Goal: Task Accomplishment & Management: Manage account settings

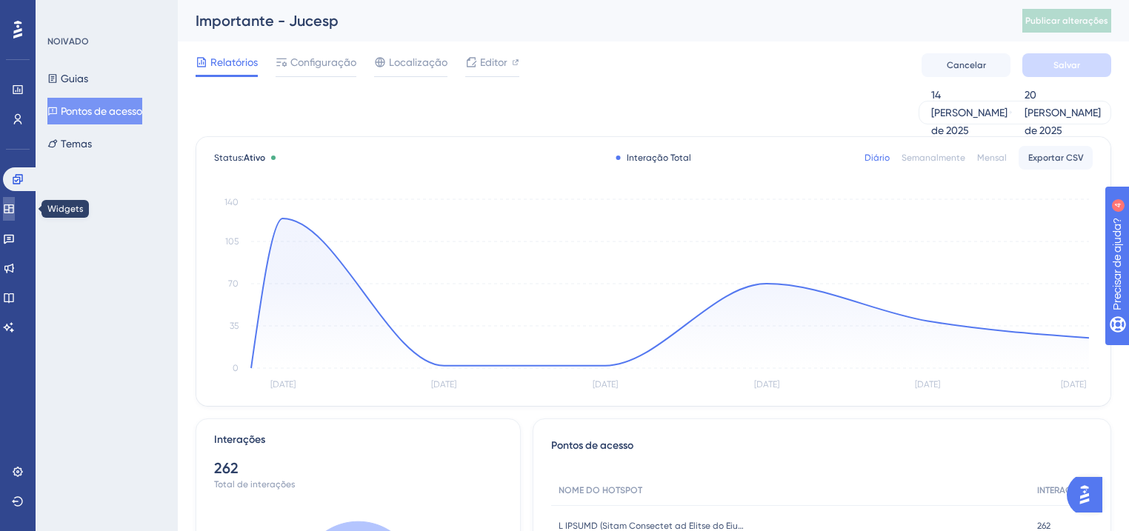
click at [13, 210] on icon at bounding box center [9, 208] width 10 height 9
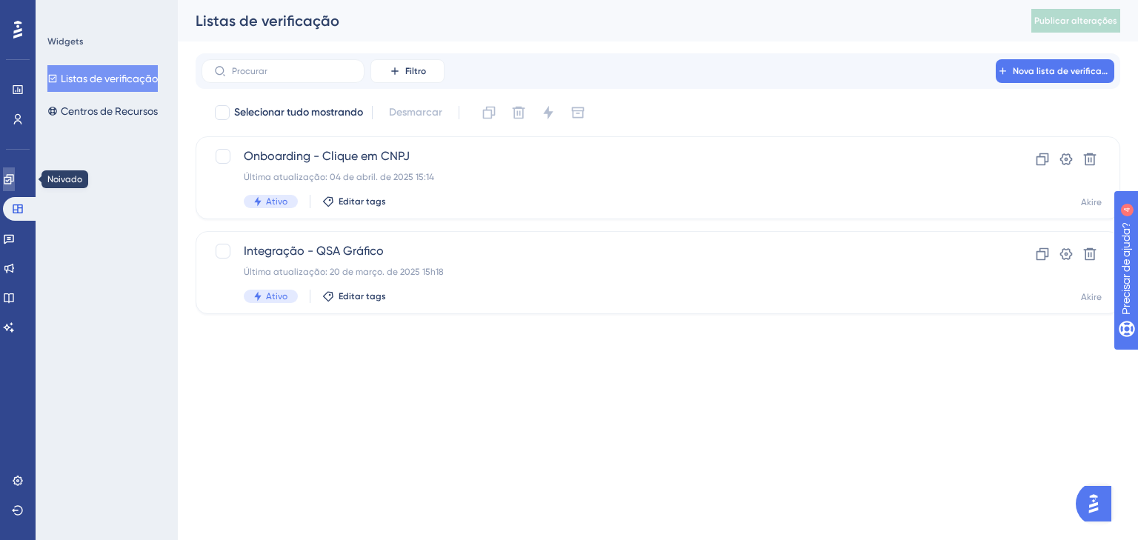
click at [15, 180] on icon at bounding box center [9, 179] width 12 height 12
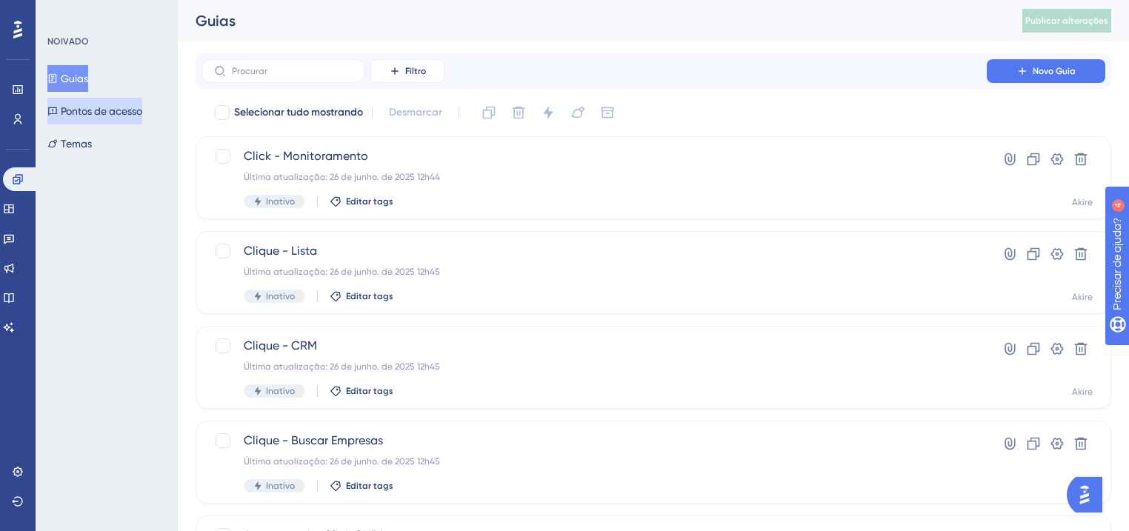
click at [75, 118] on font "Pontos de acesso" at bounding box center [101, 111] width 81 height 18
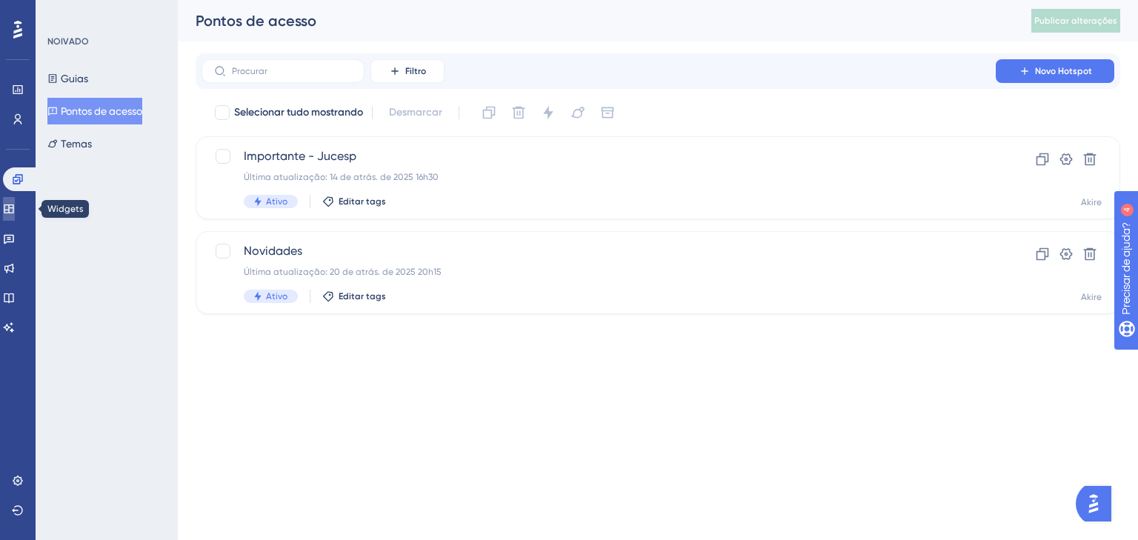
click at [15, 208] on icon at bounding box center [9, 209] width 12 height 12
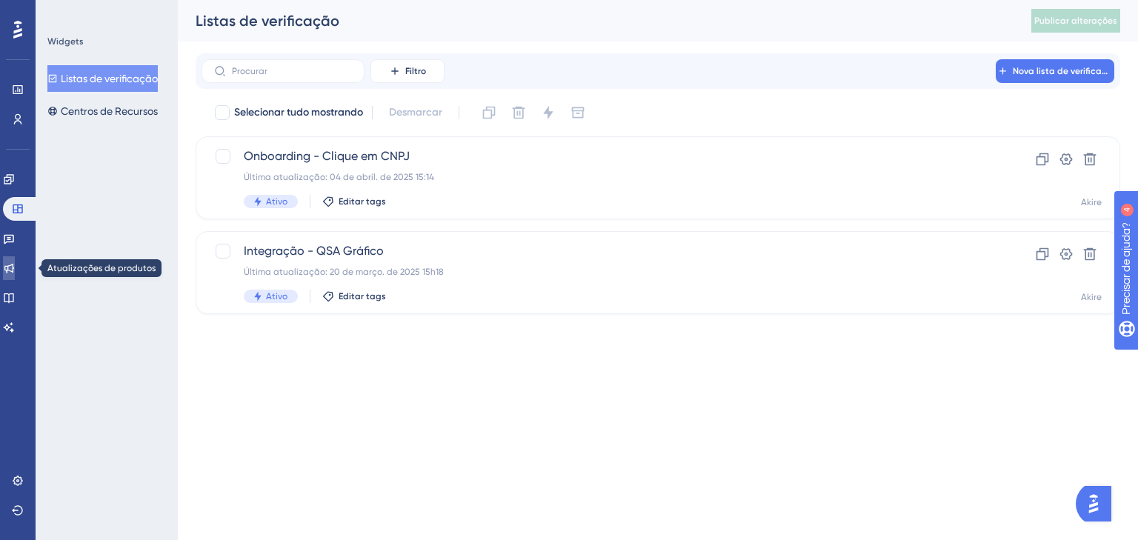
click at [15, 258] on link at bounding box center [9, 268] width 12 height 24
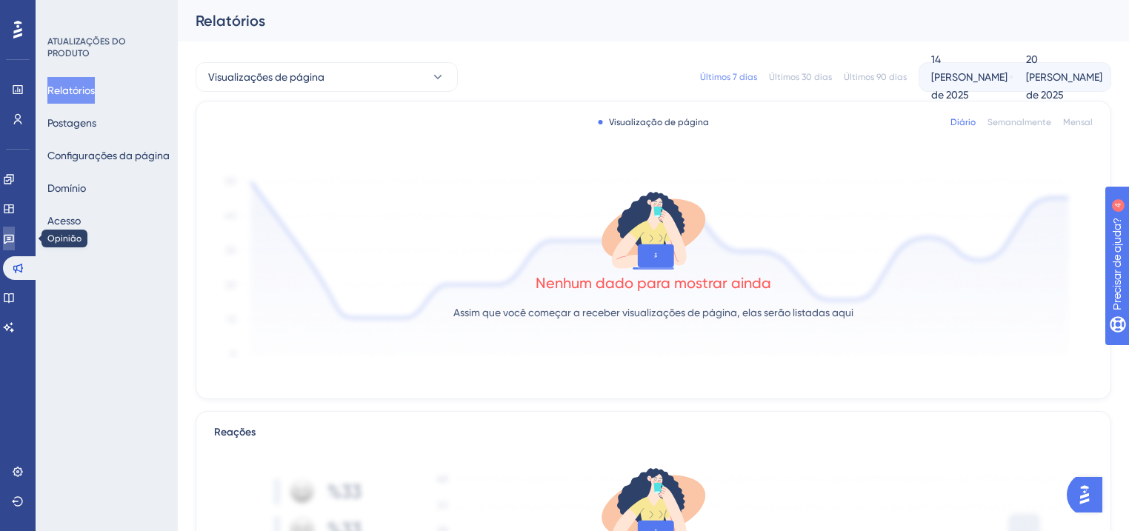
click at [15, 244] on icon at bounding box center [9, 239] width 12 height 12
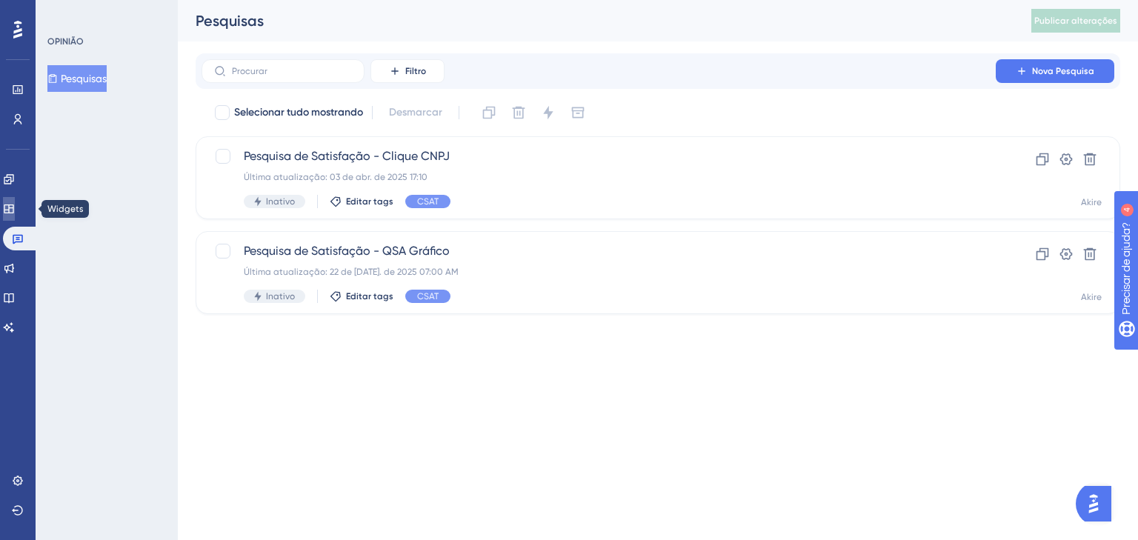
click at [11, 210] on link at bounding box center [9, 209] width 12 height 24
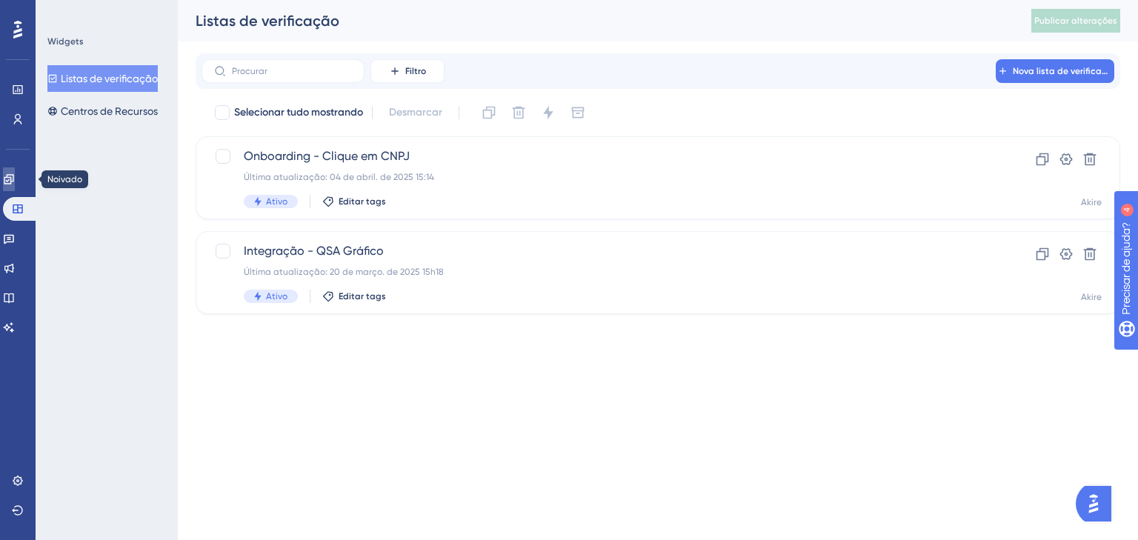
click at [7, 175] on link at bounding box center [9, 179] width 12 height 24
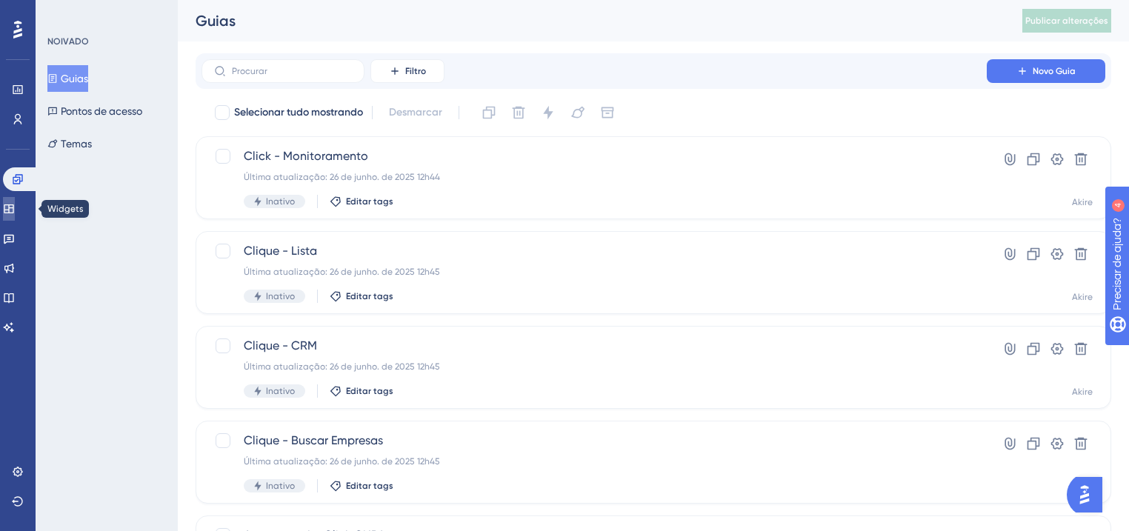
click at [12, 205] on icon at bounding box center [9, 209] width 12 height 12
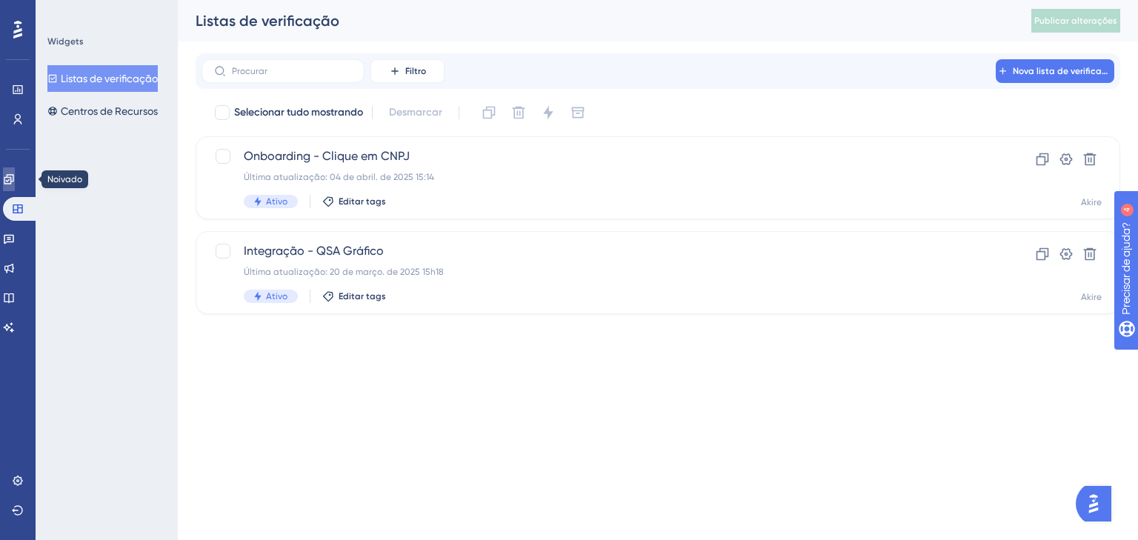
click at [14, 184] on icon at bounding box center [9, 179] width 12 height 12
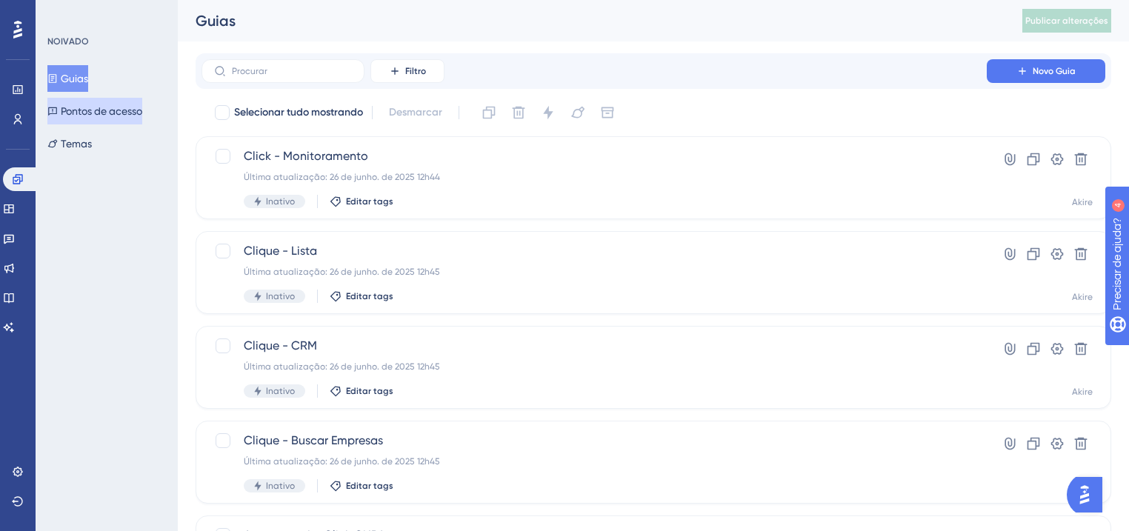
click at [73, 116] on font "Pontos de acesso" at bounding box center [101, 111] width 81 height 12
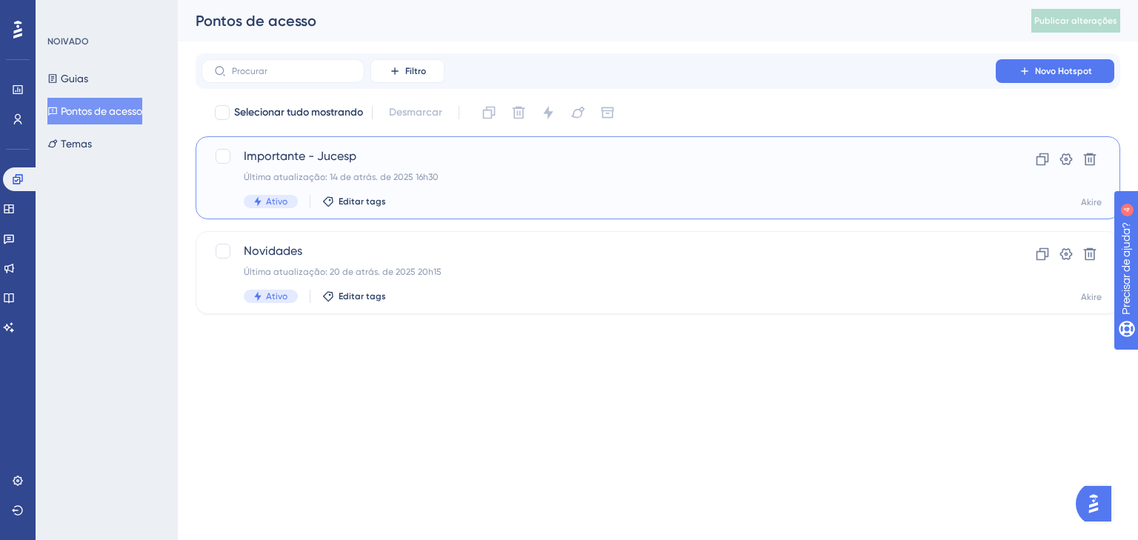
click at [439, 173] on font "Última atualização: 14 de atrás. de 2025 16h30" at bounding box center [341, 177] width 195 height 10
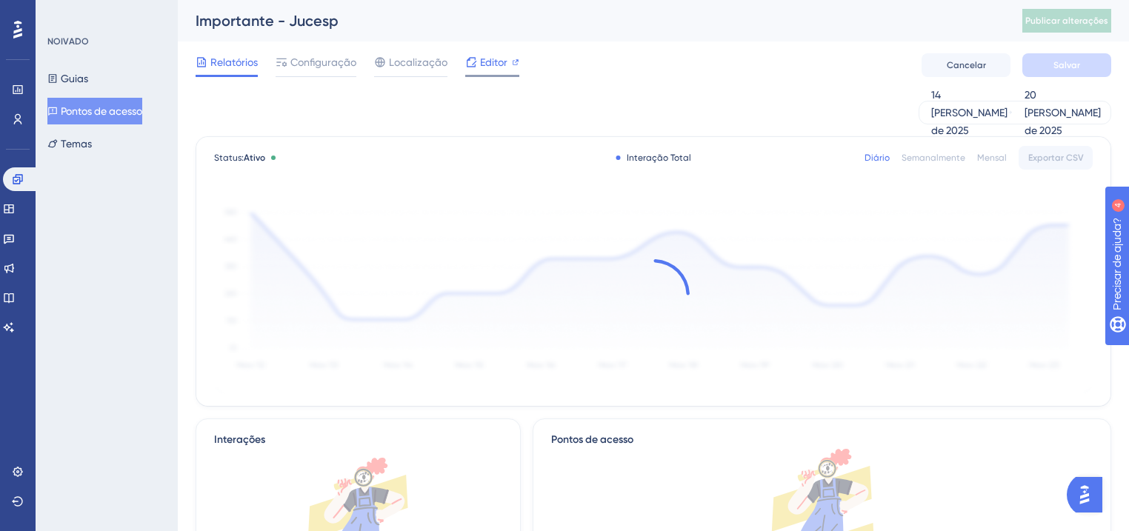
click at [480, 67] on font "Editor" at bounding box center [493, 62] width 27 height 12
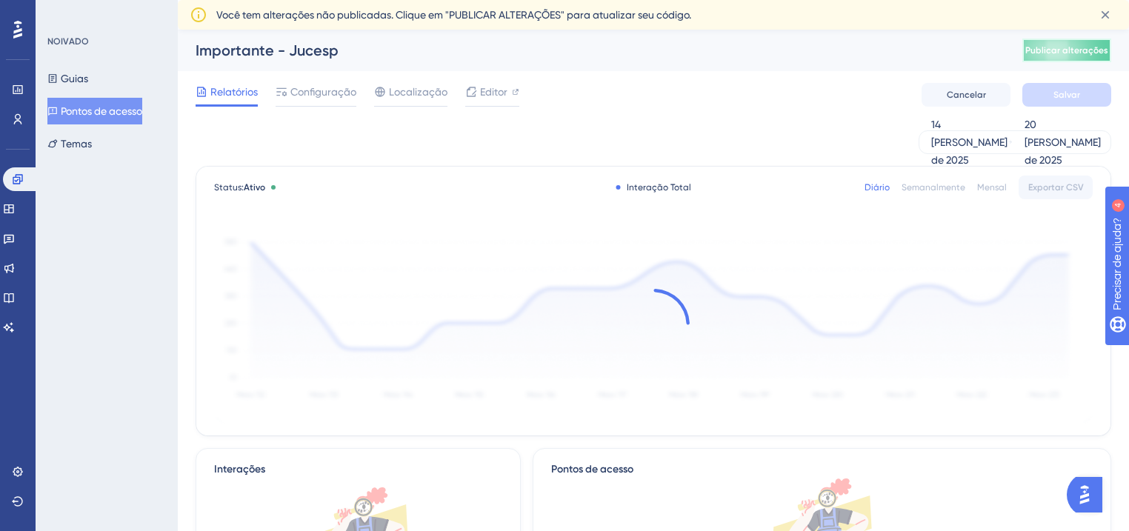
click at [1054, 52] on font "Publicar alterações" at bounding box center [1066, 50] width 83 height 10
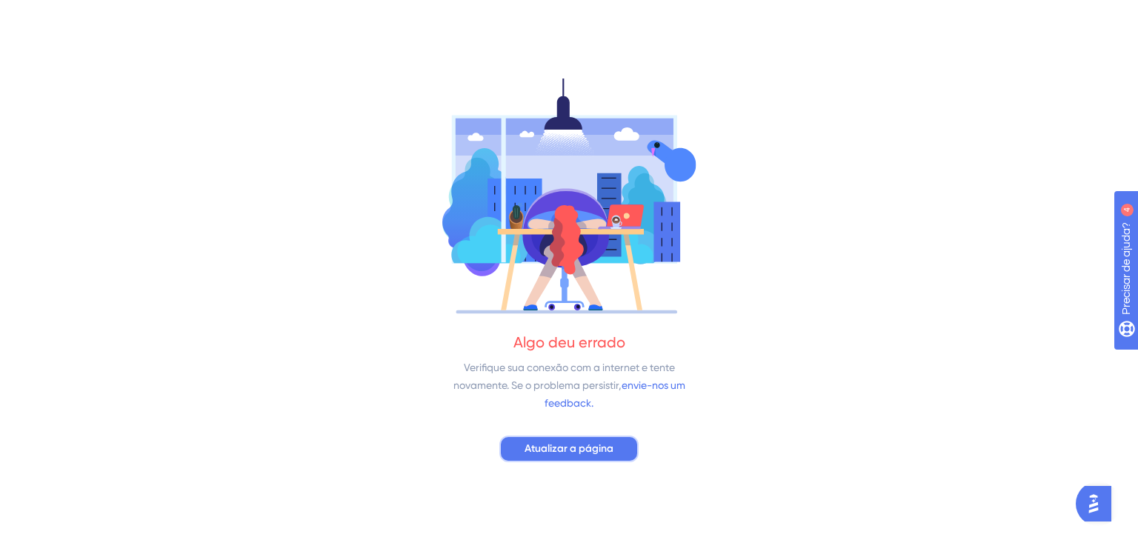
click at [599, 448] on font "Atualizar a página" at bounding box center [569, 448] width 89 height 13
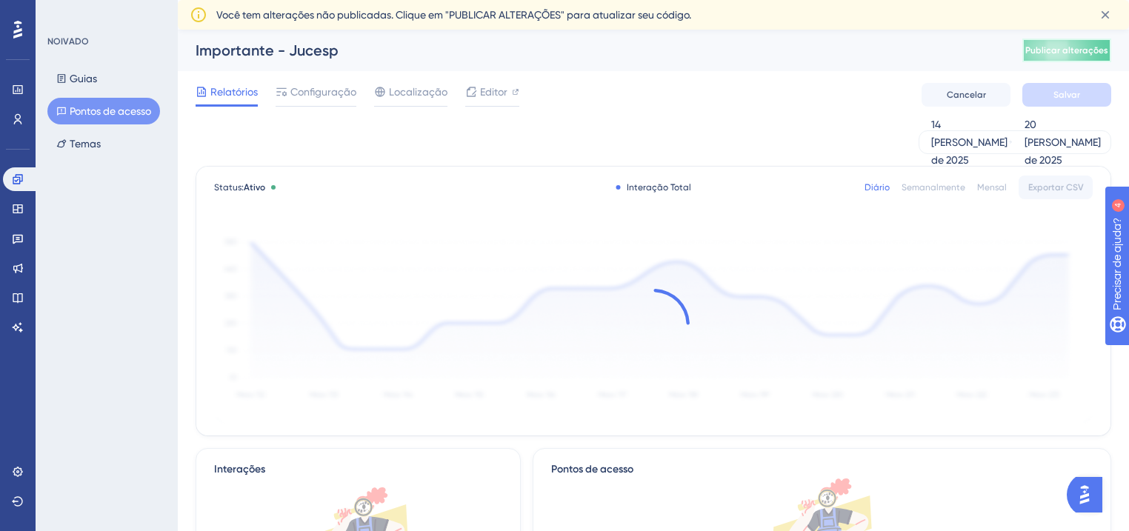
click at [1070, 47] on font "Publicar alterações" at bounding box center [1066, 50] width 83 height 10
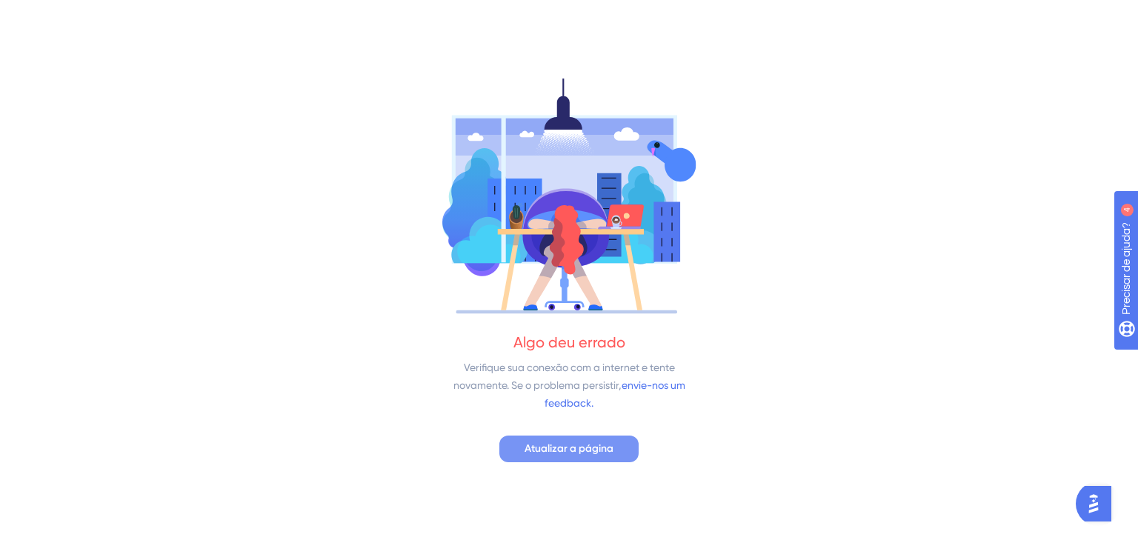
click at [590, 453] on font "Atualizar a página" at bounding box center [569, 448] width 89 height 13
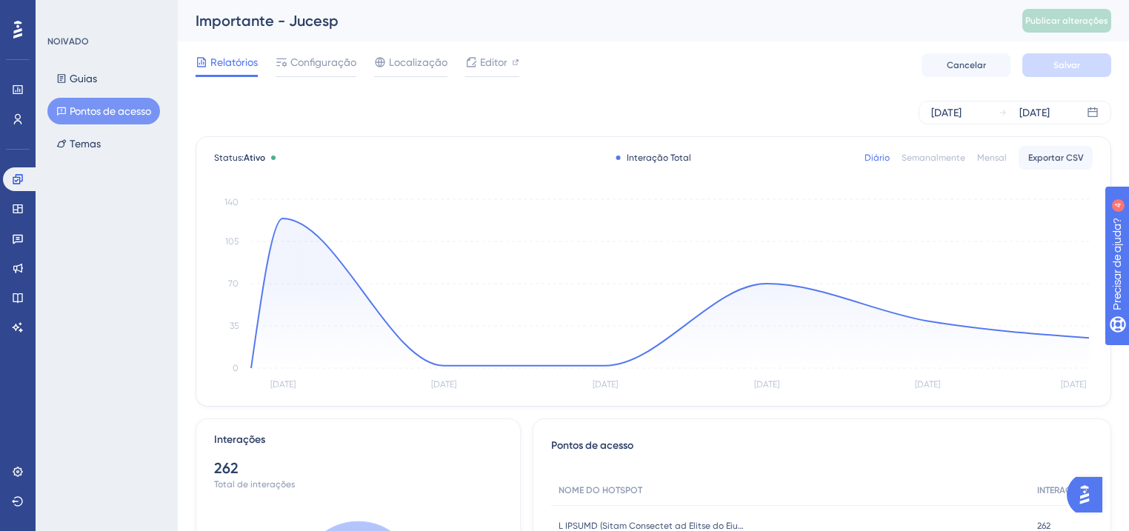
click at [98, 105] on font "Pontos de acesso" at bounding box center [110, 111] width 81 height 12
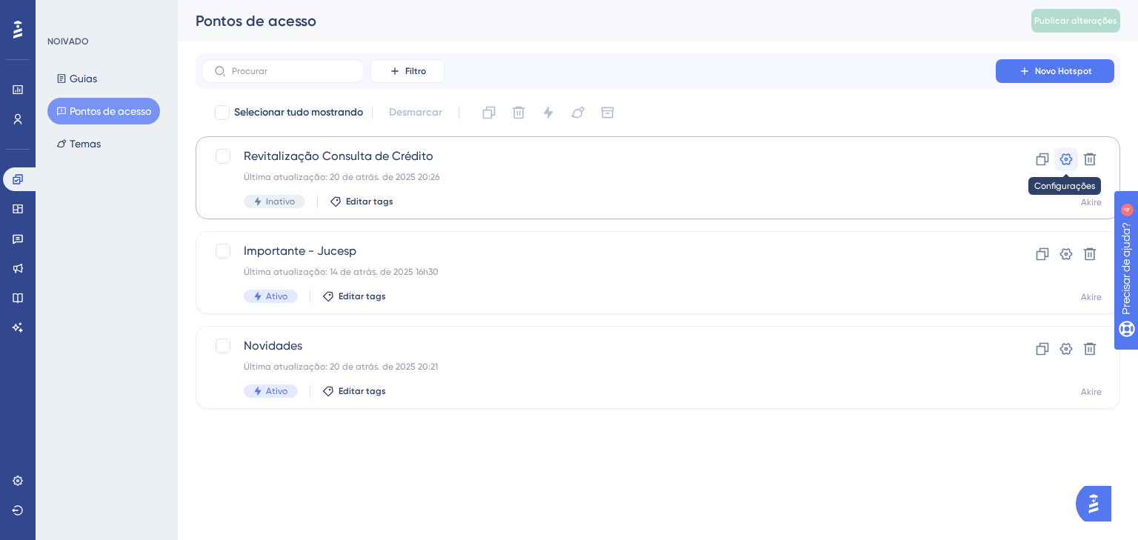
click at [1064, 162] on icon at bounding box center [1066, 159] width 15 height 15
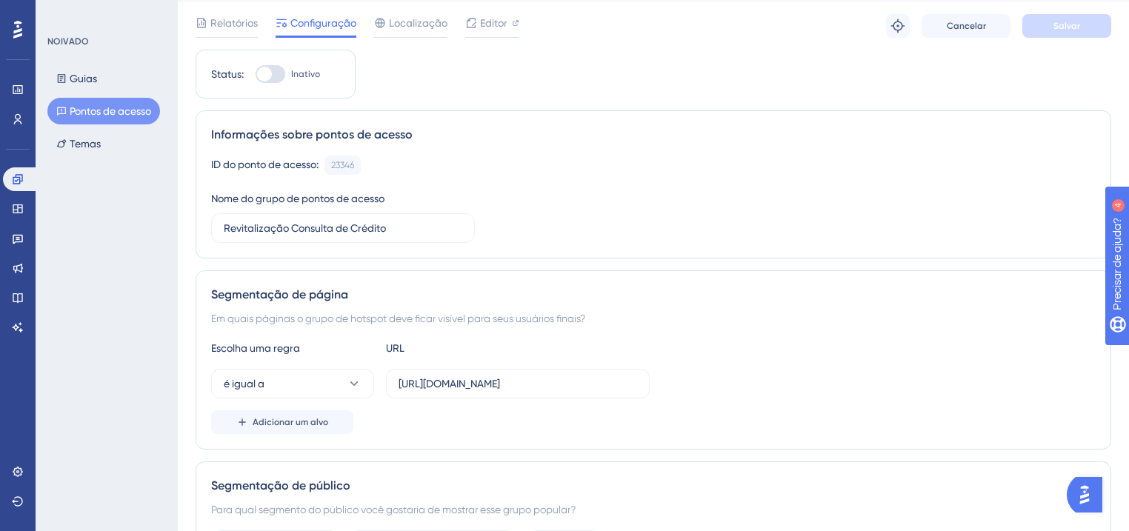
scroll to position [119, 0]
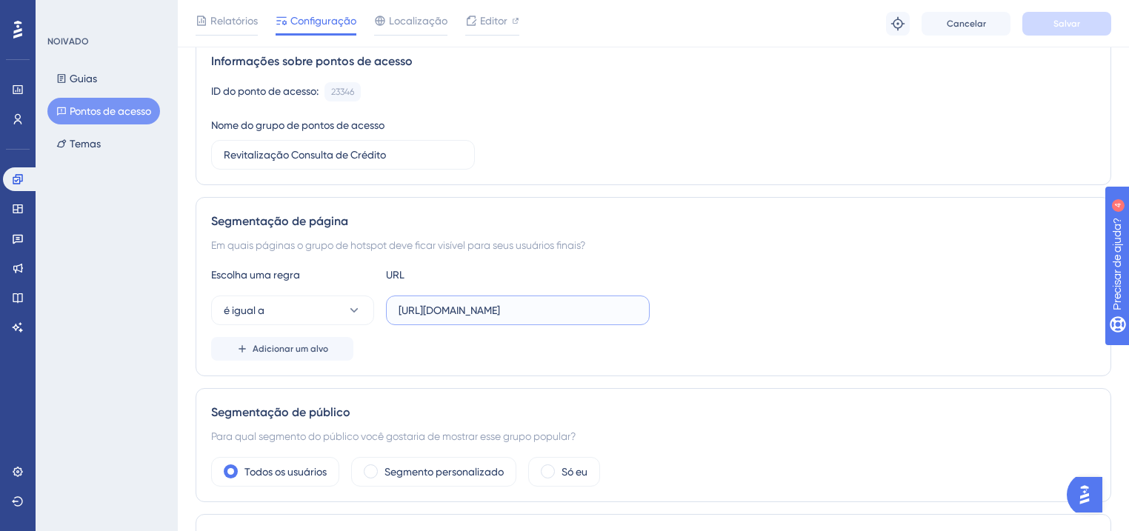
click at [631, 313] on input "https://app.qsagrafico.com.br/ferramenta-mapa" at bounding box center [518, 310] width 239 height 16
click at [506, 319] on label "https://app.qsagrafico.com.br/ferramenta-mapa" at bounding box center [518, 311] width 264 height 30
click at [506, 319] on input "https://app.qsagrafico.com.br/ferramenta-mapa" at bounding box center [518, 310] width 239 height 16
click at [506, 319] on label "https://app.qsagrafico.com.br/ferramenta-mapa" at bounding box center [518, 311] width 264 height 30
click at [506, 319] on input "https://app.qsagrafico.com.br/ferramenta-mapa" at bounding box center [518, 310] width 239 height 16
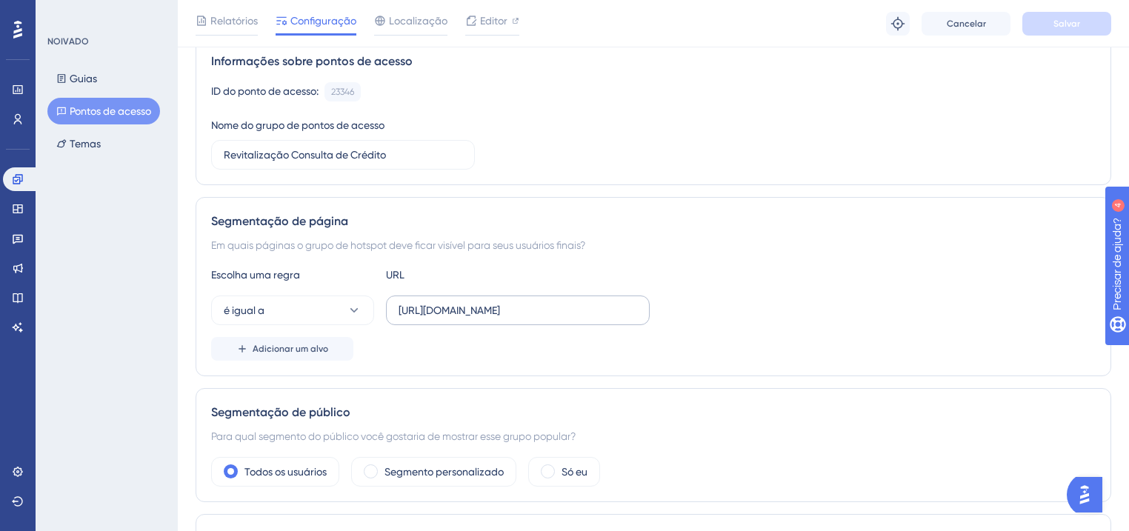
click at [506, 319] on label "https://app.qsagrafico.com.br/ferramenta-mapa" at bounding box center [518, 311] width 264 height 30
click at [506, 319] on input "https://app.qsagrafico.com.br/ferramenta-mapa" at bounding box center [518, 310] width 239 height 16
click at [511, 310] on input "https://app.qsagrafico.com.br/ferramenta-mapa" at bounding box center [518, 310] width 239 height 16
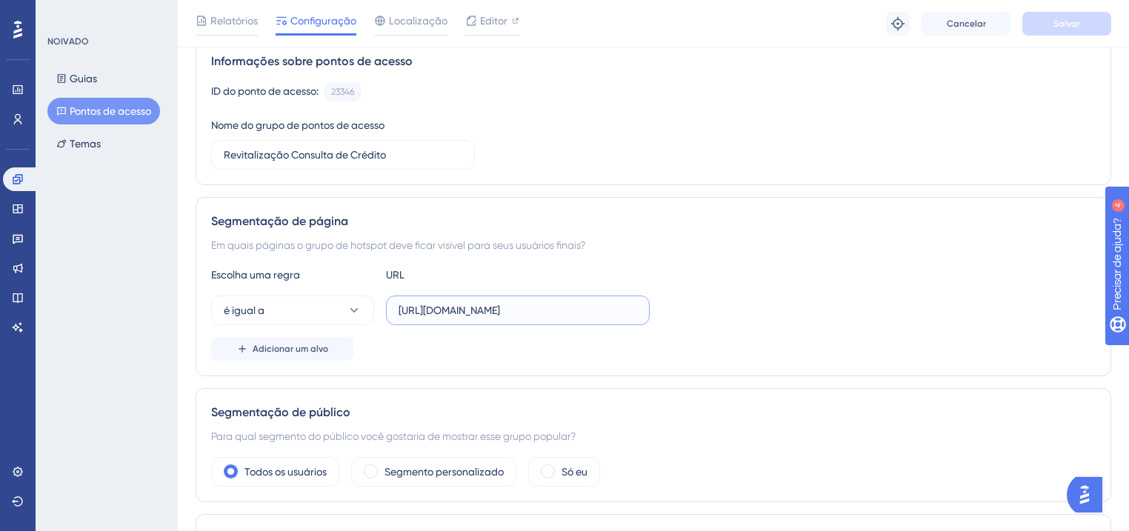
paste input "consulta-credito"
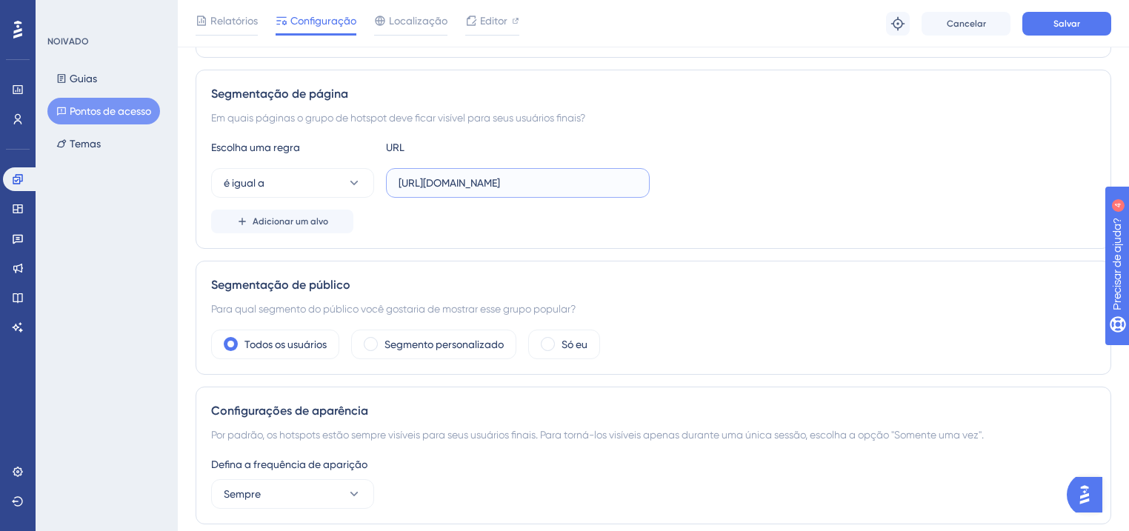
scroll to position [296, 0]
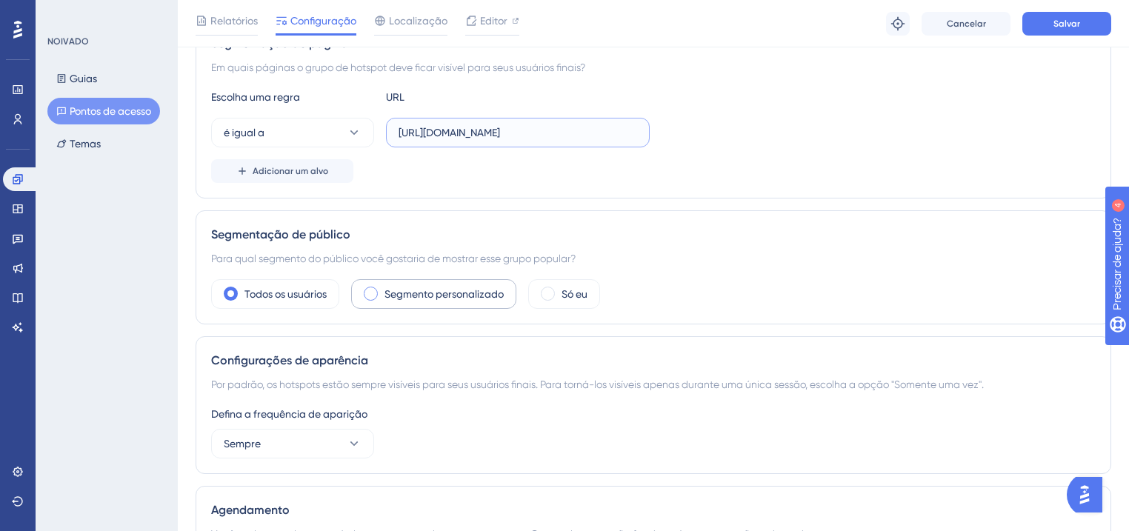
type input "https://app.qsagrafico.com.br/consulta-credito"
click at [381, 294] on div "Segmento personalizado" at bounding box center [433, 294] width 165 height 30
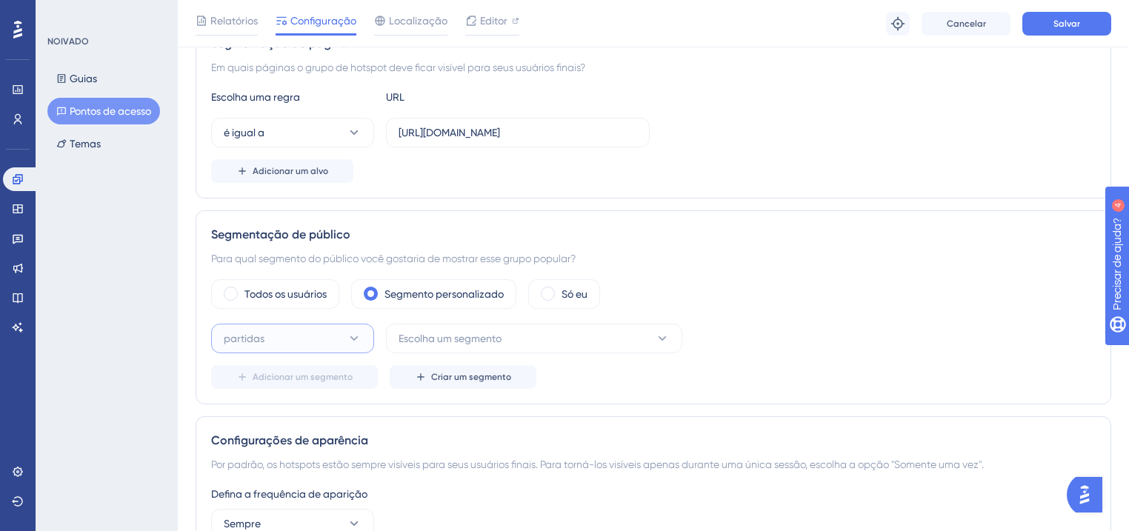
click at [307, 339] on button "partidas" at bounding box center [292, 339] width 163 height 30
click at [441, 336] on font "Escolha um segmento" at bounding box center [450, 339] width 103 height 12
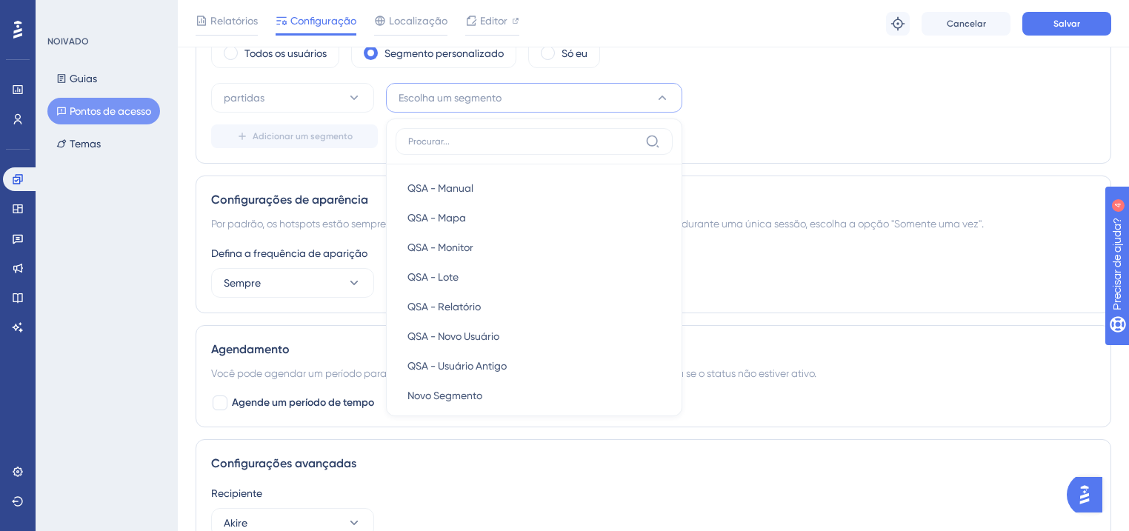
scroll to position [249, 0]
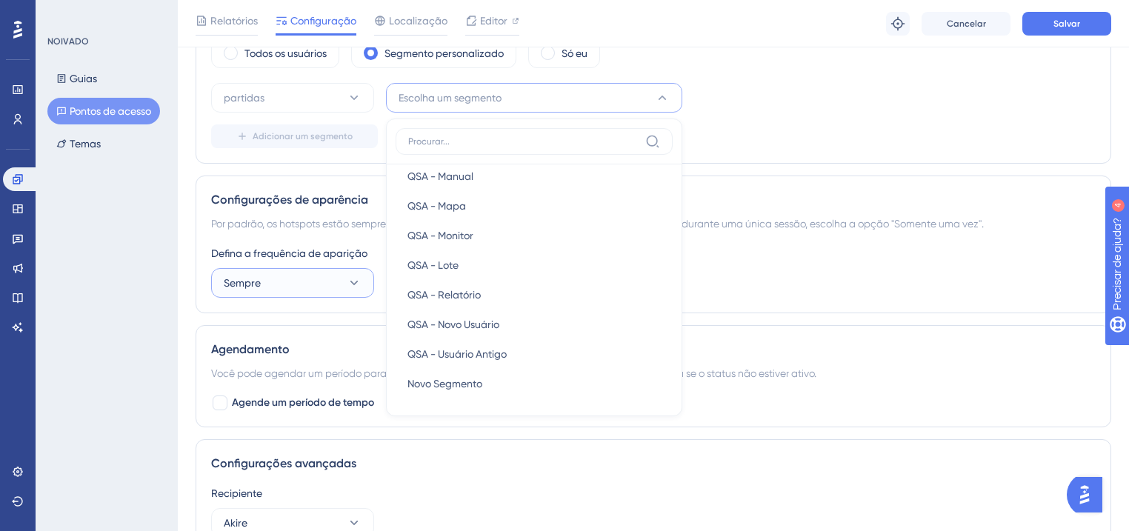
click at [284, 287] on button "Sempre" at bounding box center [292, 283] width 163 height 30
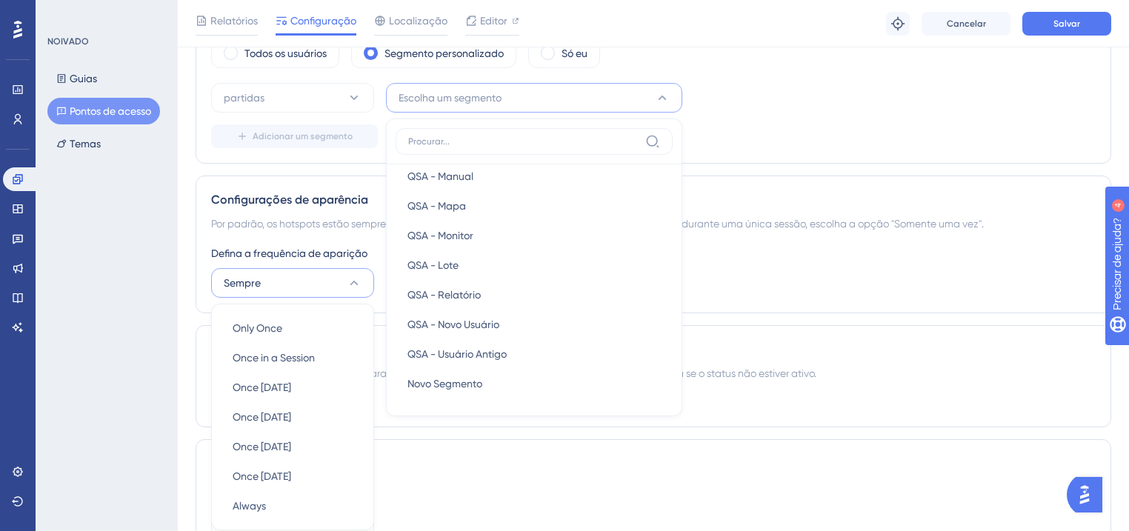
scroll to position [685, 0]
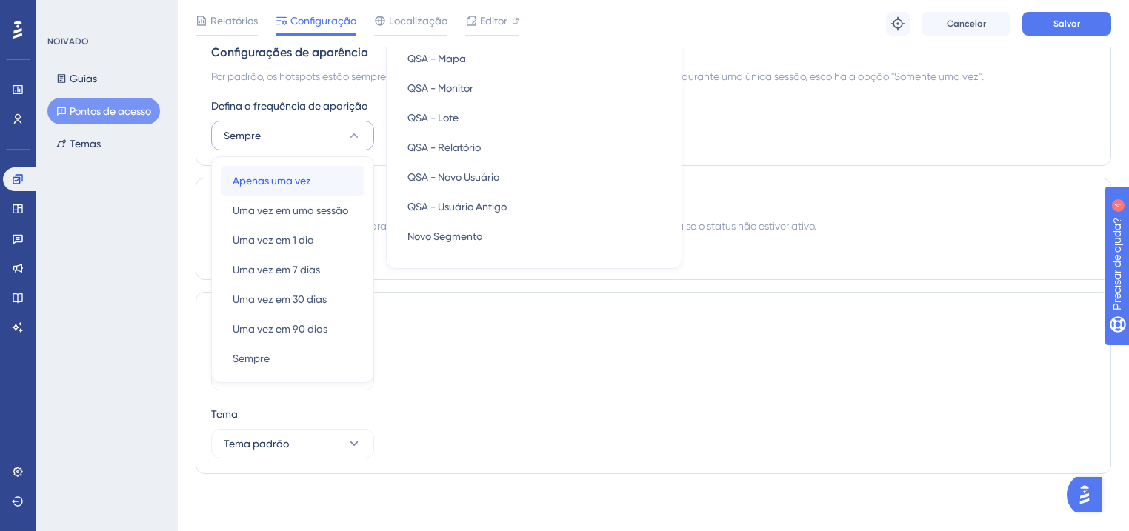
click at [284, 181] on font "Apenas uma vez" at bounding box center [272, 181] width 79 height 12
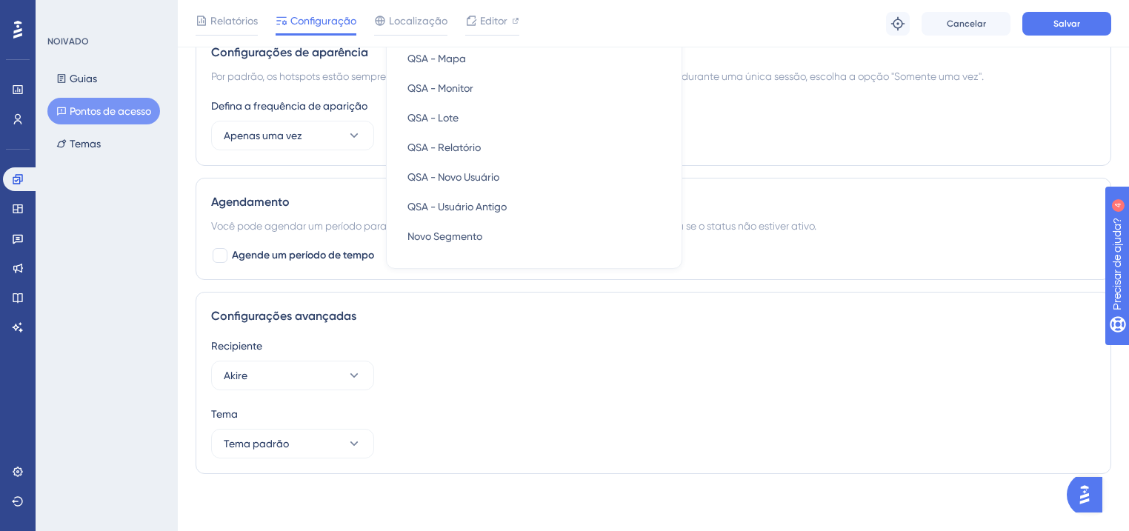
click at [640, 383] on div "Recipiente Akire" at bounding box center [653, 363] width 885 height 53
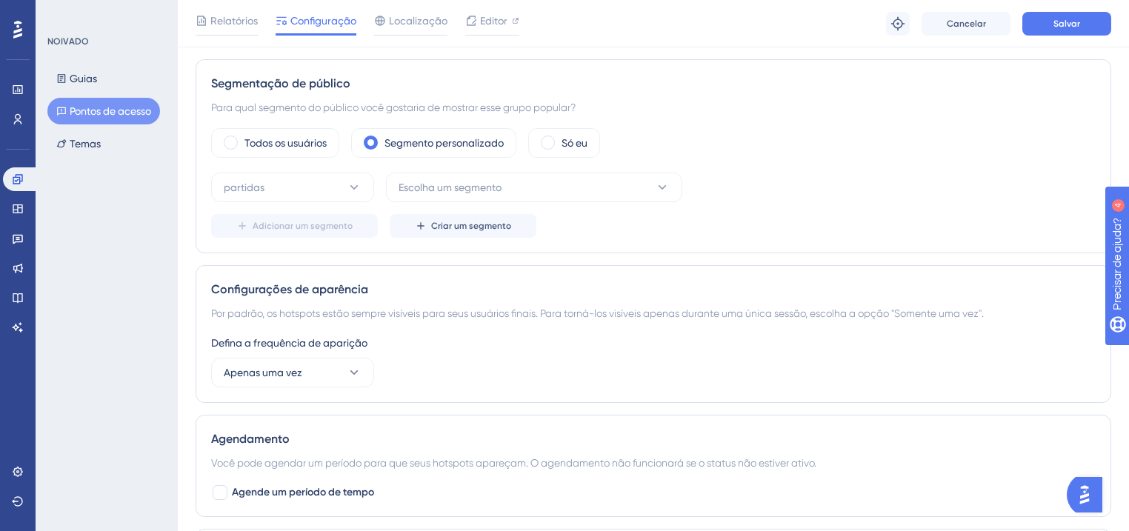
scroll to position [388, 0]
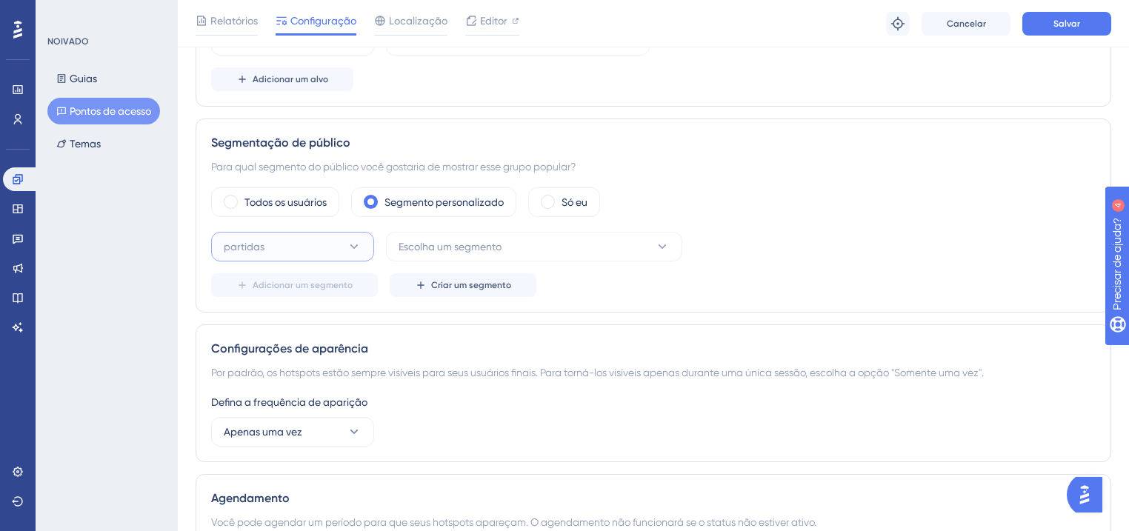
click at [356, 239] on icon at bounding box center [354, 246] width 15 height 15
click at [668, 282] on div "Adicionar um segmento Criar um segmento" at bounding box center [653, 285] width 885 height 24
click at [459, 246] on font "Escolha um segmento" at bounding box center [450, 247] width 103 height 12
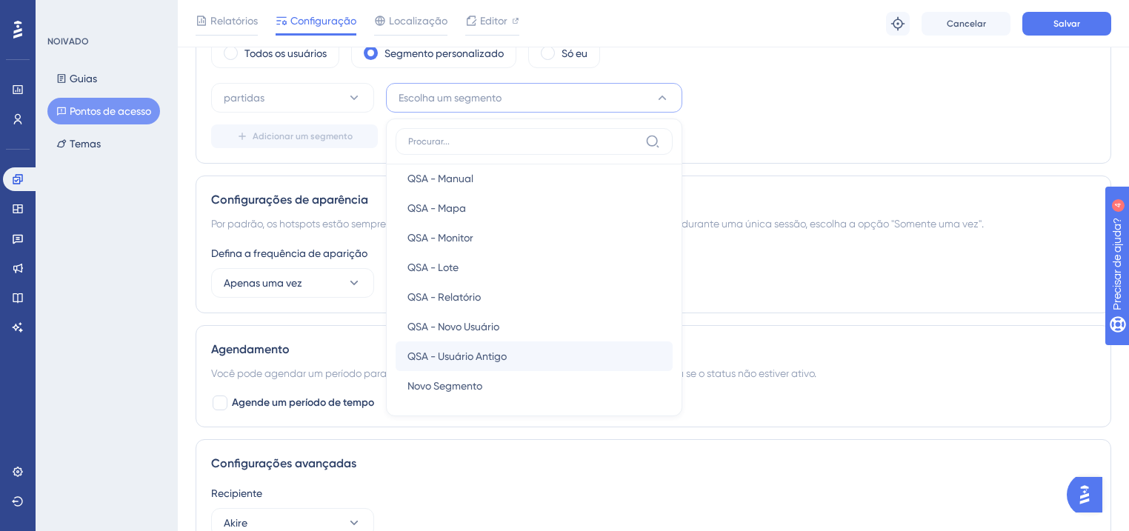
scroll to position [249, 0]
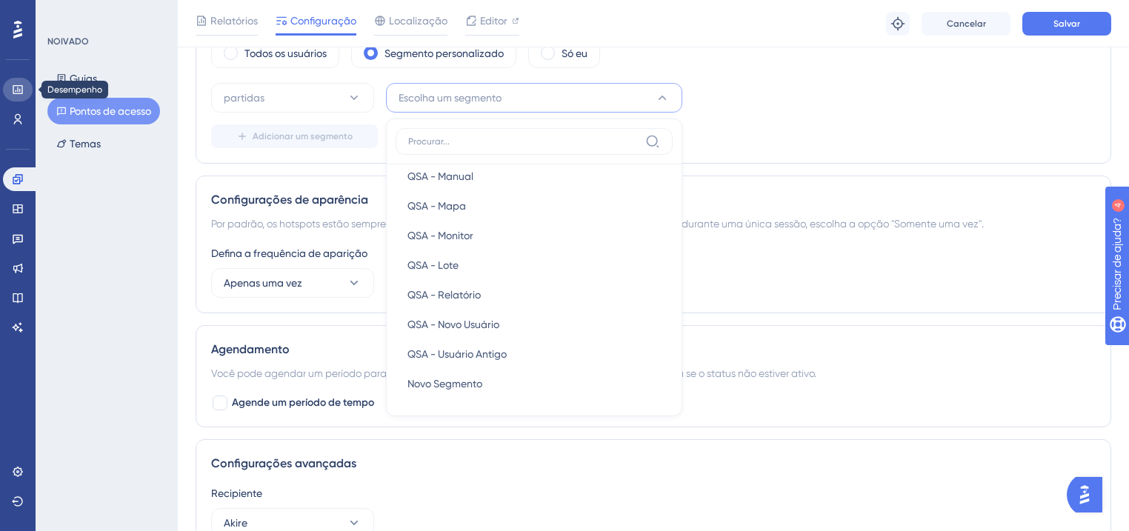
click at [19, 88] on icon at bounding box center [18, 90] width 12 height 12
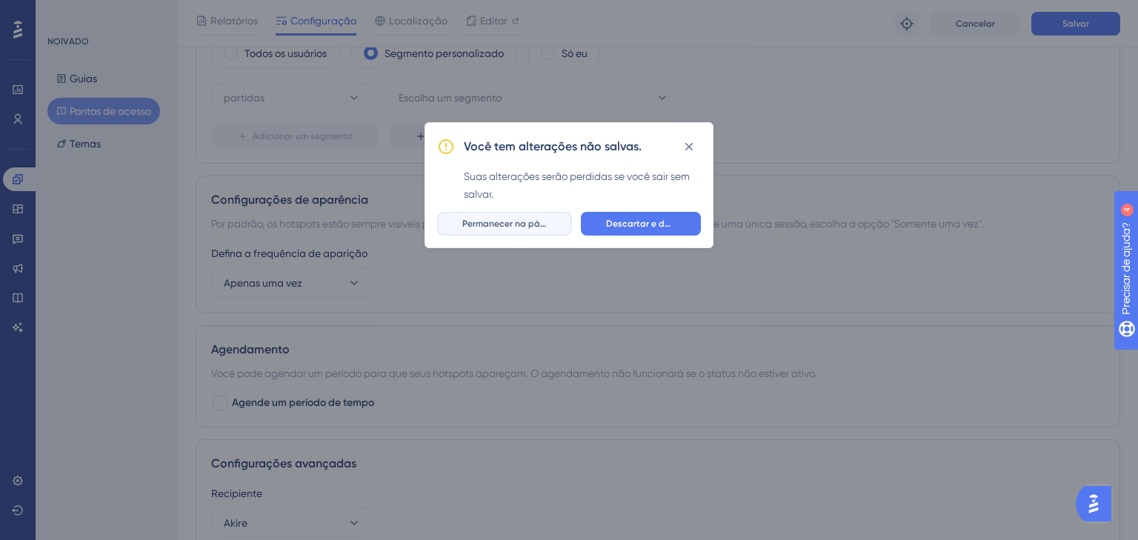
click at [502, 228] on font "Permanecer na página" at bounding box center [510, 224] width 97 height 10
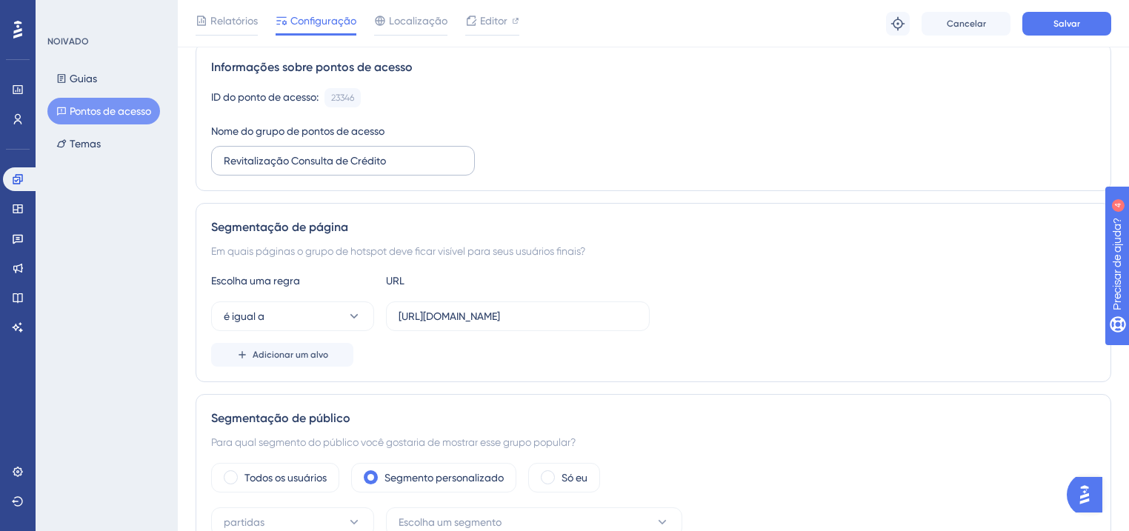
scroll to position [0, 0]
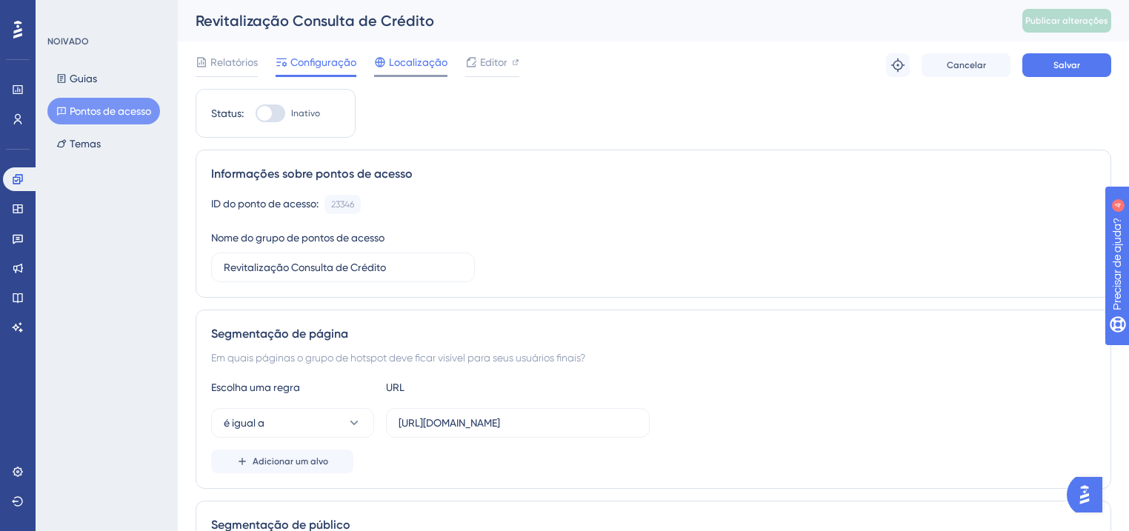
click at [419, 71] on div "Localização" at bounding box center [410, 65] width 73 height 24
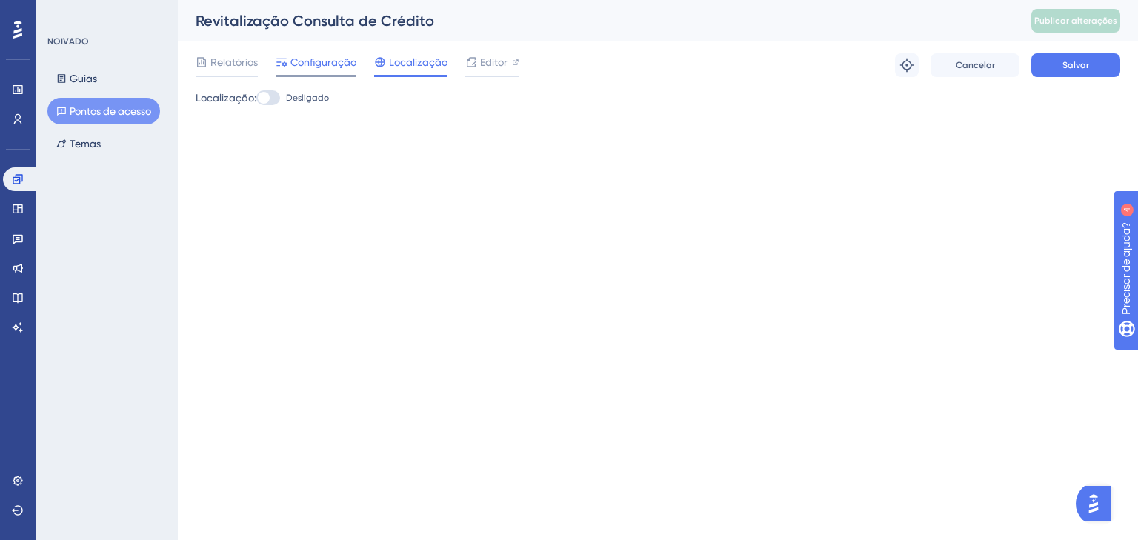
click at [327, 71] on div "Configuração" at bounding box center [316, 65] width 81 height 24
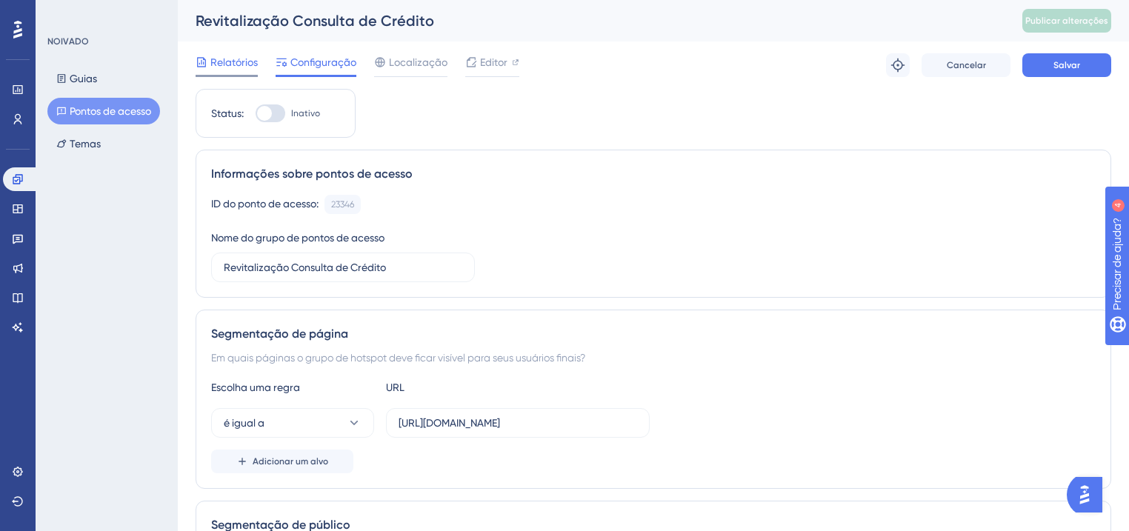
click at [222, 57] on font "Relatórios" at bounding box center [233, 62] width 47 height 12
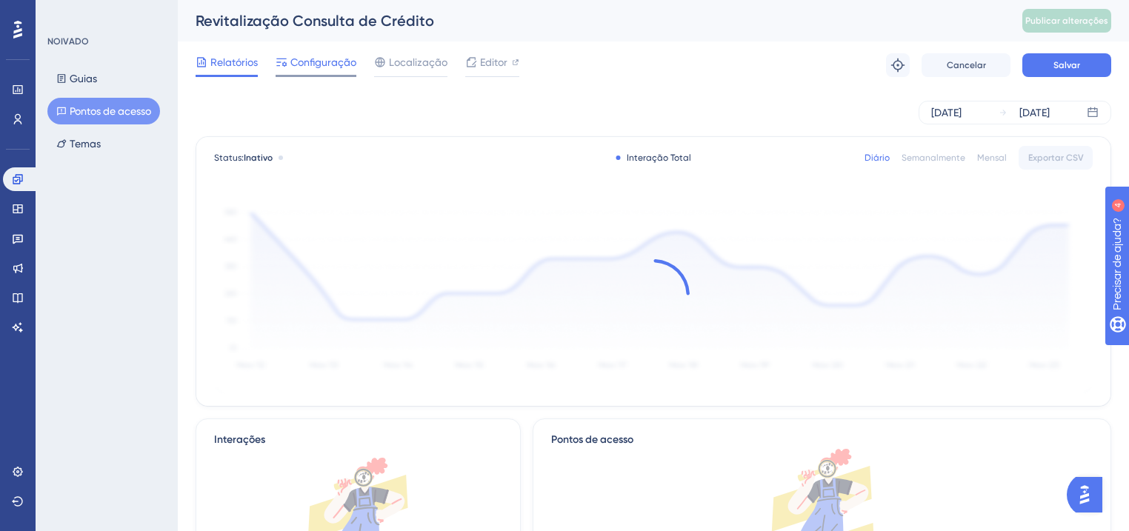
click at [308, 61] on font "Configuração" at bounding box center [323, 62] width 66 height 12
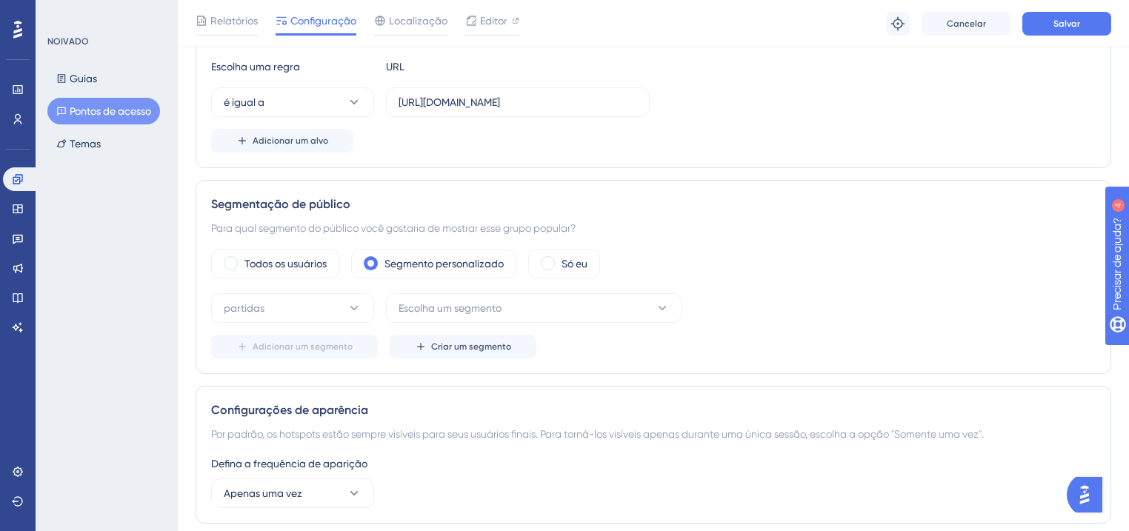
scroll to position [296, 0]
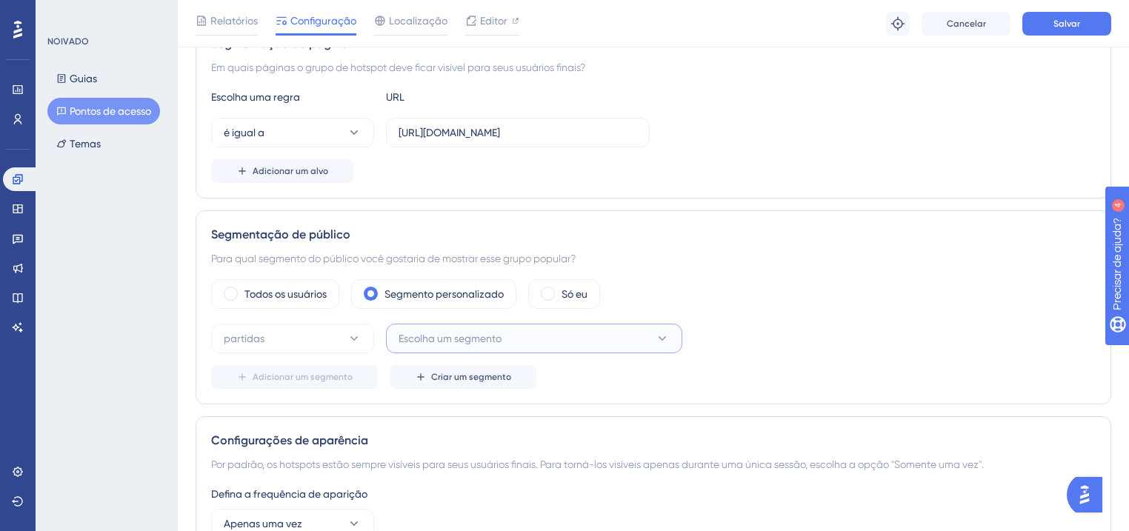
click at [550, 341] on button "Escolha um segmento" at bounding box center [534, 339] width 296 height 30
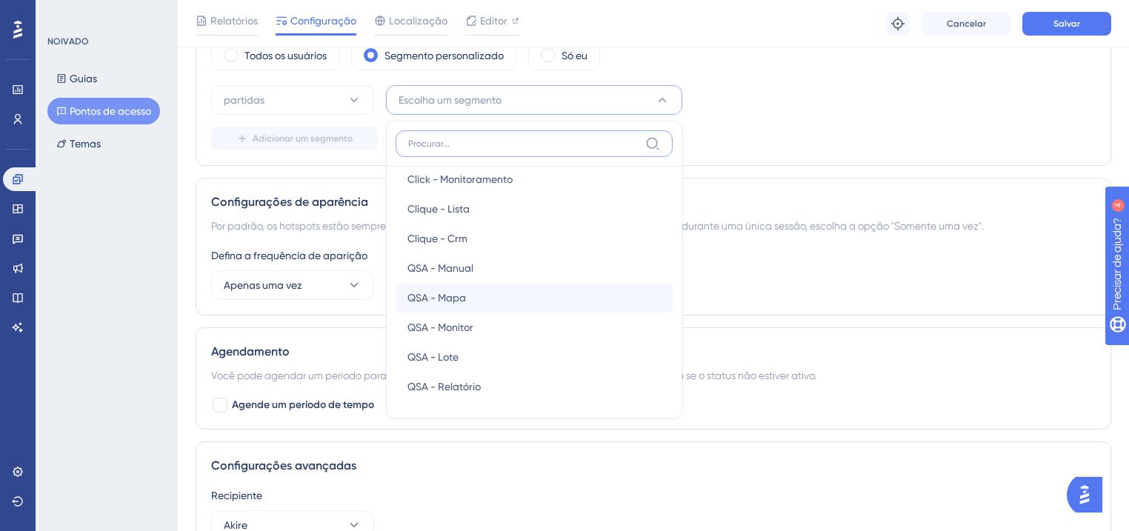
scroll to position [130, 0]
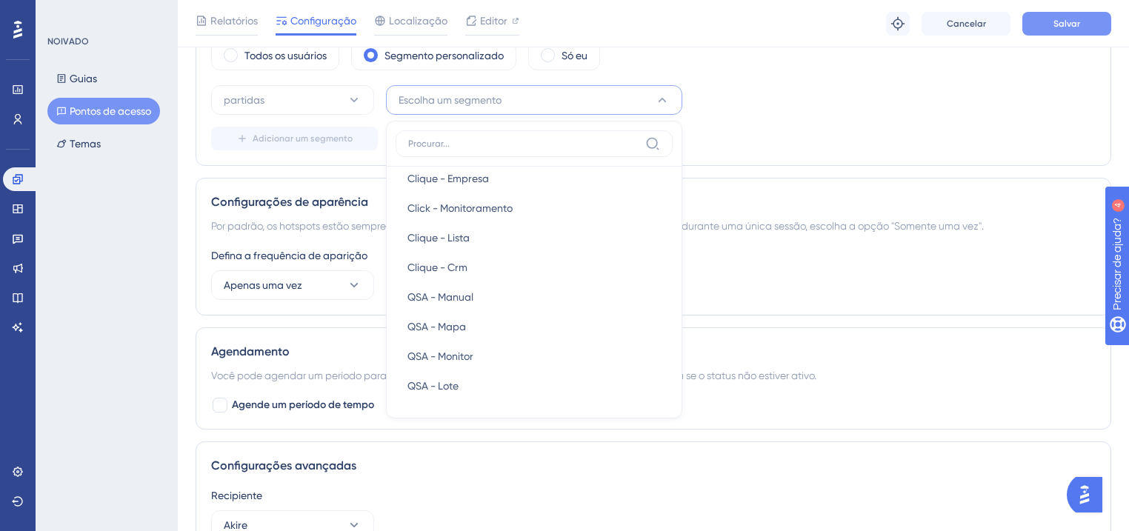
click at [1057, 19] on font "Salvar" at bounding box center [1067, 24] width 27 height 10
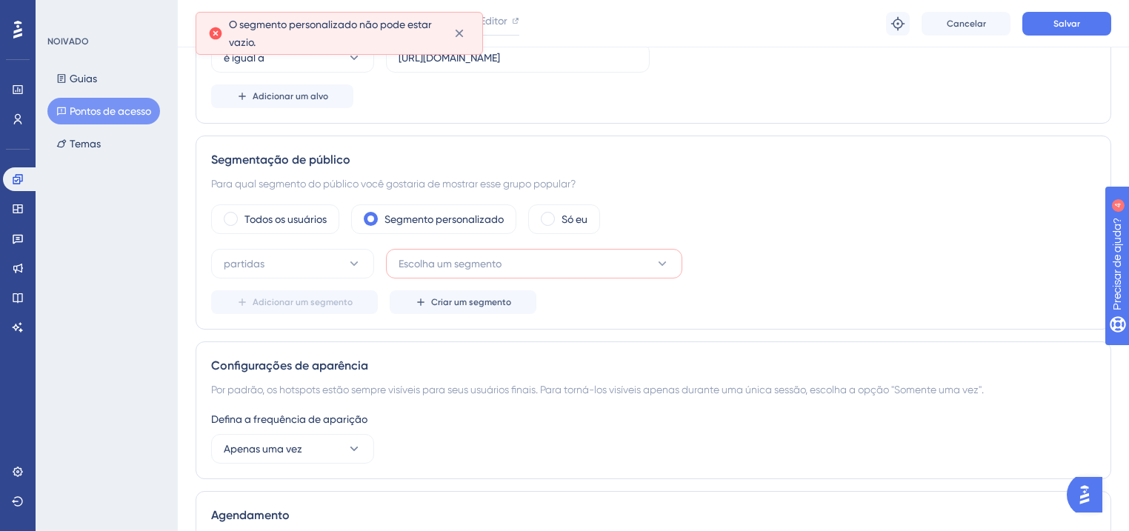
scroll to position [367, 0]
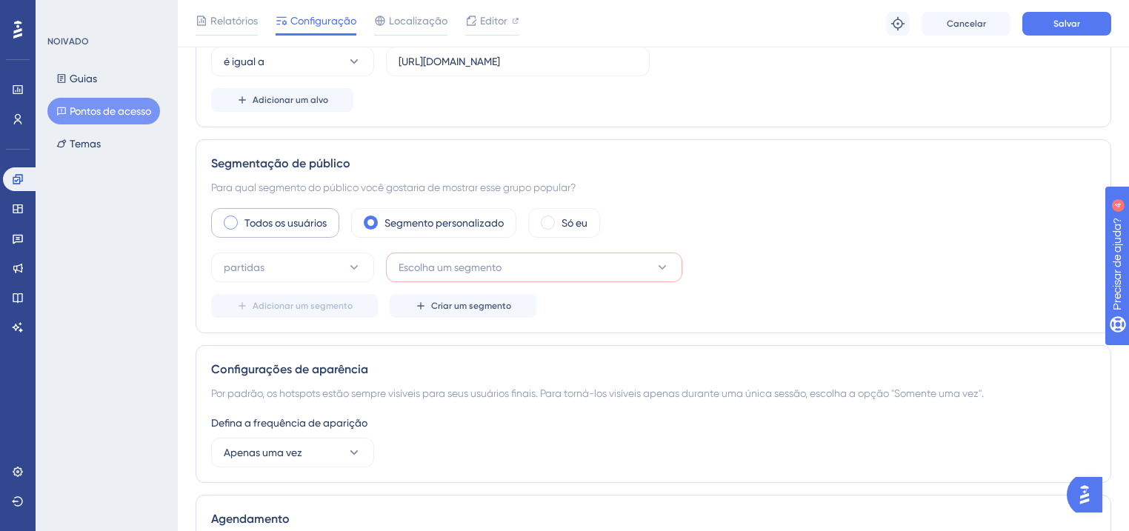
click at [314, 227] on label "Todos os usuários" at bounding box center [285, 223] width 82 height 18
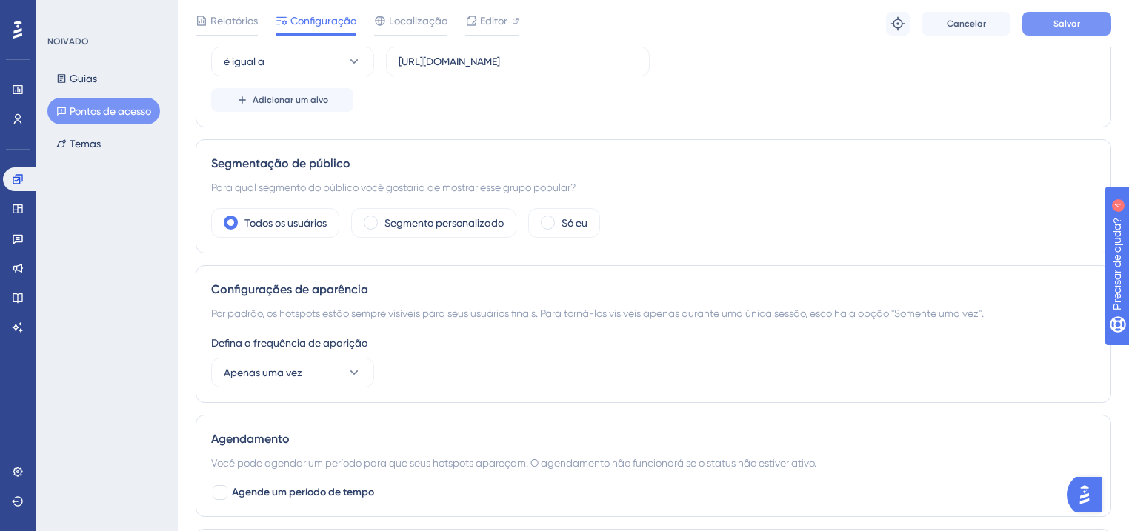
click at [1051, 27] on button "Salvar" at bounding box center [1066, 24] width 89 height 24
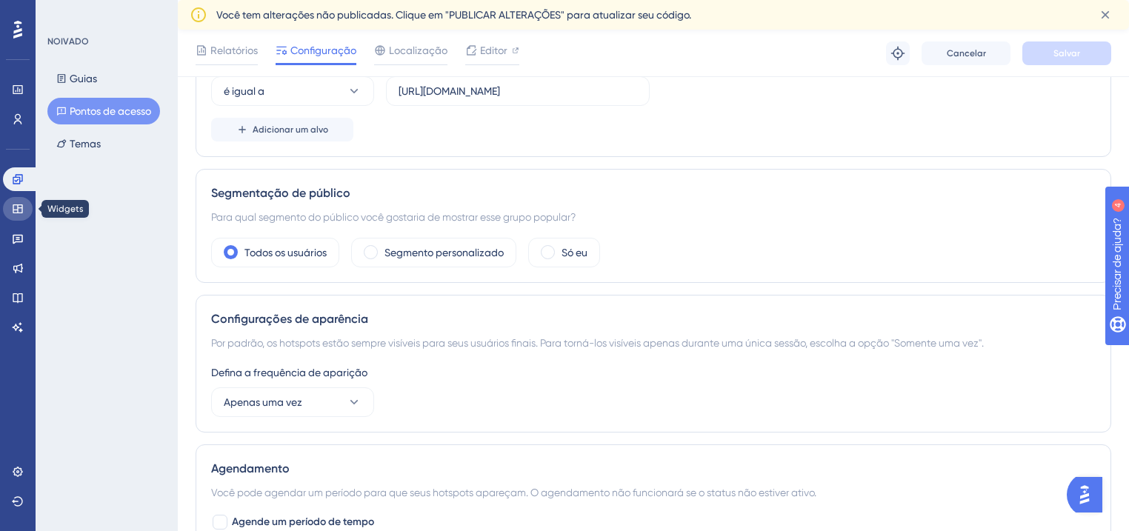
click at [17, 212] on icon at bounding box center [18, 209] width 12 height 12
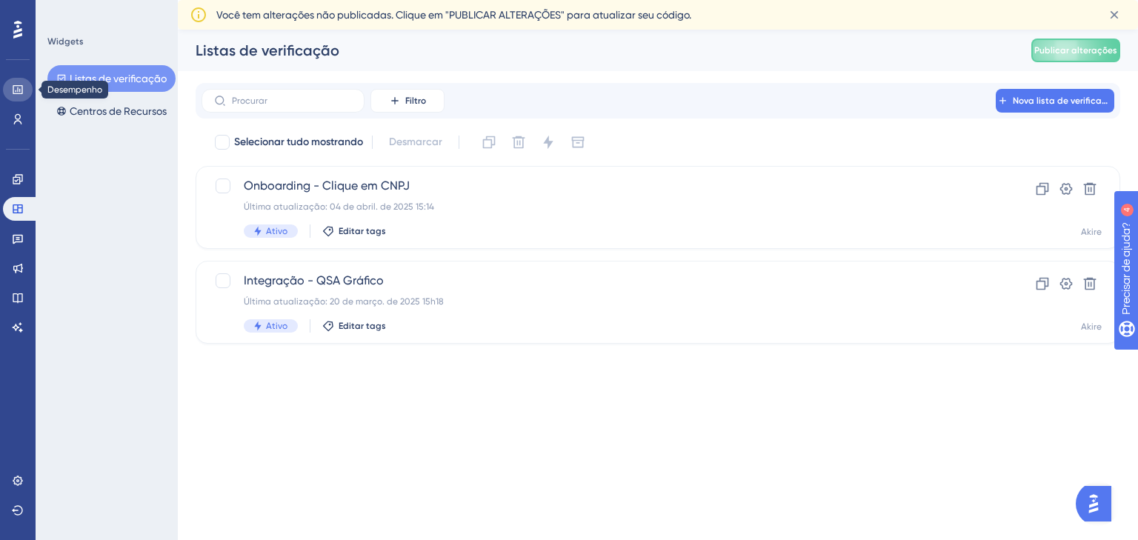
click at [15, 87] on icon at bounding box center [18, 90] width 12 height 12
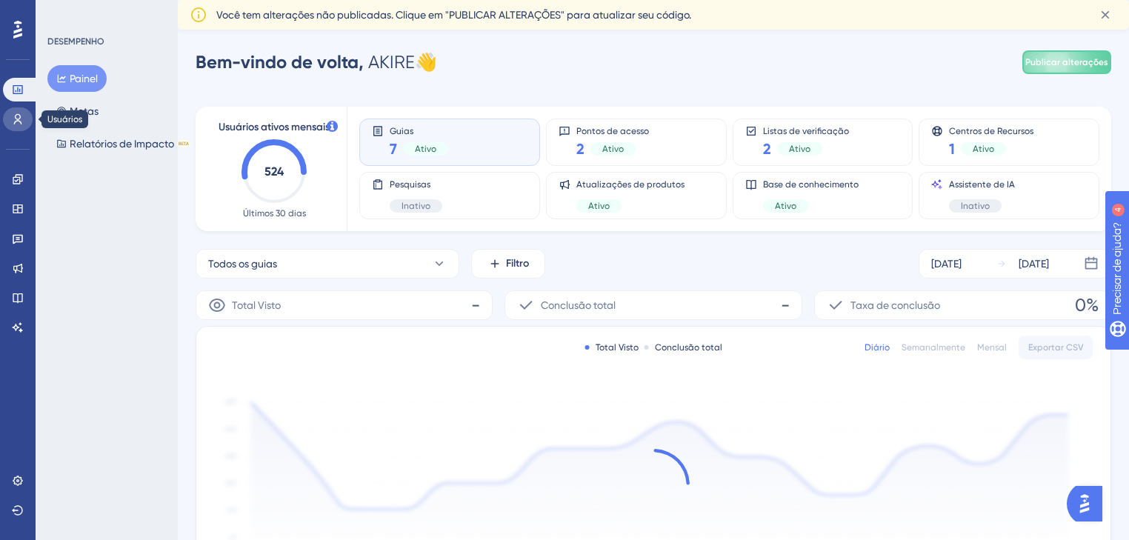
click at [10, 121] on link at bounding box center [18, 119] width 30 height 24
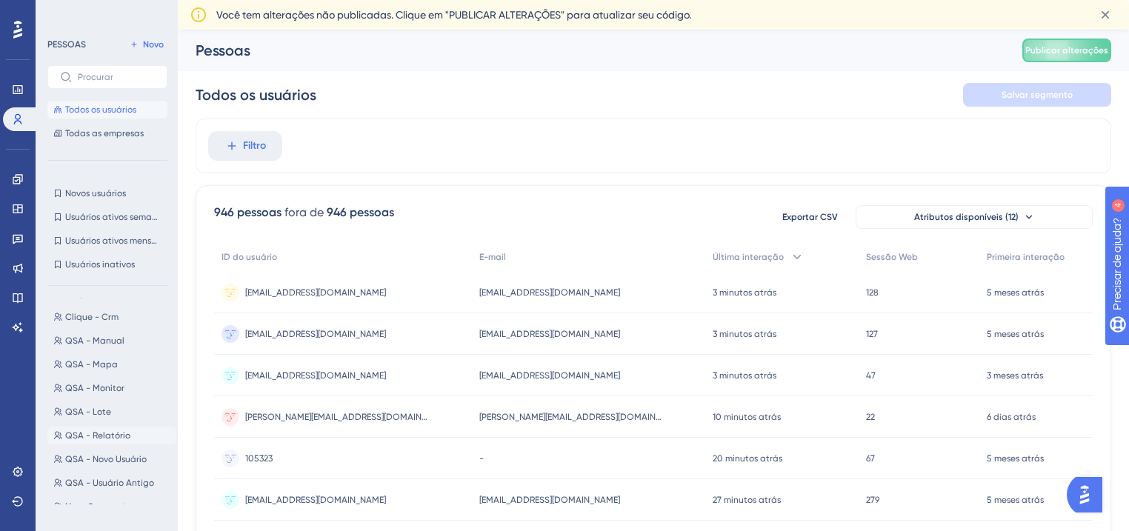
scroll to position [68, 0]
click at [116, 360] on font "QSA - Mapa" at bounding box center [91, 363] width 53 height 10
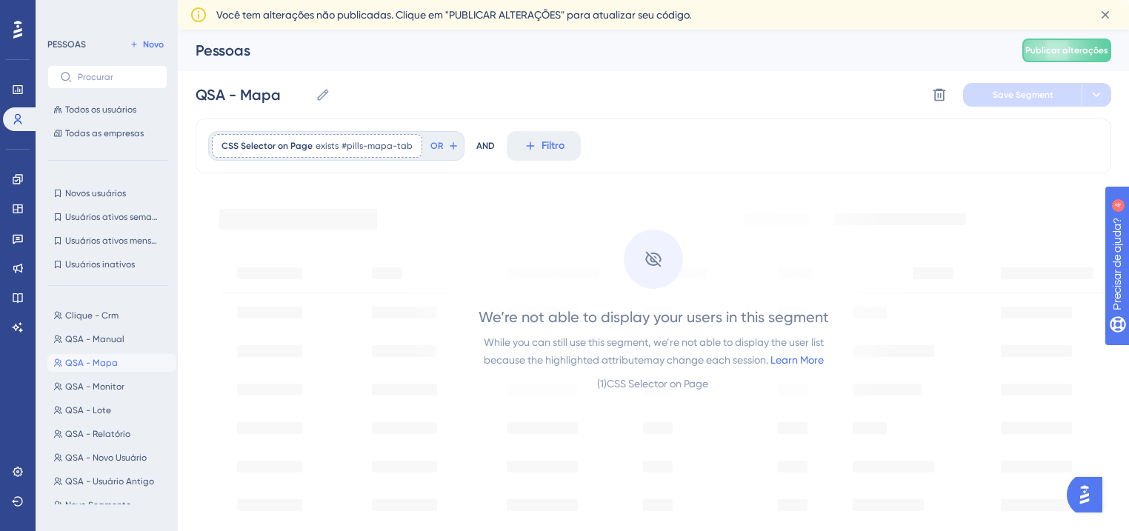
scroll to position [0, 0]
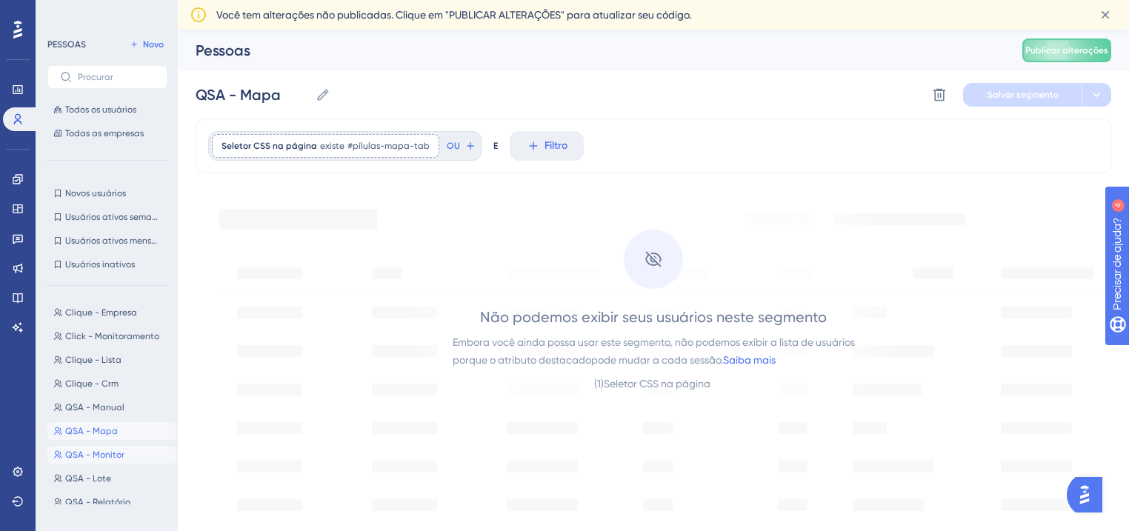
click at [116, 450] on font "QSA - Monitor" at bounding box center [94, 455] width 59 height 10
click at [107, 399] on button "QSA - Manual QSA - Manual" at bounding box center [111, 408] width 129 height 18
click at [119, 481] on button "QSA - Lote QSA - Lote" at bounding box center [111, 479] width 129 height 18
type input "QSA - Lote"
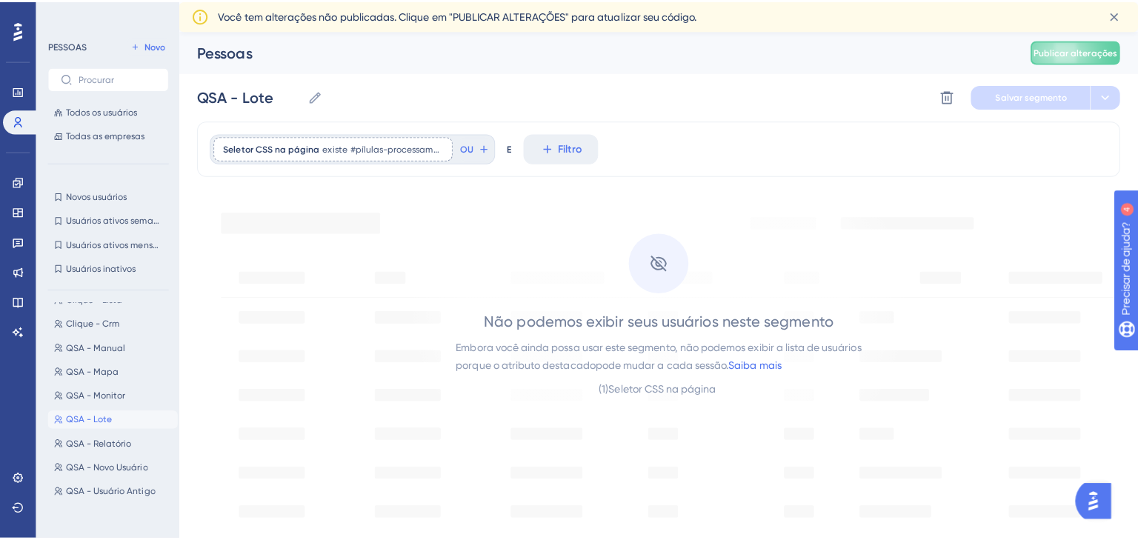
scroll to position [68, 0]
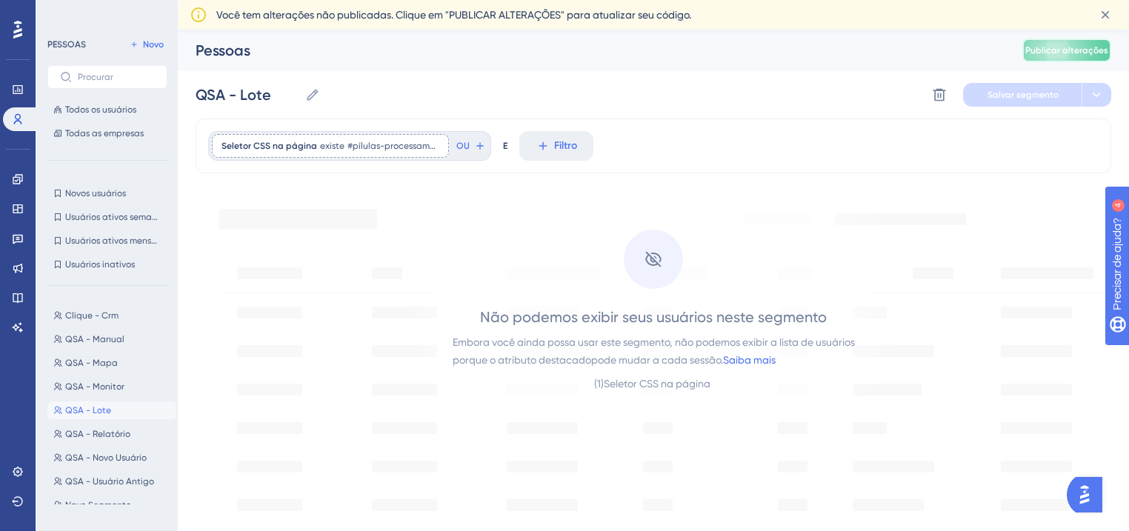
click at [1065, 58] on button "Publicar alterações" at bounding box center [1066, 51] width 89 height 24
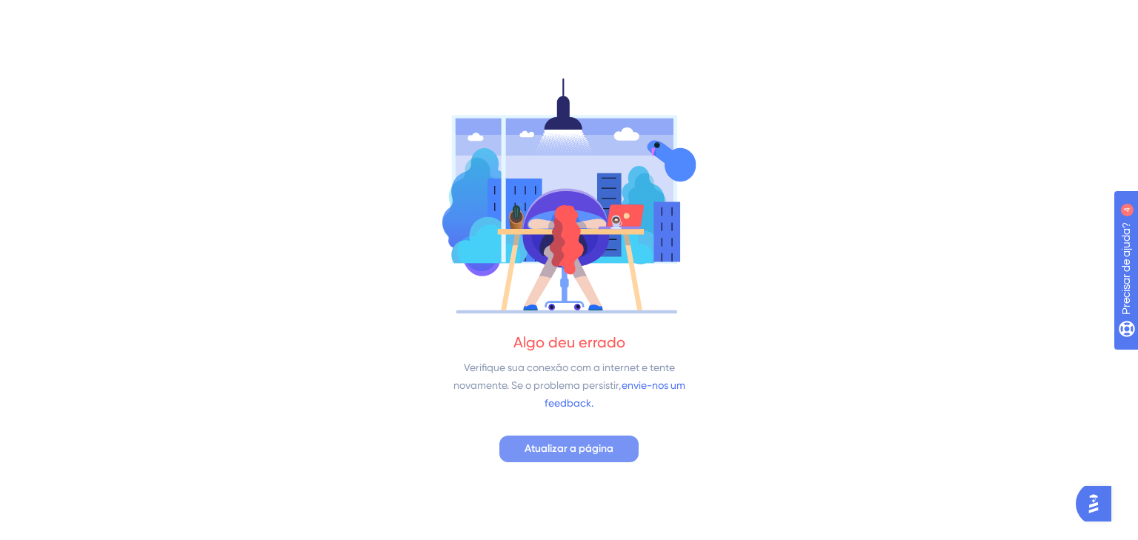
click at [578, 446] on font "Atualizar a página" at bounding box center [569, 448] width 89 height 13
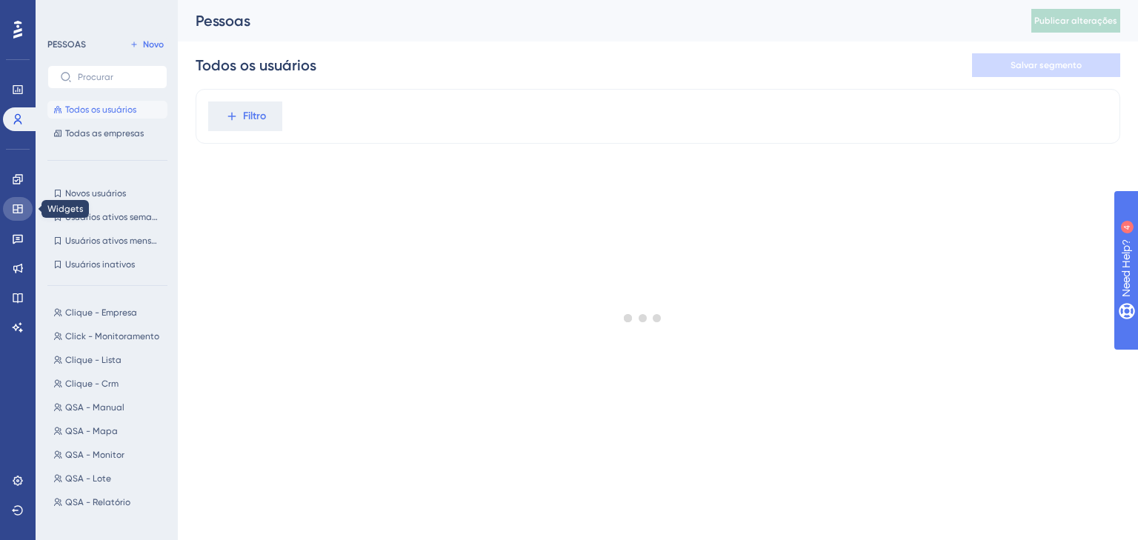
click at [13, 213] on icon at bounding box center [18, 209] width 12 height 12
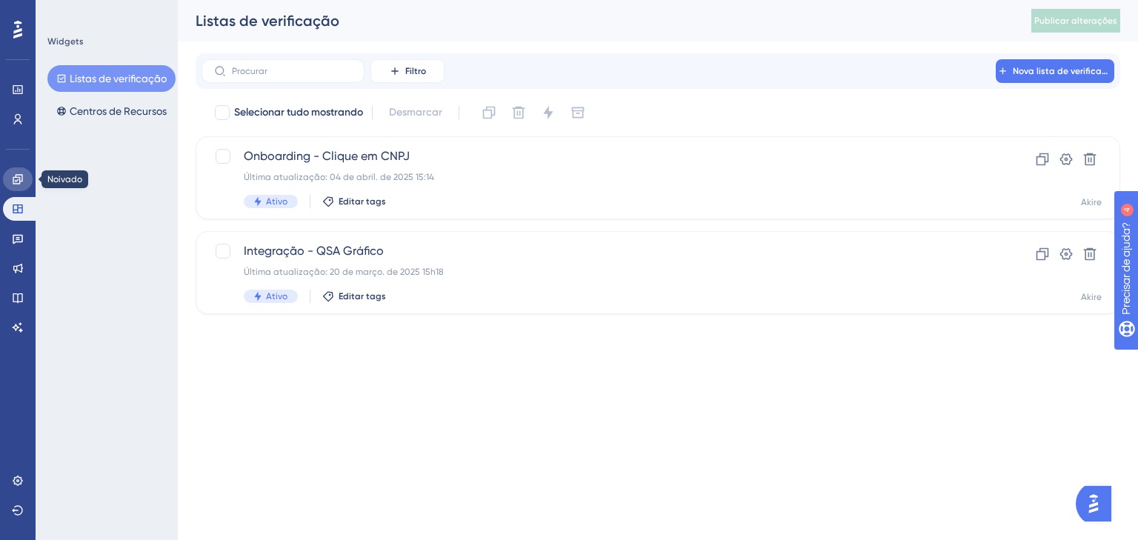
click at [26, 182] on link at bounding box center [18, 179] width 30 height 24
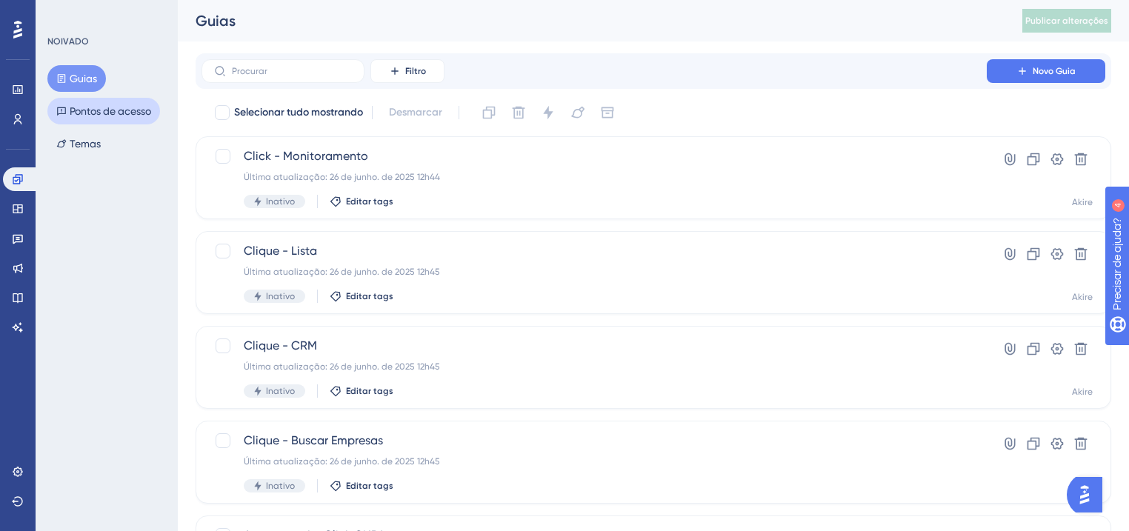
click at [99, 104] on font "Pontos de acesso" at bounding box center [110, 111] width 81 height 18
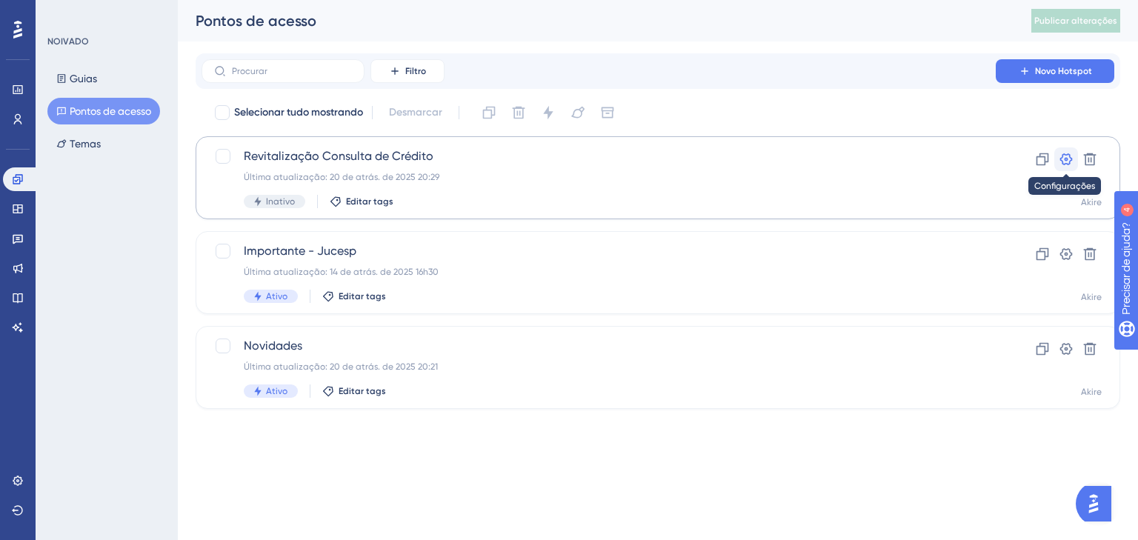
click at [1065, 159] on icon at bounding box center [1066, 159] width 13 height 12
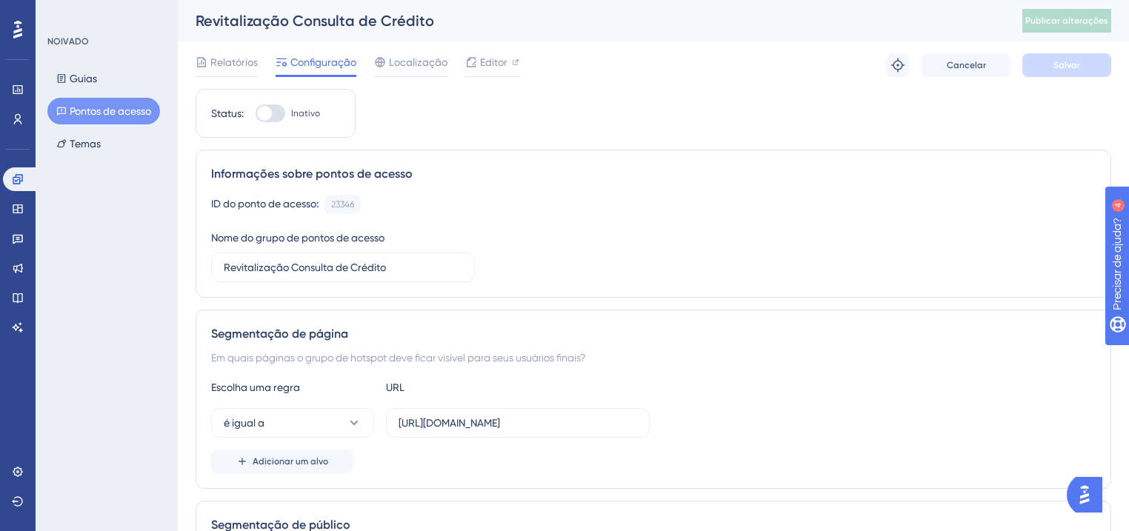
click at [276, 111] on div at bounding box center [271, 113] width 30 height 18
click at [256, 113] on input "Inativo" at bounding box center [255, 113] width 1 height 1
checkbox input "true"
click at [1056, 69] on font "Salvar" at bounding box center [1067, 65] width 27 height 10
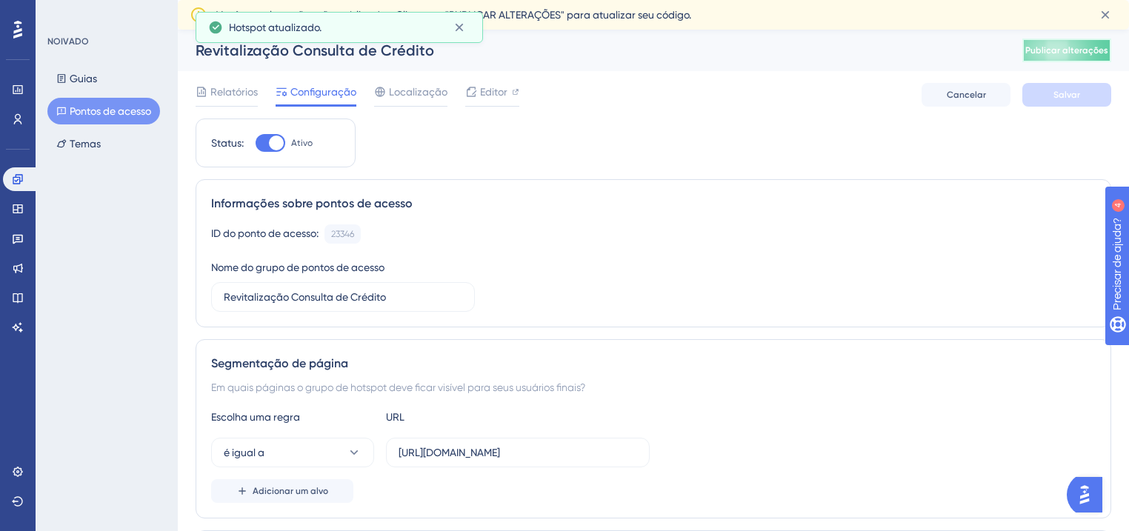
click at [1065, 53] on font "Publicar alterações" at bounding box center [1066, 50] width 83 height 10
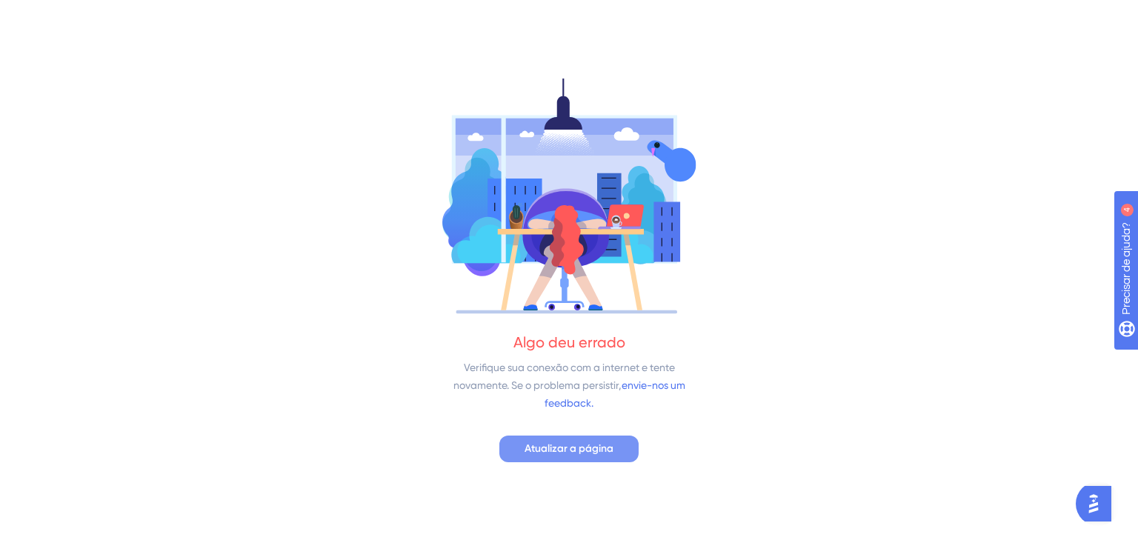
click at [578, 454] on span "Atualizar a página" at bounding box center [569, 449] width 89 height 18
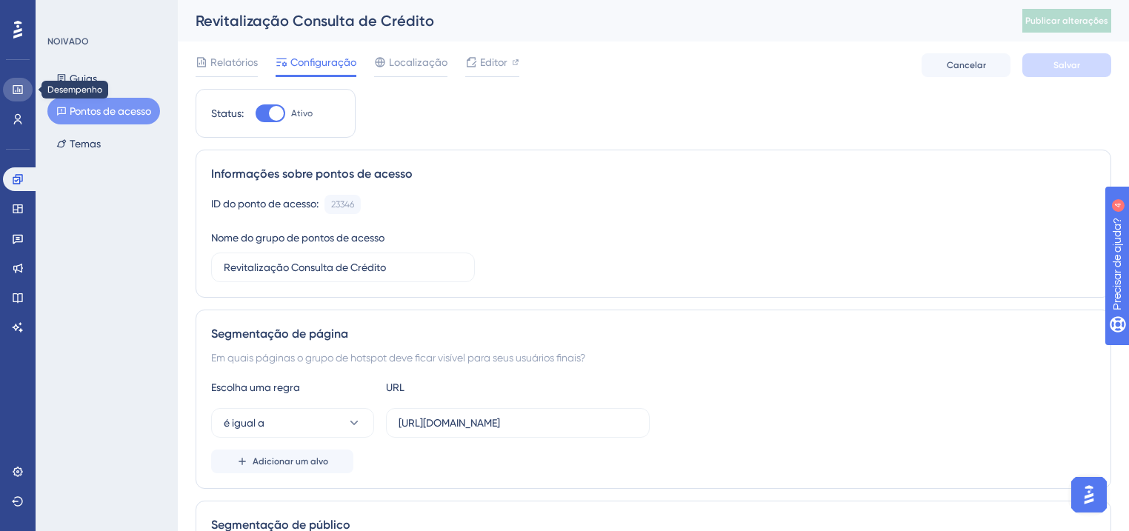
click at [10, 93] on link at bounding box center [18, 90] width 30 height 24
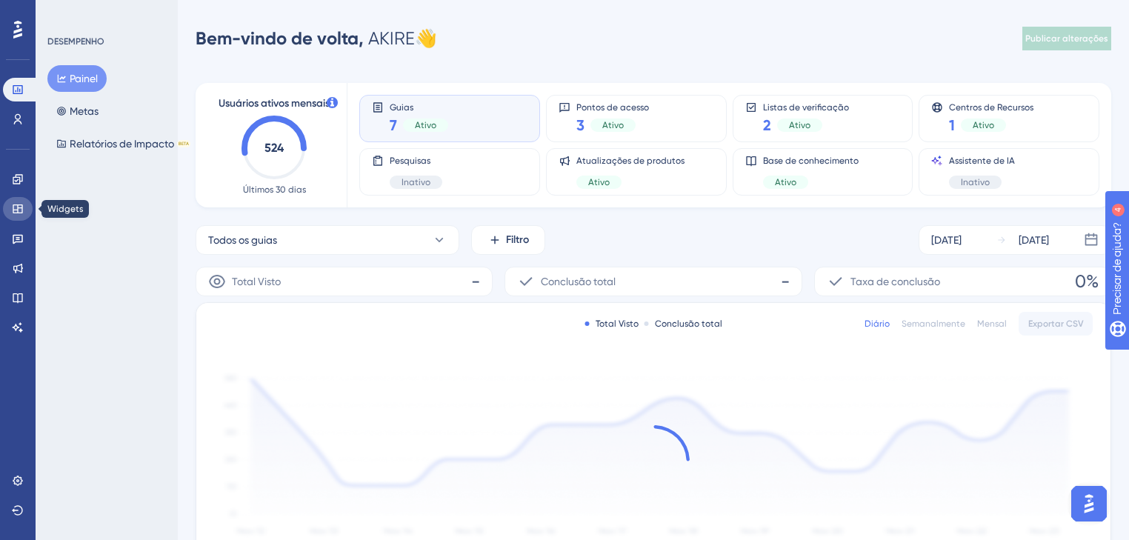
click at [15, 200] on link at bounding box center [18, 209] width 30 height 24
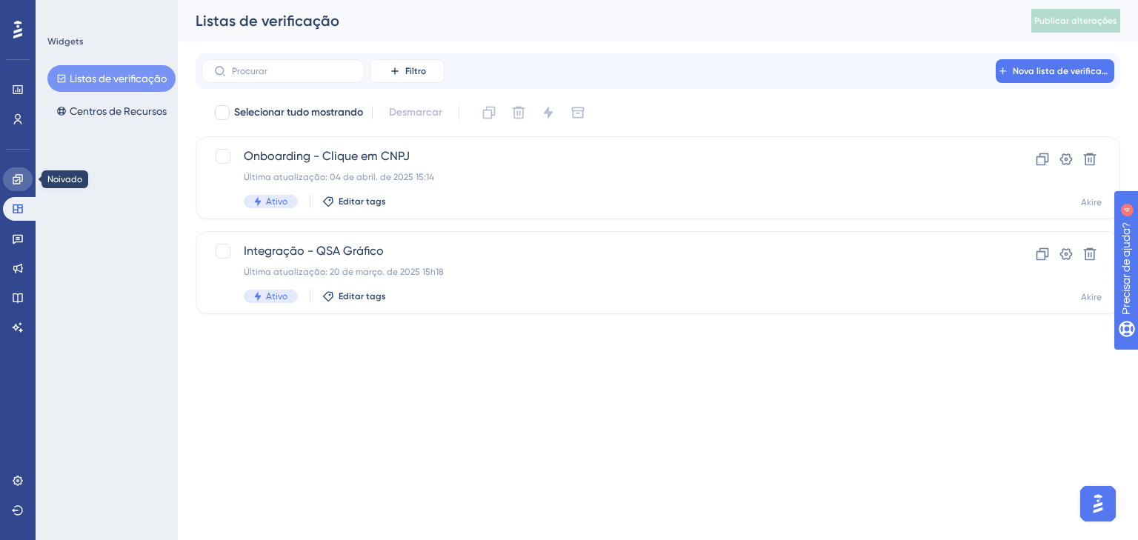
click at [21, 178] on icon at bounding box center [18, 179] width 12 height 12
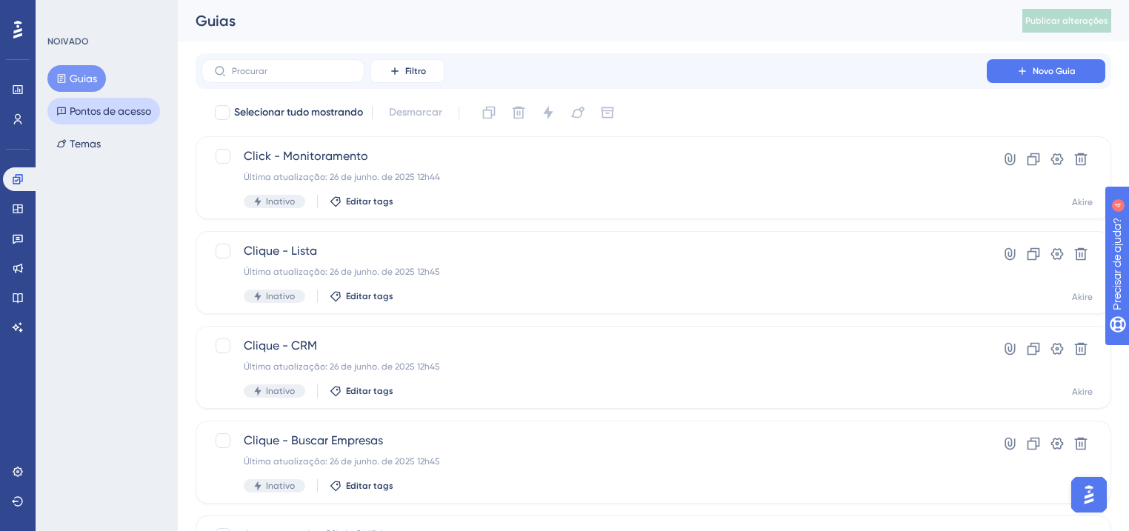
click at [57, 102] on button "Pontos de acesso" at bounding box center [103, 111] width 113 height 27
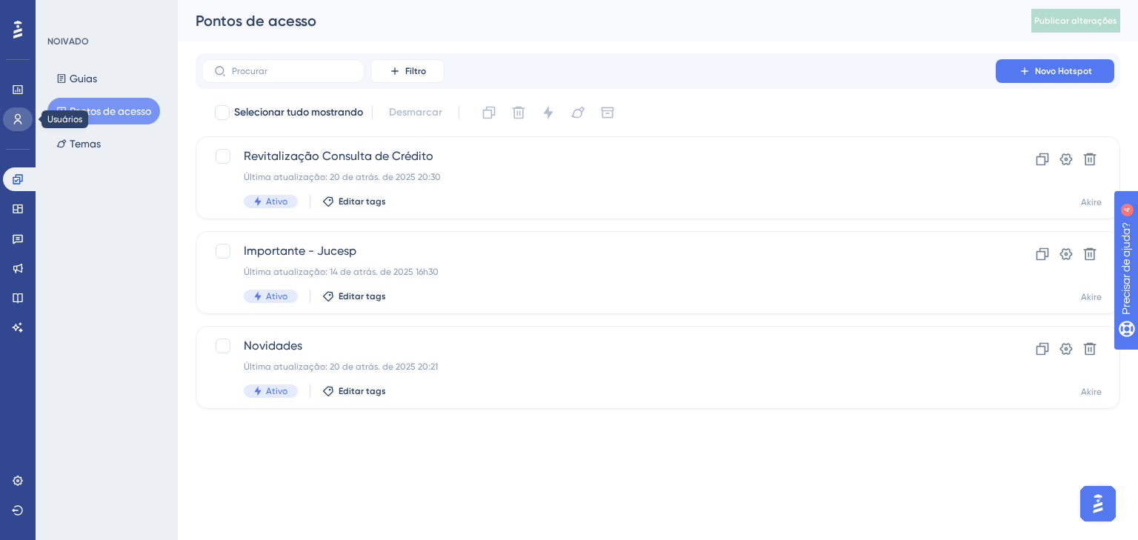
click at [15, 127] on link at bounding box center [18, 119] width 30 height 24
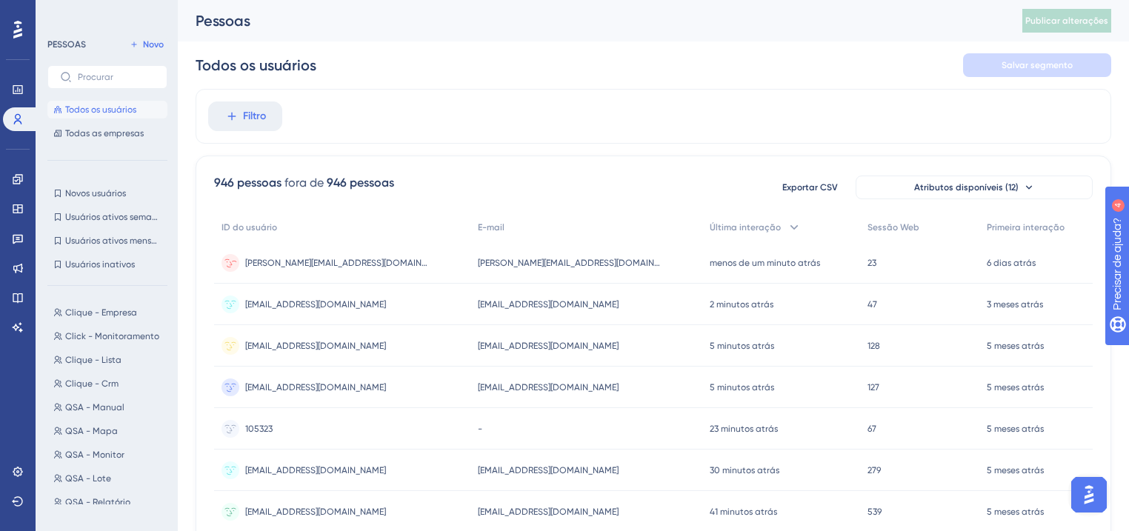
click at [523, 272] on div "jefferson.chagas@akire.com.br jefferson.chagas@akire.com.br" at bounding box center [586, 262] width 233 height 41
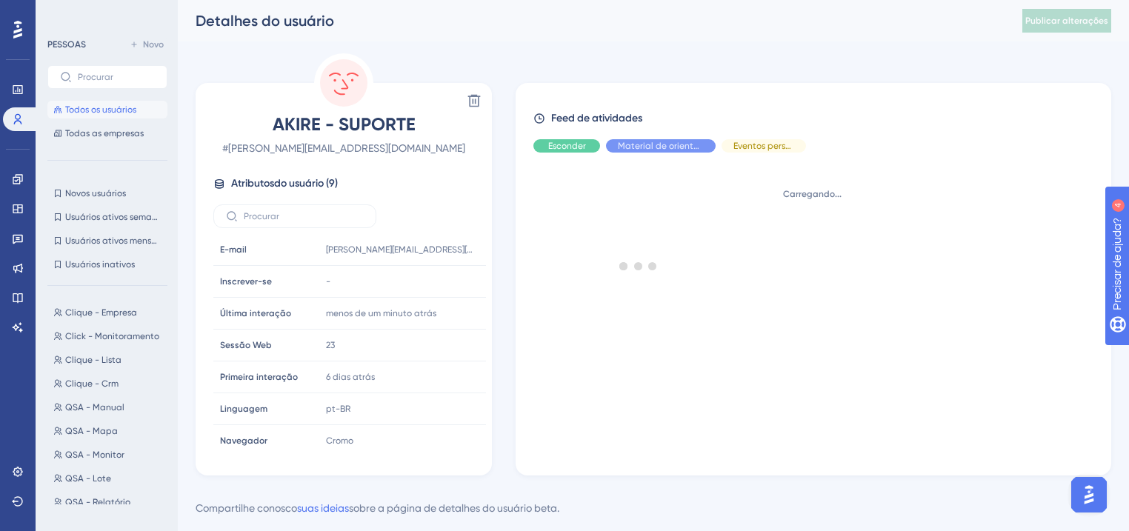
click at [476, 99] on div at bounding box center [638, 265] width 981 height 425
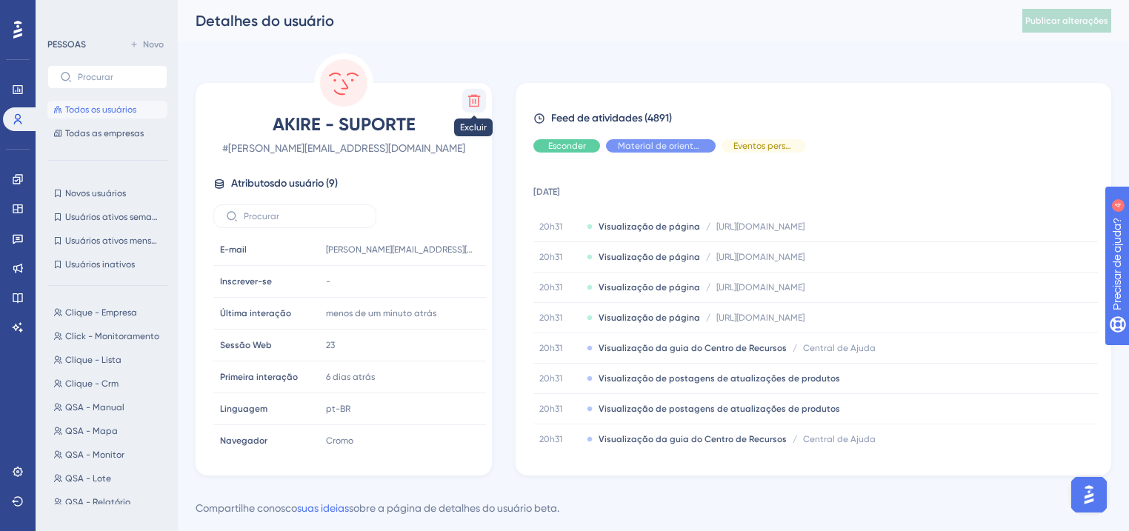
click at [471, 101] on icon at bounding box center [474, 100] width 15 height 15
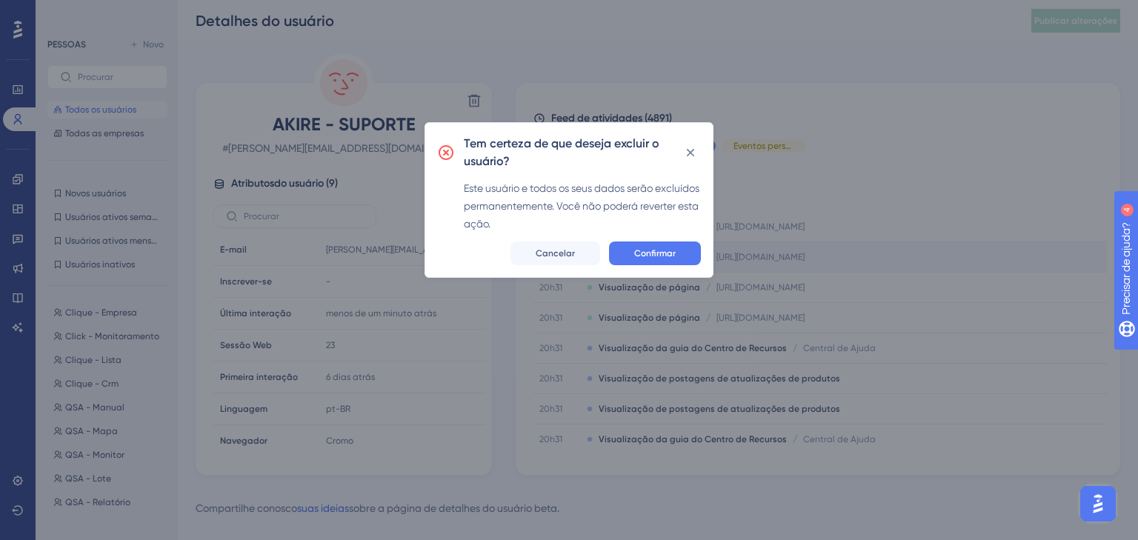
click at [625, 252] on button "Confirmar" at bounding box center [655, 254] width 92 height 24
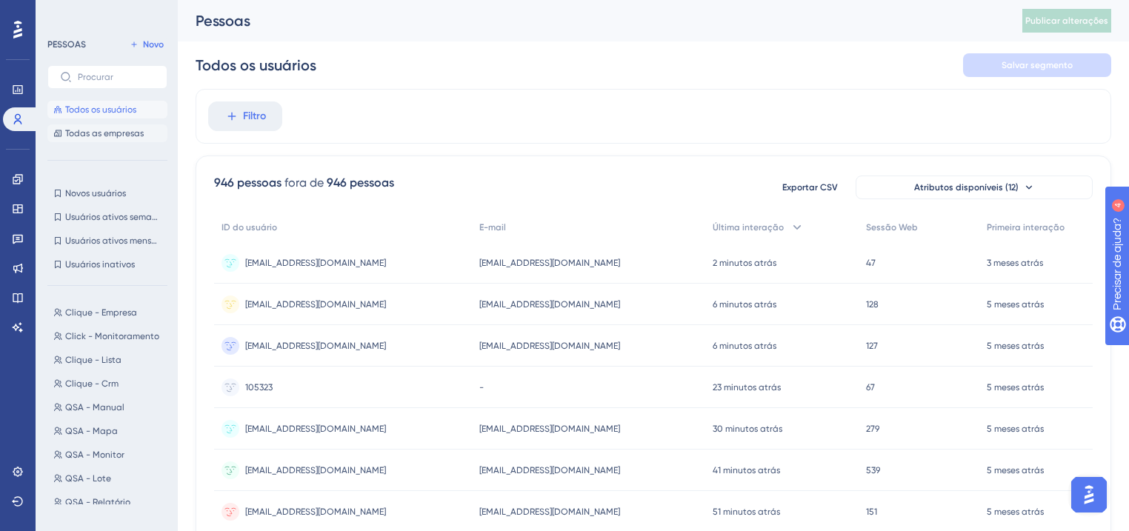
click at [125, 129] on font "Todas as empresas" at bounding box center [104, 133] width 79 height 10
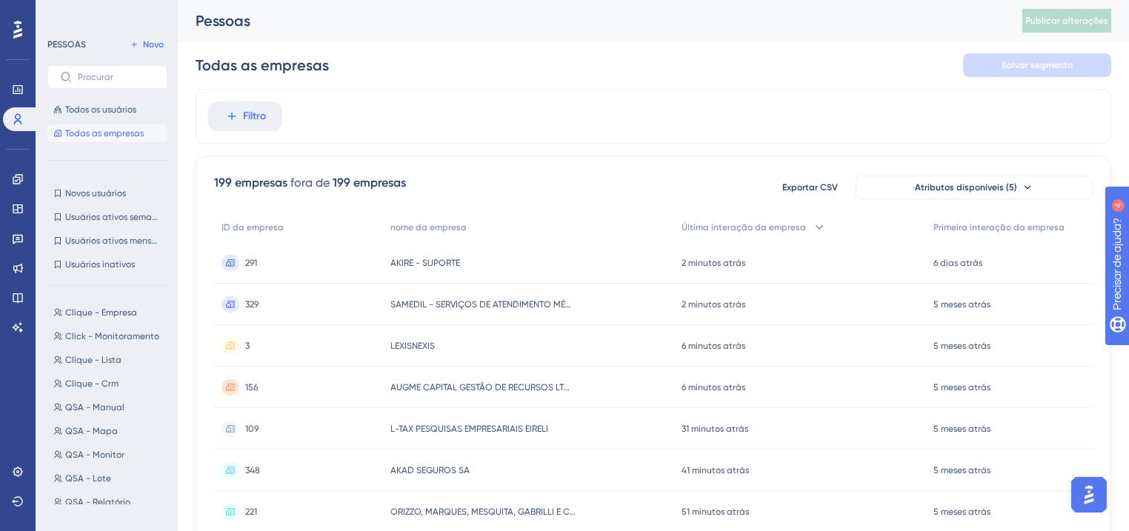
click at [513, 258] on div "AKIRE - SUPORTE AKIRE - SUPORTE" at bounding box center [529, 262] width 292 height 41
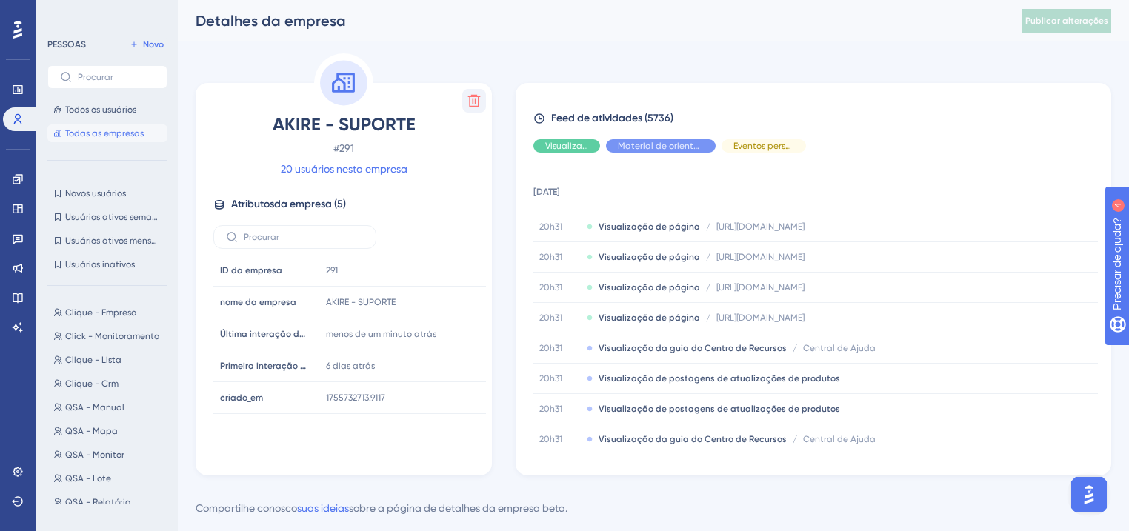
click at [468, 104] on icon at bounding box center [474, 100] width 15 height 15
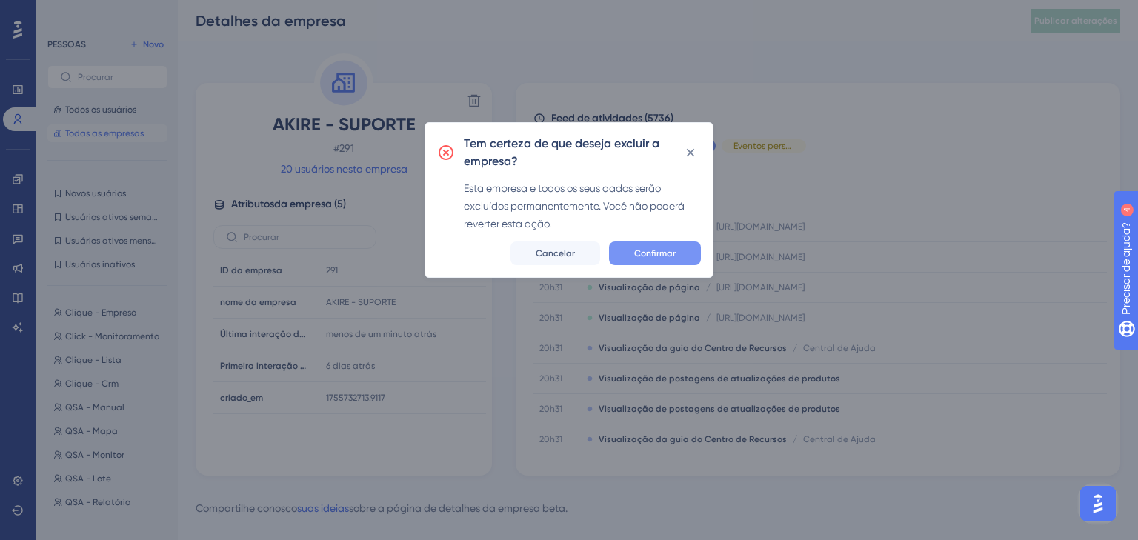
click at [628, 258] on button "Confirmar" at bounding box center [655, 254] width 92 height 24
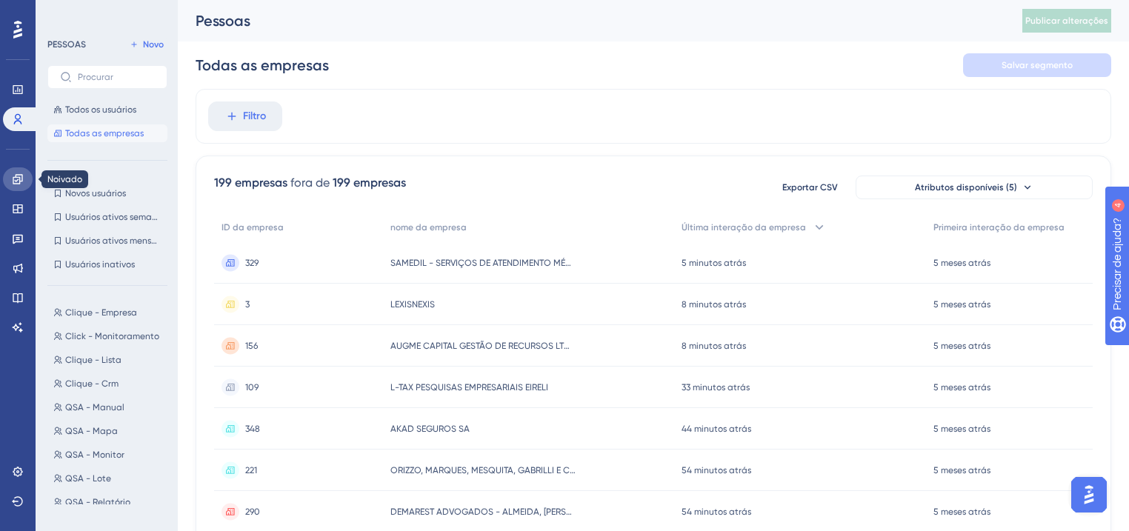
click at [16, 183] on icon at bounding box center [18, 179] width 12 height 12
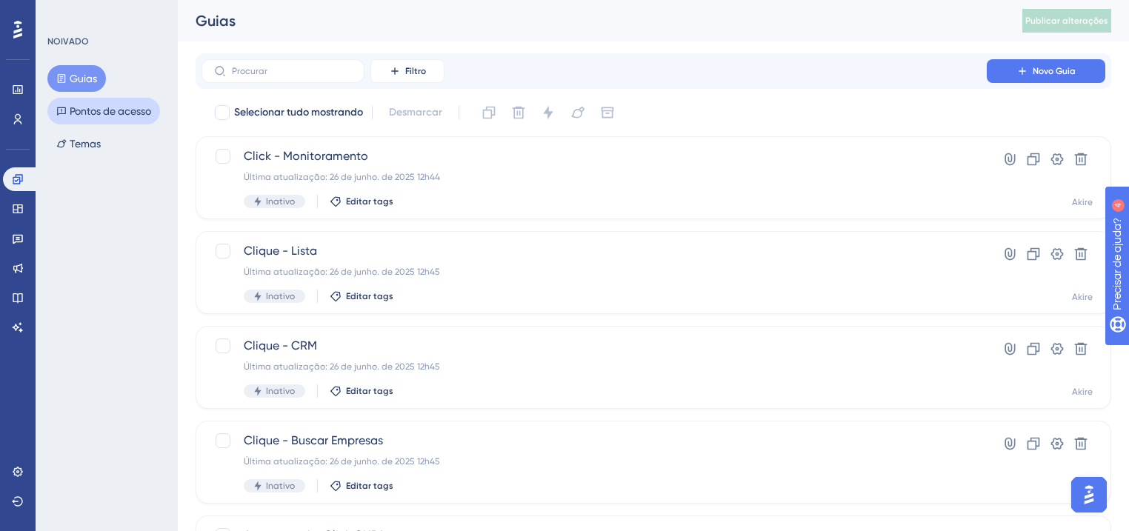
click at [47, 113] on button "Pontos de acesso" at bounding box center [103, 111] width 113 height 27
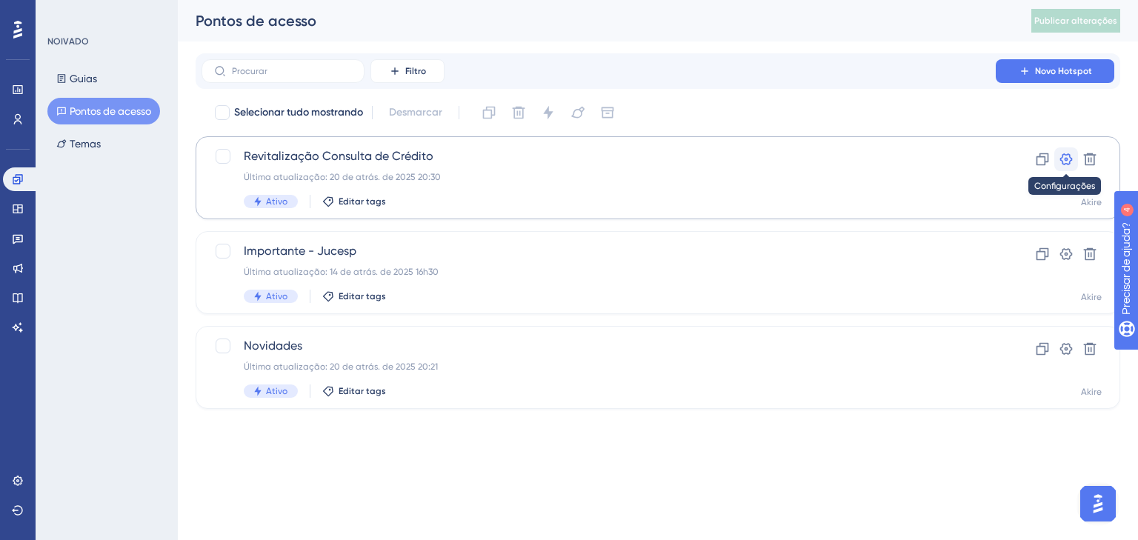
click at [1061, 160] on icon at bounding box center [1066, 159] width 13 height 12
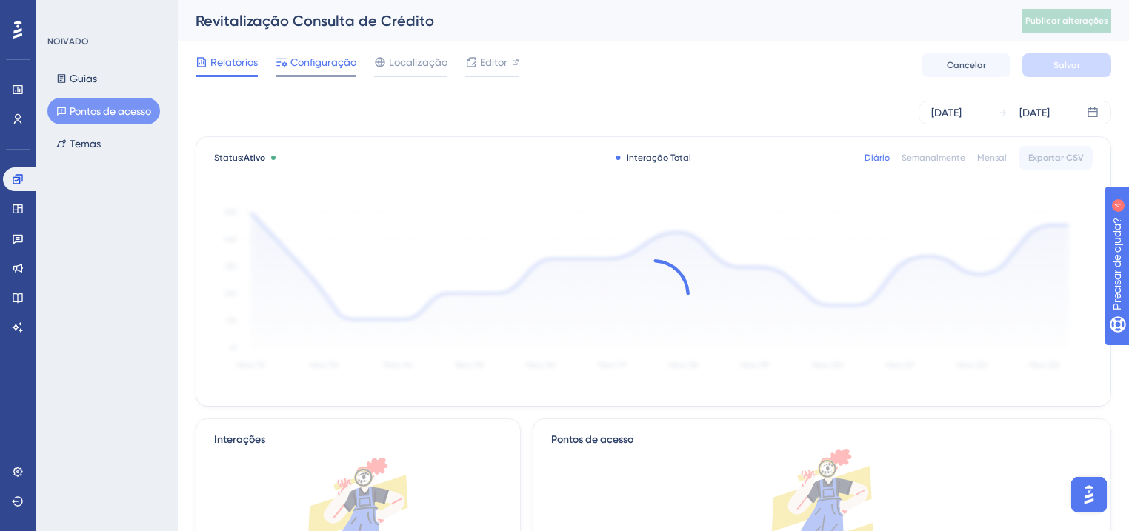
click at [328, 69] on span "Configuração" at bounding box center [323, 62] width 66 height 18
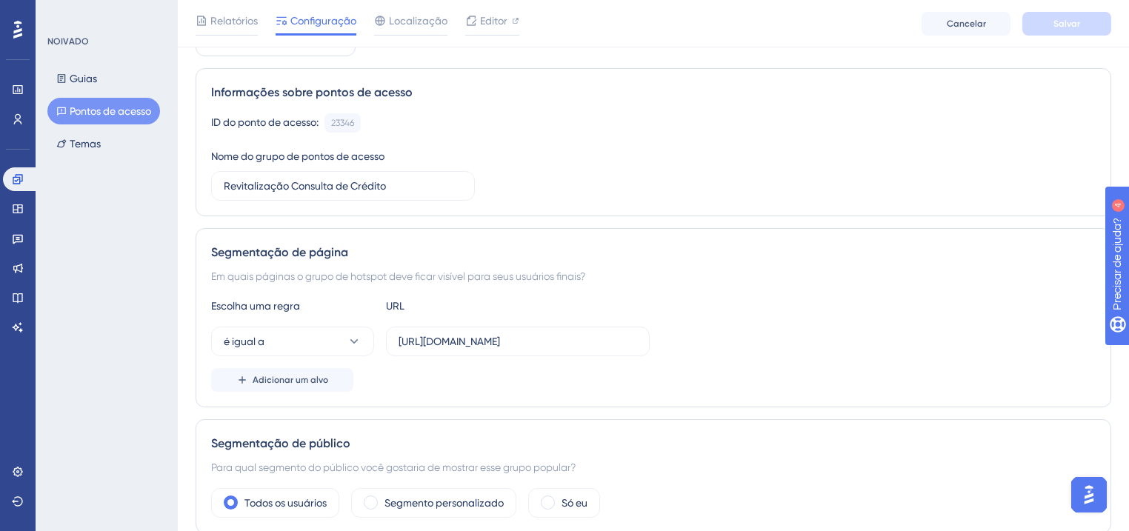
scroll to position [119, 0]
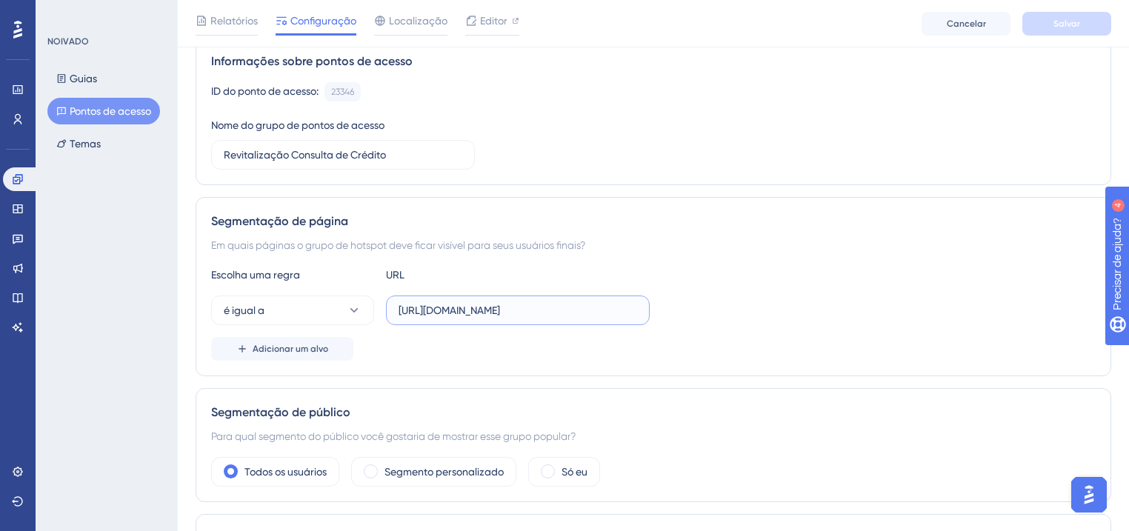
click at [556, 311] on input "[URL][DOMAIN_NAME]" at bounding box center [518, 310] width 239 height 16
click at [311, 308] on button "é igual a" at bounding box center [292, 311] width 163 height 30
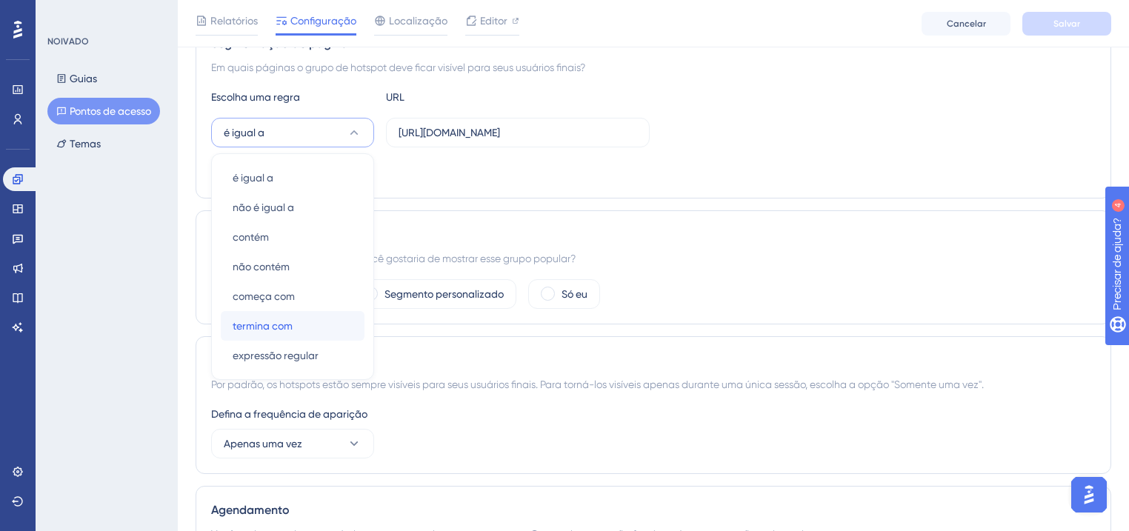
click at [310, 319] on div "termina com termina com" at bounding box center [293, 326] width 120 height 30
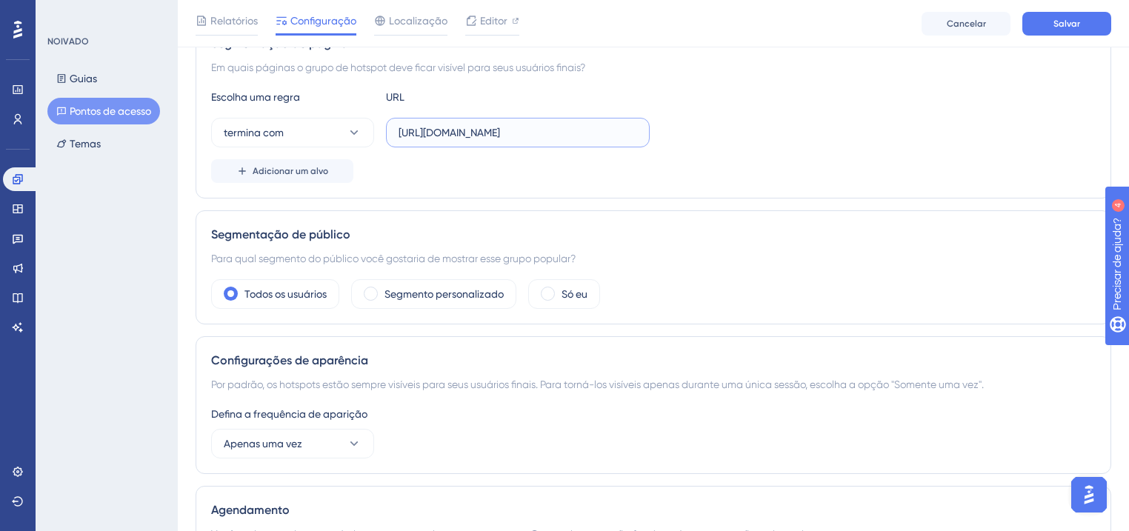
click at [539, 128] on input "[URL][DOMAIN_NAME]" at bounding box center [518, 132] width 239 height 16
click at [545, 130] on input "[URL][DOMAIN_NAME]" at bounding box center [518, 132] width 239 height 16
type input "/consulta-credito"
click at [1064, 19] on font "Salvar" at bounding box center [1067, 24] width 27 height 10
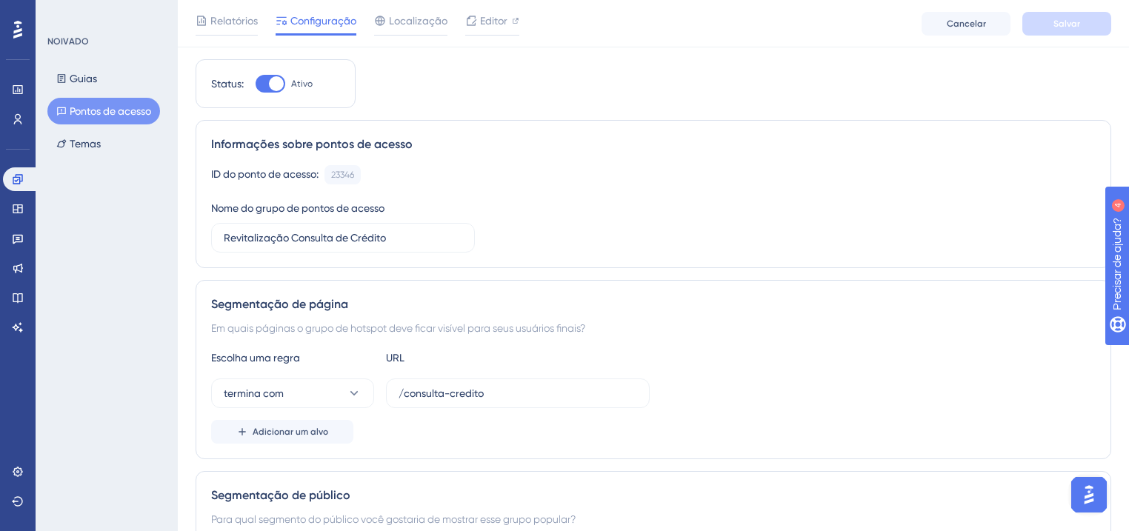
scroll to position [0, 0]
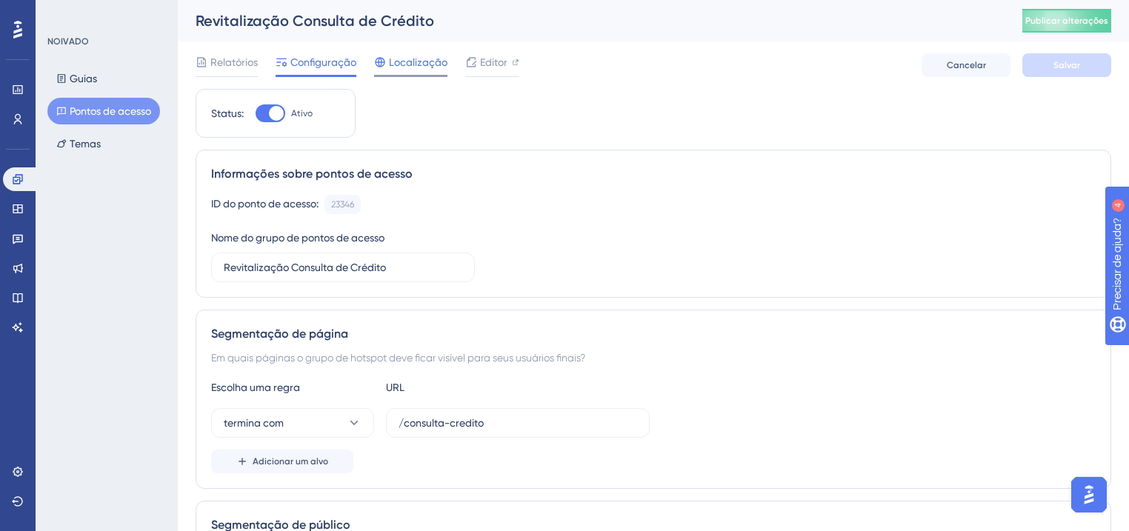
click at [406, 61] on font "Localização" at bounding box center [418, 62] width 59 height 12
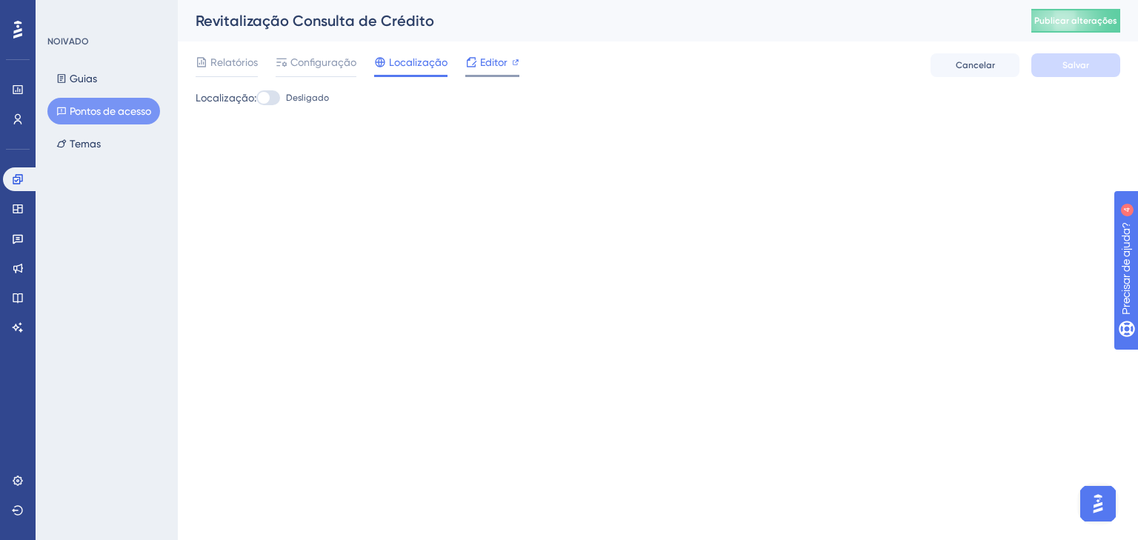
click at [480, 67] on font "Editor" at bounding box center [493, 62] width 27 height 12
click at [1067, 21] on font "Publicar alterações" at bounding box center [1075, 21] width 83 height 10
click at [104, 116] on font "Pontos de acesso" at bounding box center [110, 111] width 81 height 12
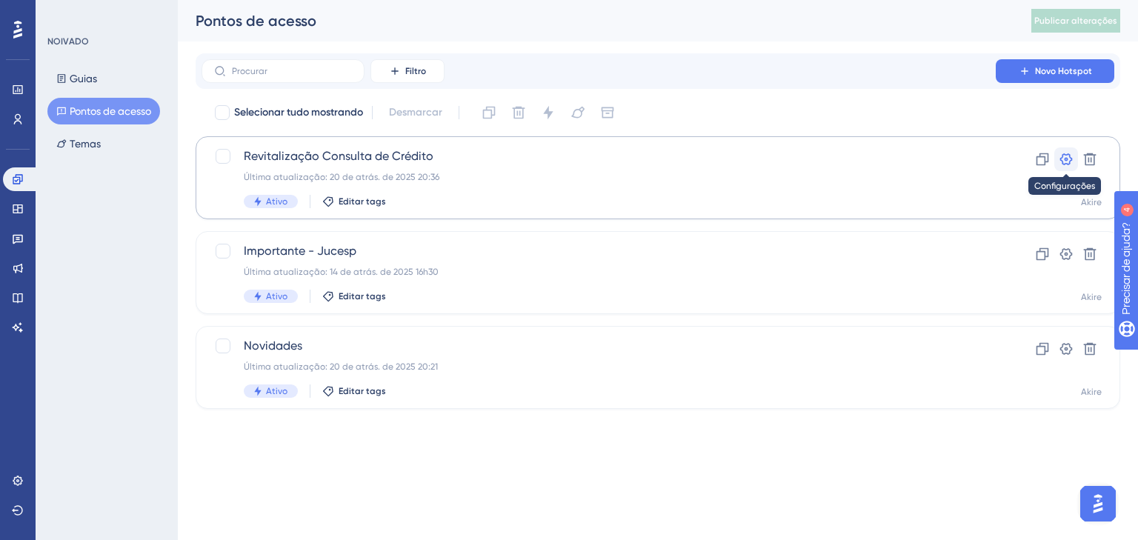
click at [1065, 160] on icon at bounding box center [1066, 159] width 13 height 12
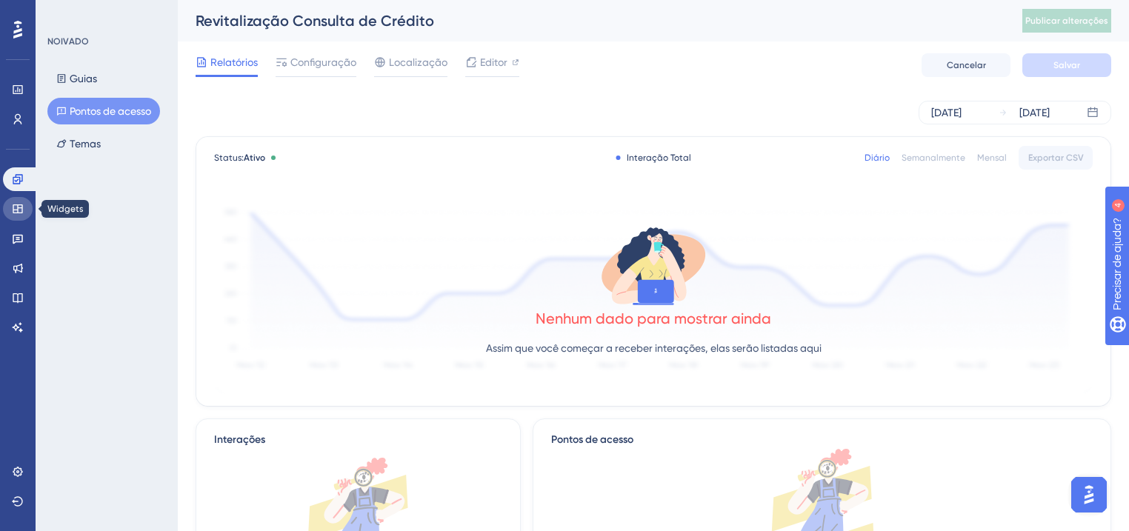
click at [21, 211] on icon at bounding box center [18, 209] width 12 height 12
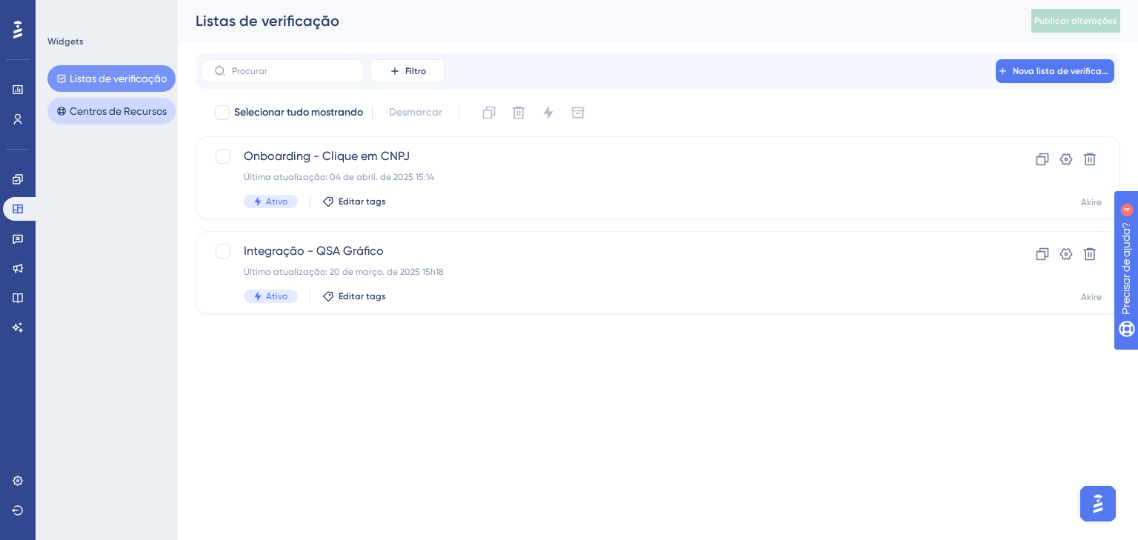
click at [104, 113] on font "Centros de Recursos" at bounding box center [118, 111] width 97 height 12
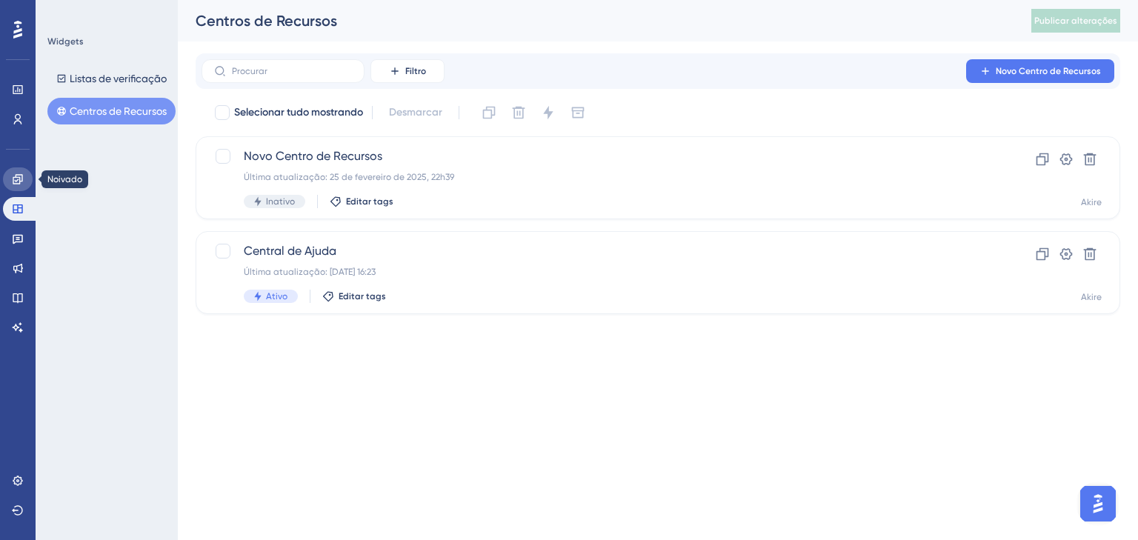
drag, startPoint x: 15, startPoint y: 178, endPoint x: 26, endPoint y: 176, distance: 11.3
click at [16, 178] on icon at bounding box center [18, 179] width 10 height 10
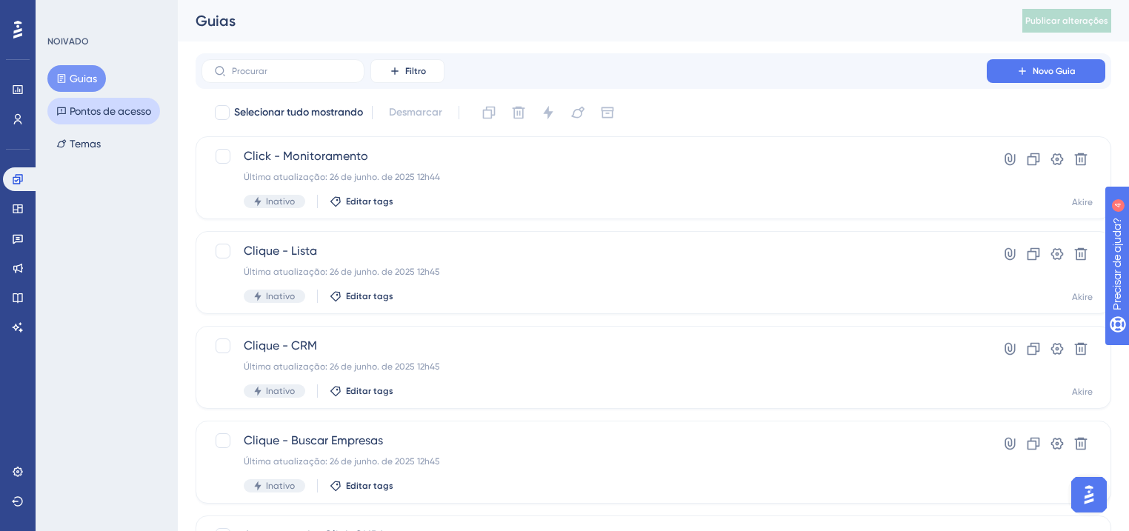
click at [124, 110] on font "Pontos de acesso" at bounding box center [110, 111] width 81 height 12
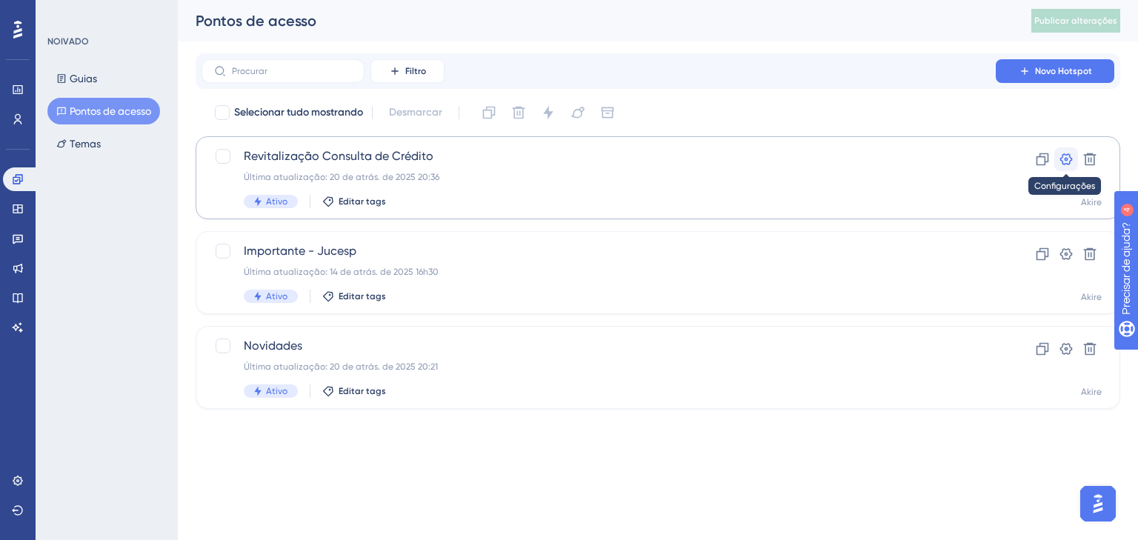
click at [1066, 162] on icon at bounding box center [1066, 159] width 15 height 15
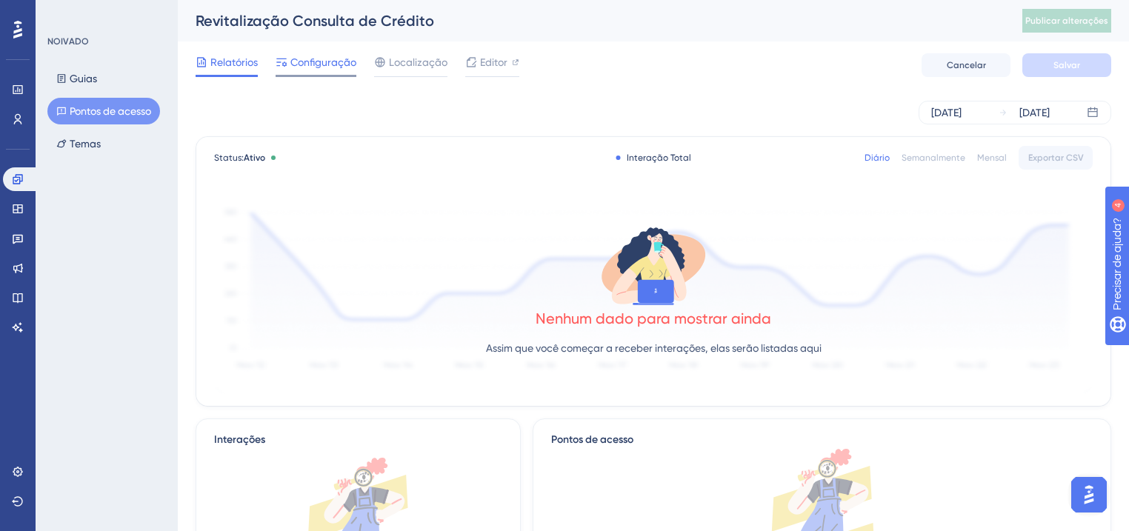
click at [327, 59] on font "Configuração" at bounding box center [323, 62] width 66 height 12
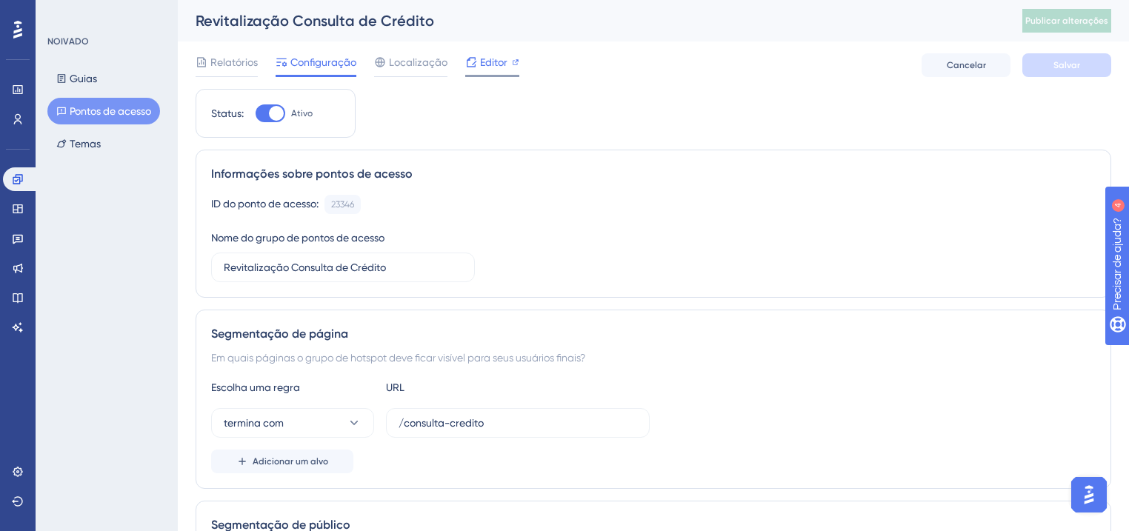
click at [484, 59] on font "Editor" at bounding box center [493, 62] width 27 height 12
click at [1031, 30] on button "Publicar alterações" at bounding box center [1066, 21] width 89 height 24
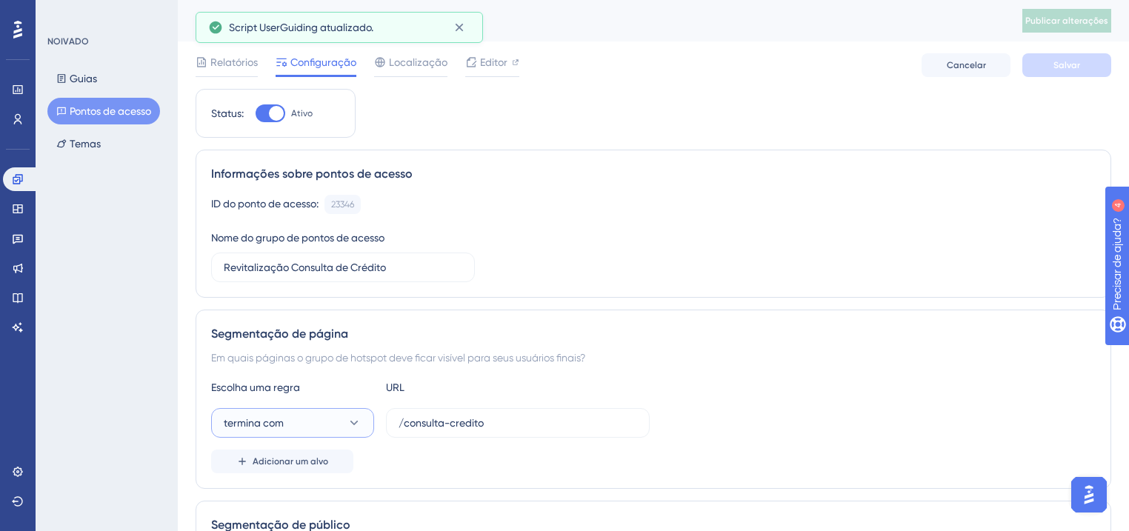
click at [318, 427] on button "termina com" at bounding box center [292, 423] width 163 height 30
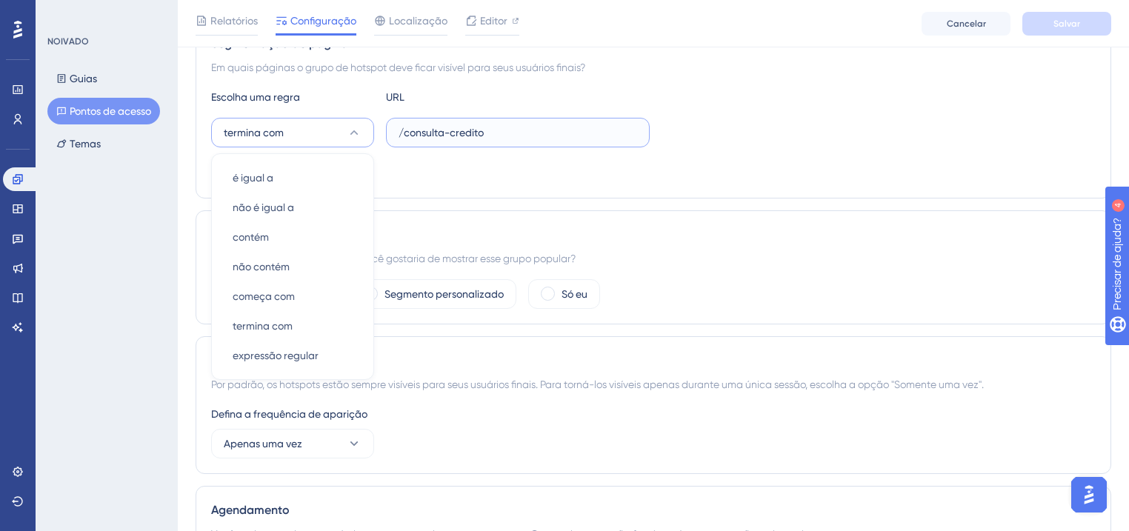
click at [473, 130] on input "/consulta-credito" at bounding box center [518, 132] width 239 height 16
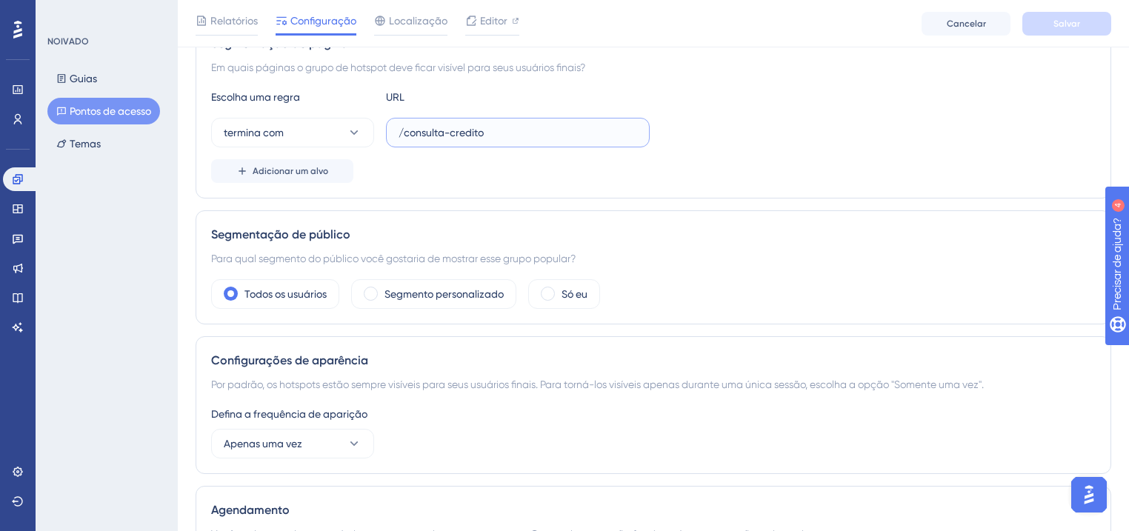
click at [473, 130] on input "/consulta-credito" at bounding box center [518, 132] width 239 height 16
paste input "https://app.qsagrafico.com.br"
type input "https://app.qsagrafico.com.br/consulta-credito"
click at [283, 136] on button "termina com" at bounding box center [292, 133] width 163 height 30
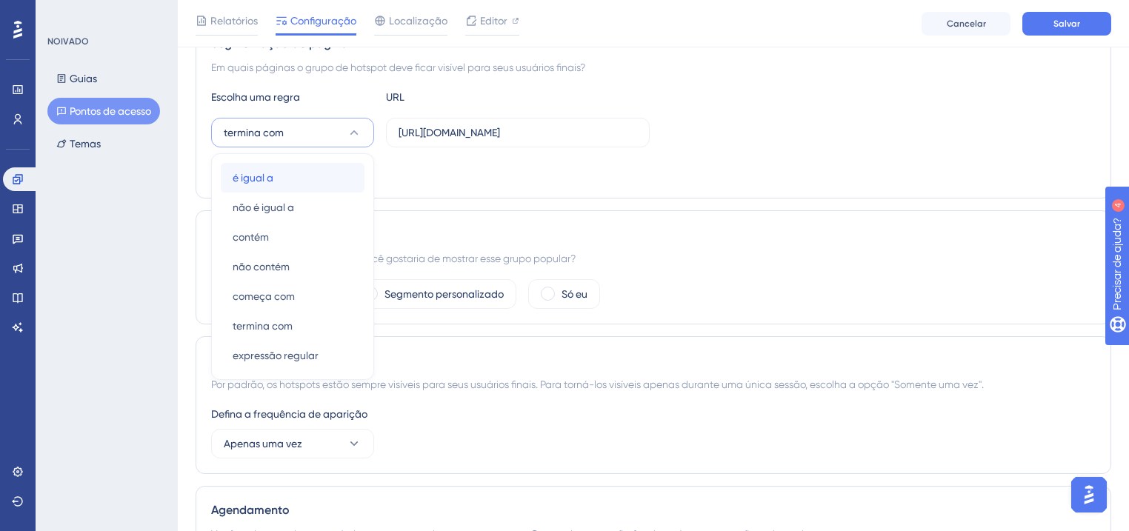
click at [296, 183] on div "é igual a é igual a" at bounding box center [293, 178] width 120 height 30
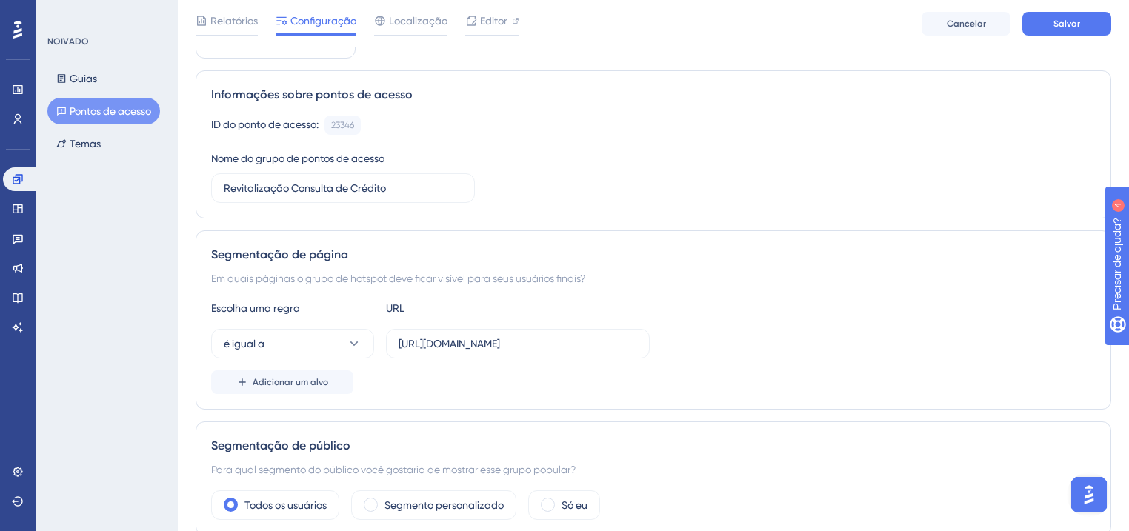
scroll to position [0, 0]
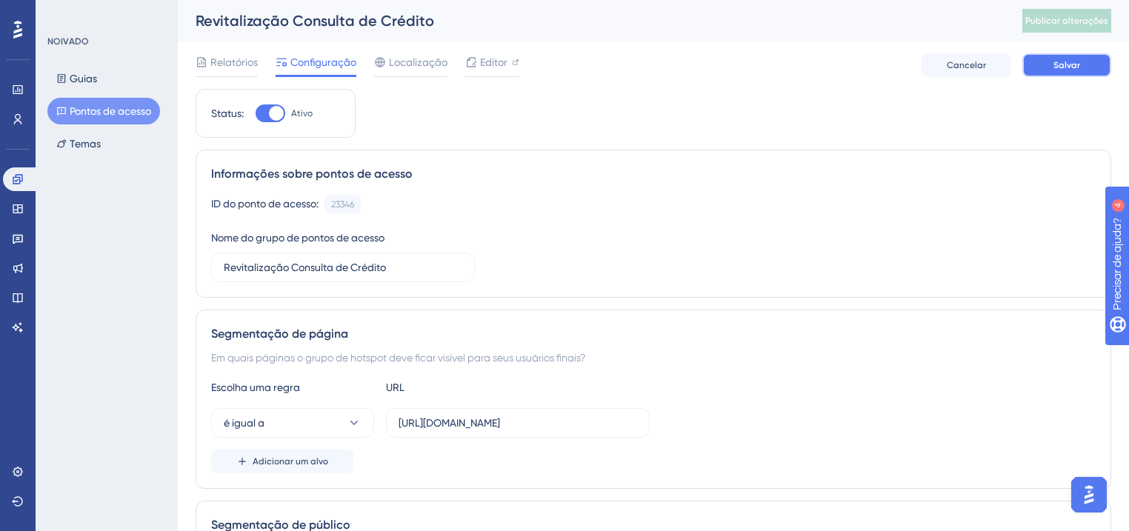
click at [1046, 67] on button "Salvar" at bounding box center [1066, 65] width 89 height 24
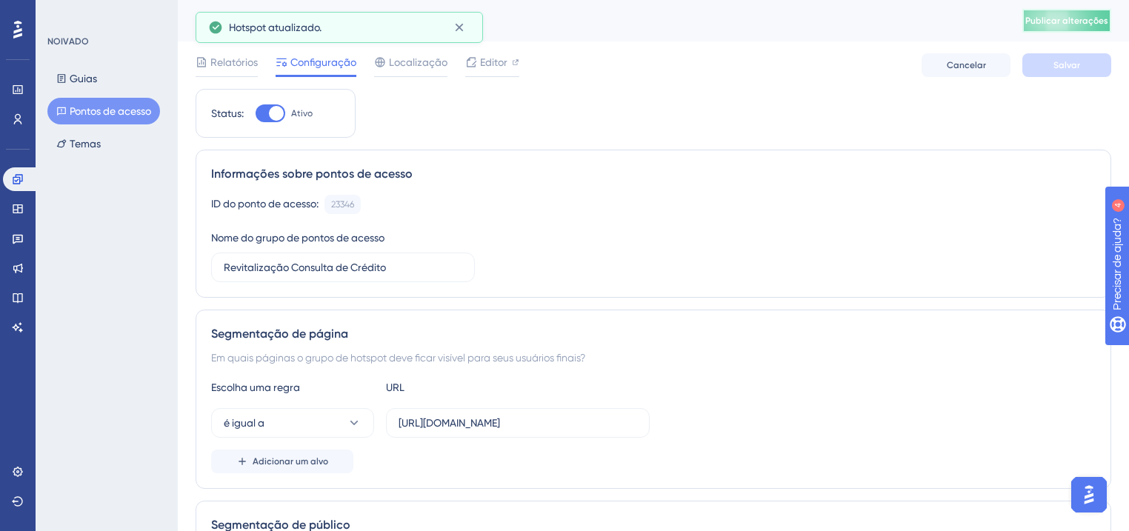
click at [1088, 25] on font "Publicar alterações" at bounding box center [1066, 21] width 83 height 10
click at [18, 183] on icon at bounding box center [18, 179] width 12 height 12
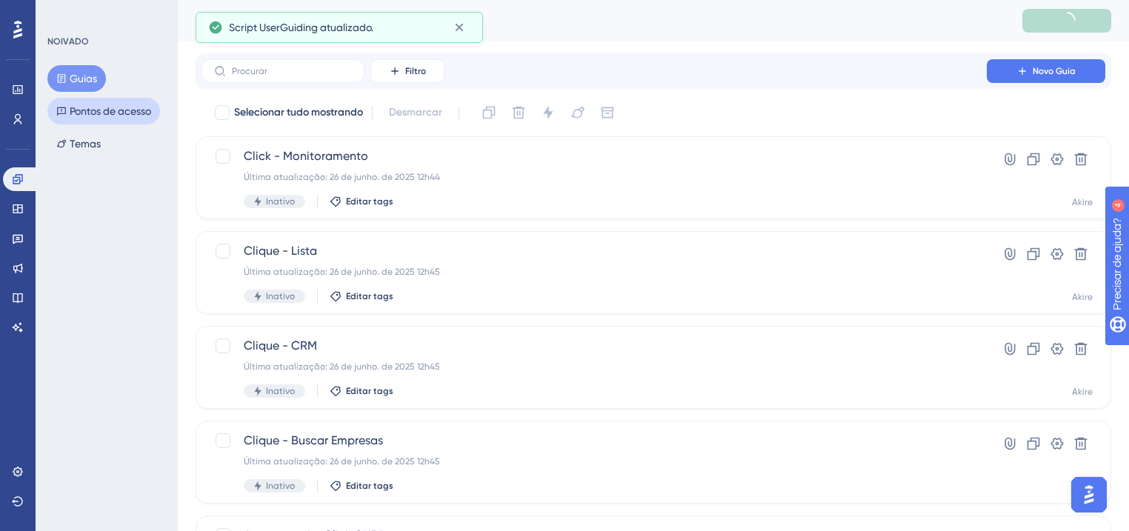
click at [93, 113] on font "Pontos de acesso" at bounding box center [110, 111] width 81 height 12
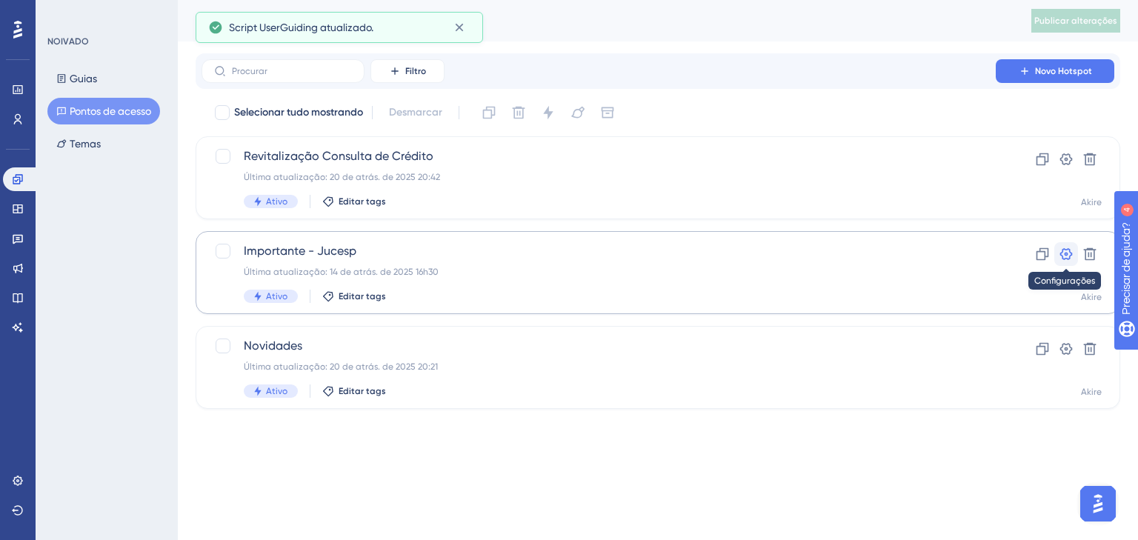
click at [1064, 250] on icon at bounding box center [1066, 254] width 15 height 15
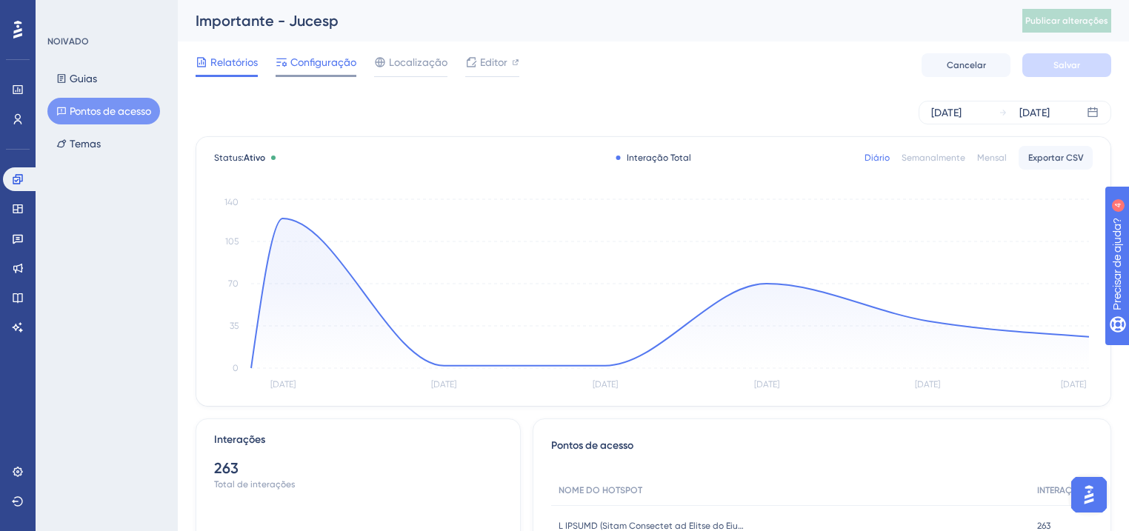
click at [319, 62] on font "Configuração" at bounding box center [323, 62] width 66 height 12
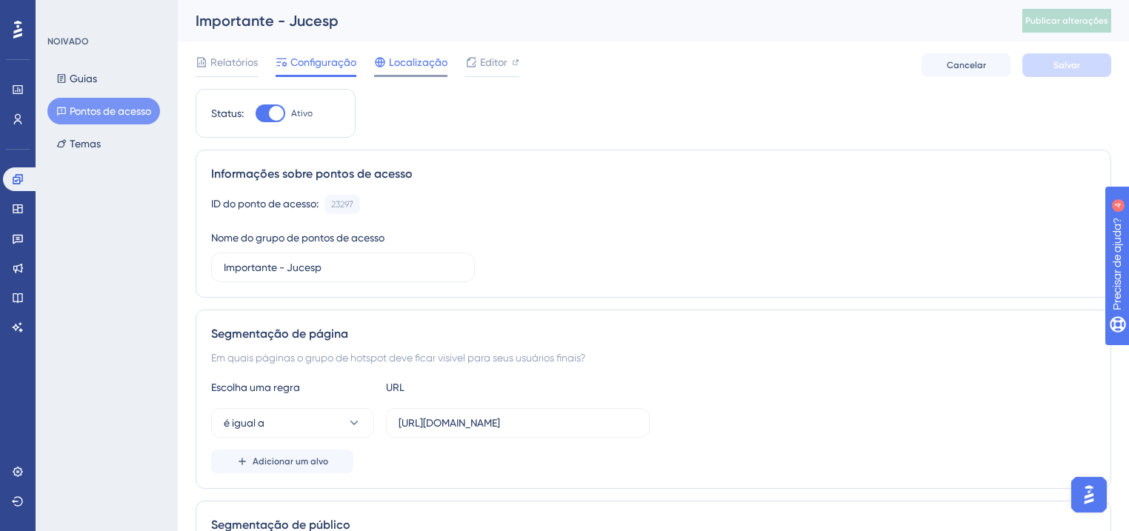
click at [389, 59] on font "Localização" at bounding box center [418, 62] width 59 height 12
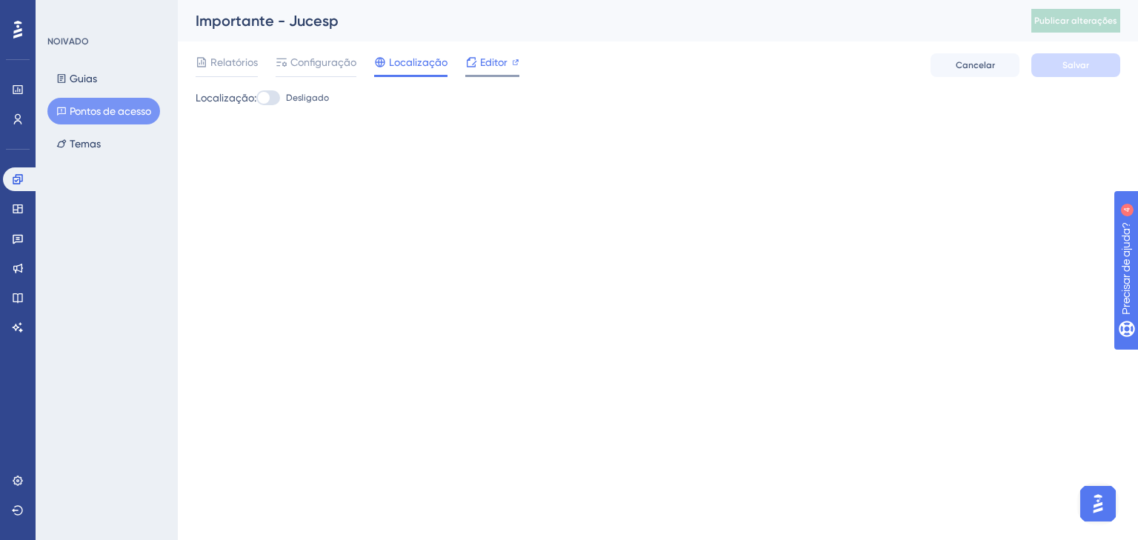
click at [490, 61] on font "Editor" at bounding box center [493, 62] width 27 height 12
click at [112, 107] on font "Pontos de acesso" at bounding box center [110, 111] width 81 height 12
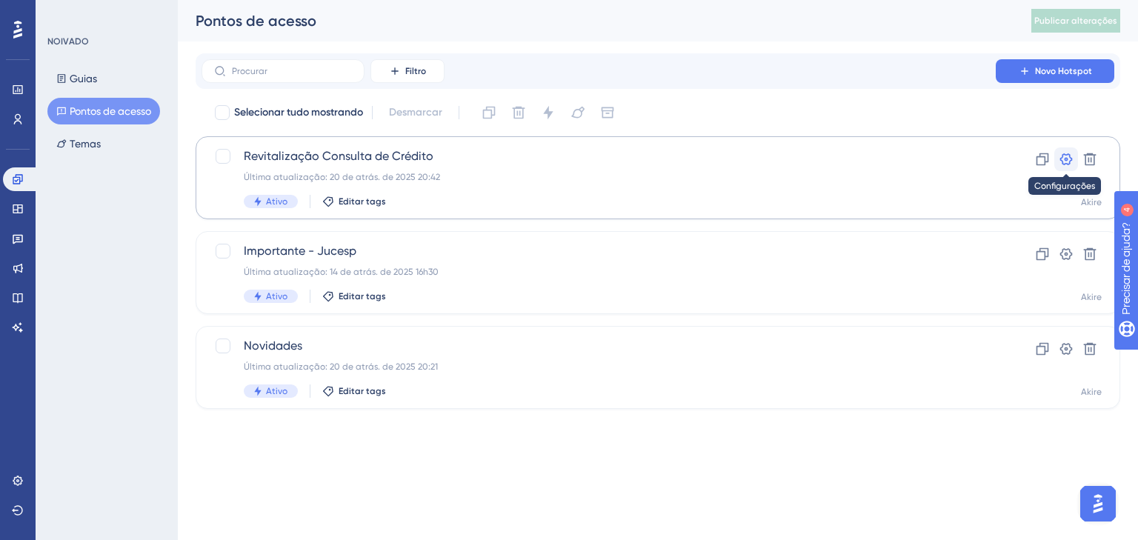
click at [1062, 154] on icon at bounding box center [1066, 159] width 15 height 15
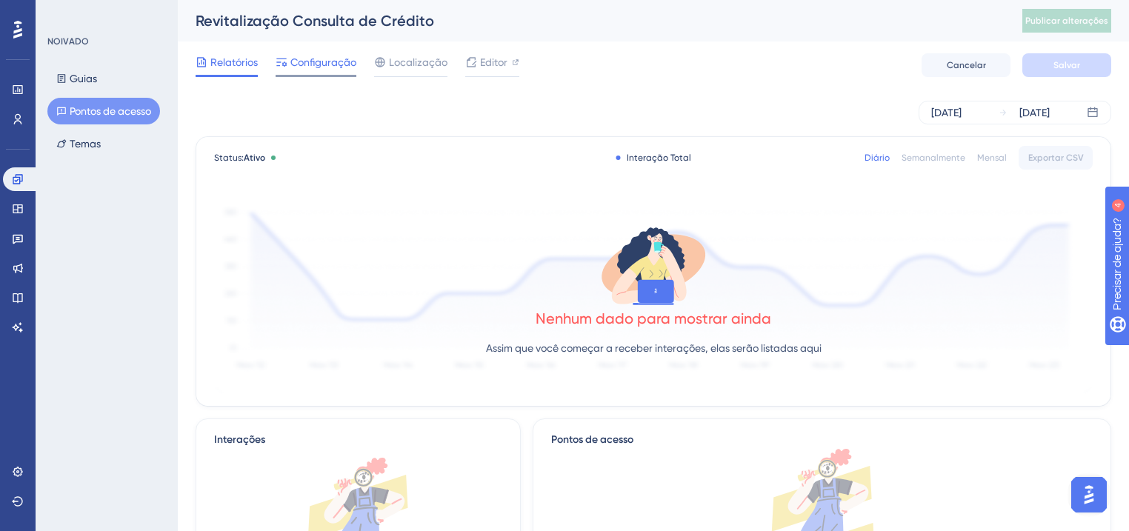
click at [310, 59] on font "Configuração" at bounding box center [323, 62] width 66 height 12
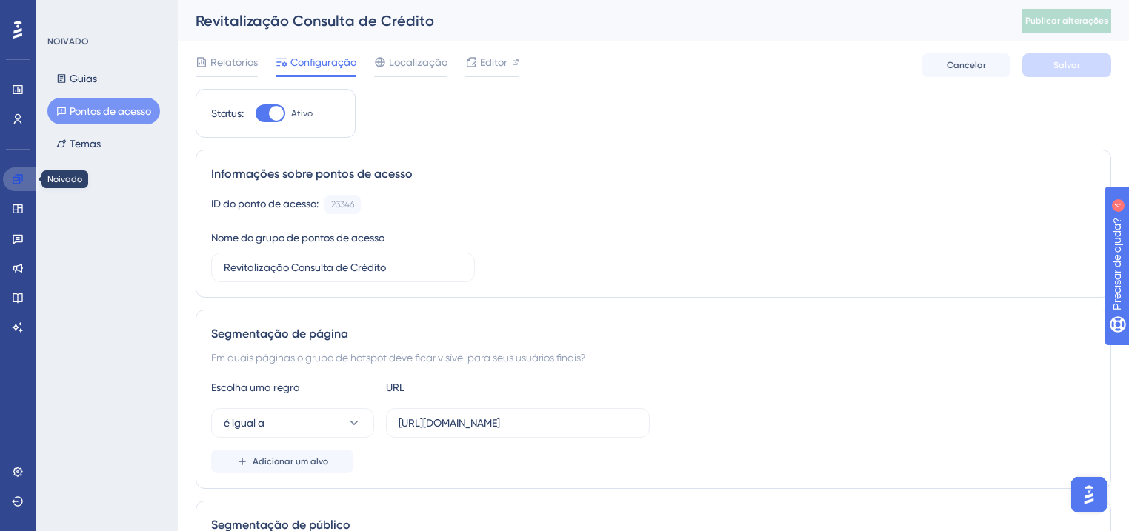
click at [18, 179] on icon at bounding box center [18, 179] width 10 height 10
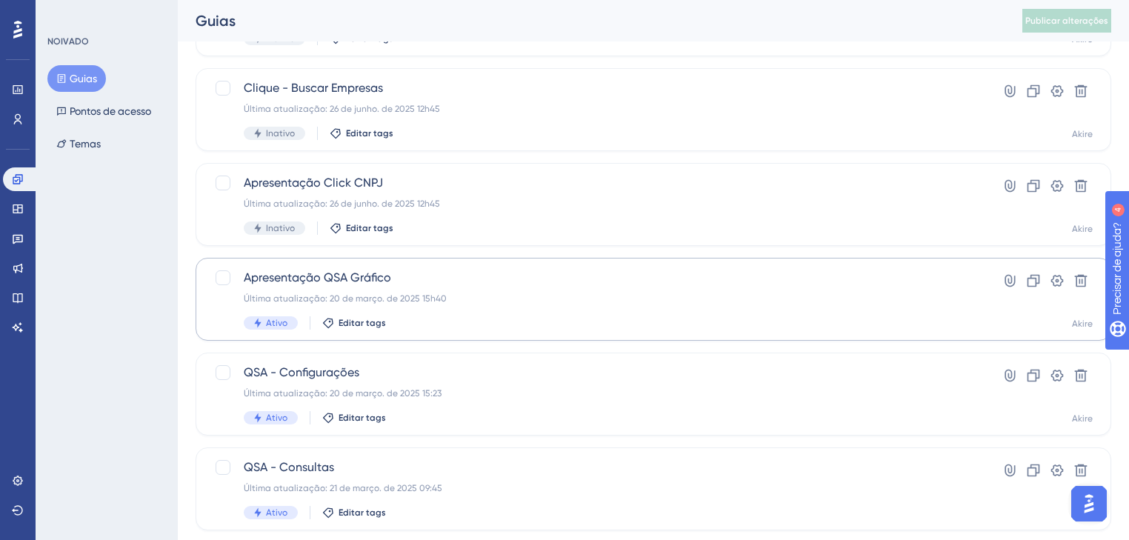
scroll to position [356, 0]
click at [20, 197] on link at bounding box center [18, 209] width 30 height 24
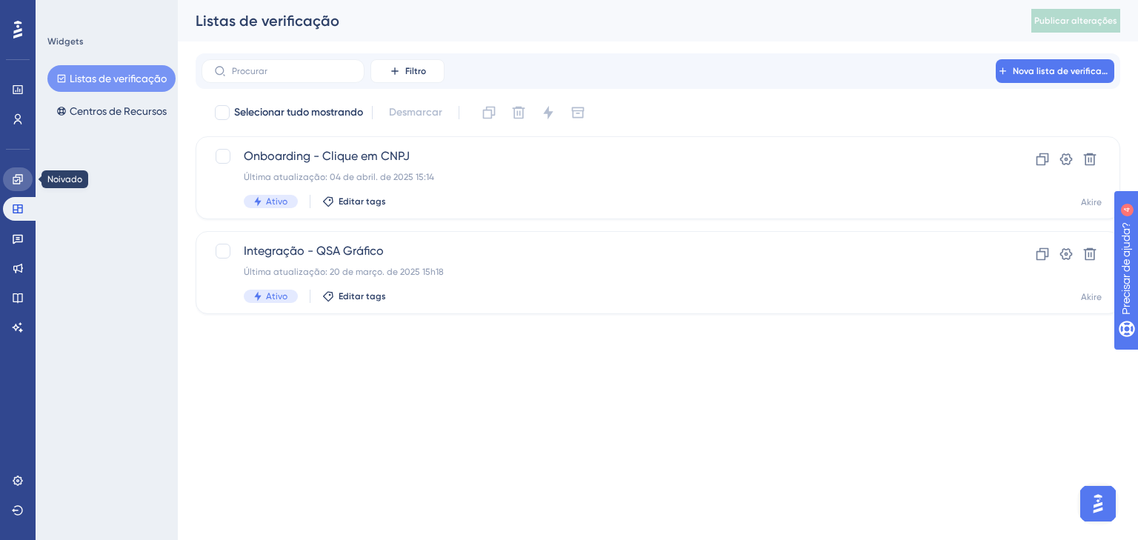
click at [20, 179] on icon at bounding box center [18, 179] width 10 height 10
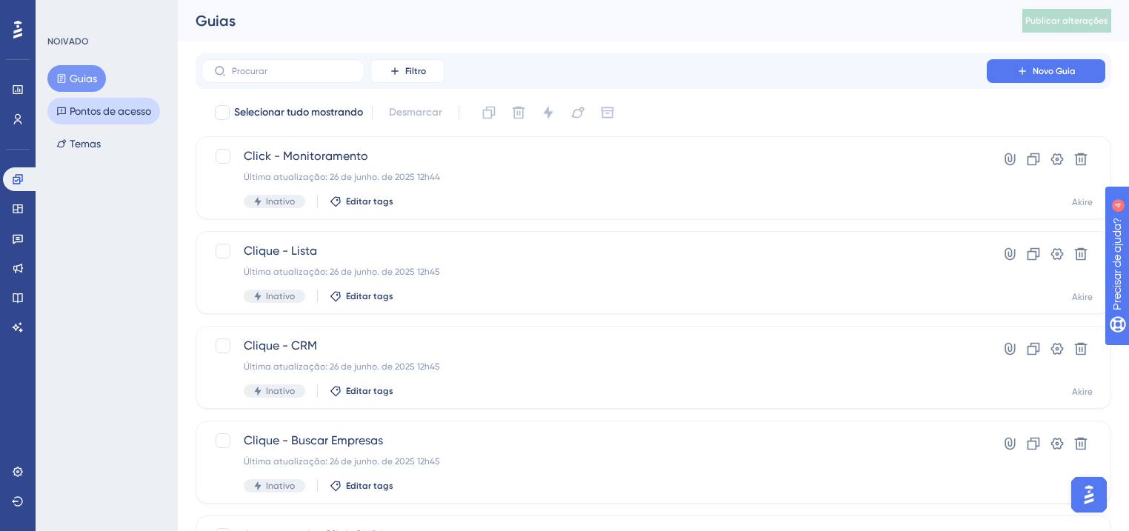
drag, startPoint x: 74, startPoint y: 113, endPoint x: 65, endPoint y: 110, distance: 9.2
click at [74, 113] on font "Pontos de acesso" at bounding box center [110, 111] width 81 height 12
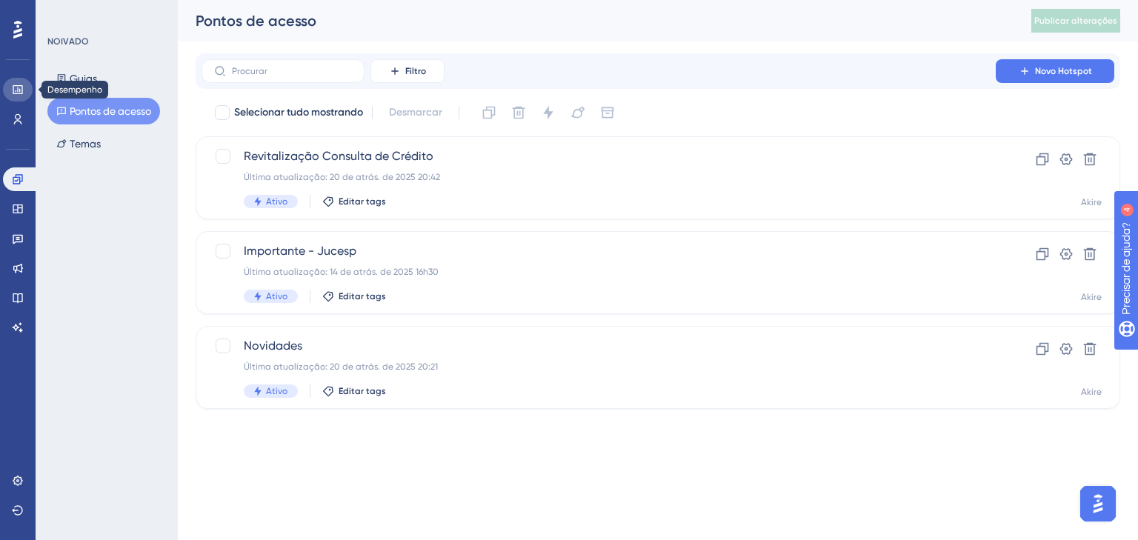
click at [21, 84] on icon at bounding box center [18, 90] width 12 height 12
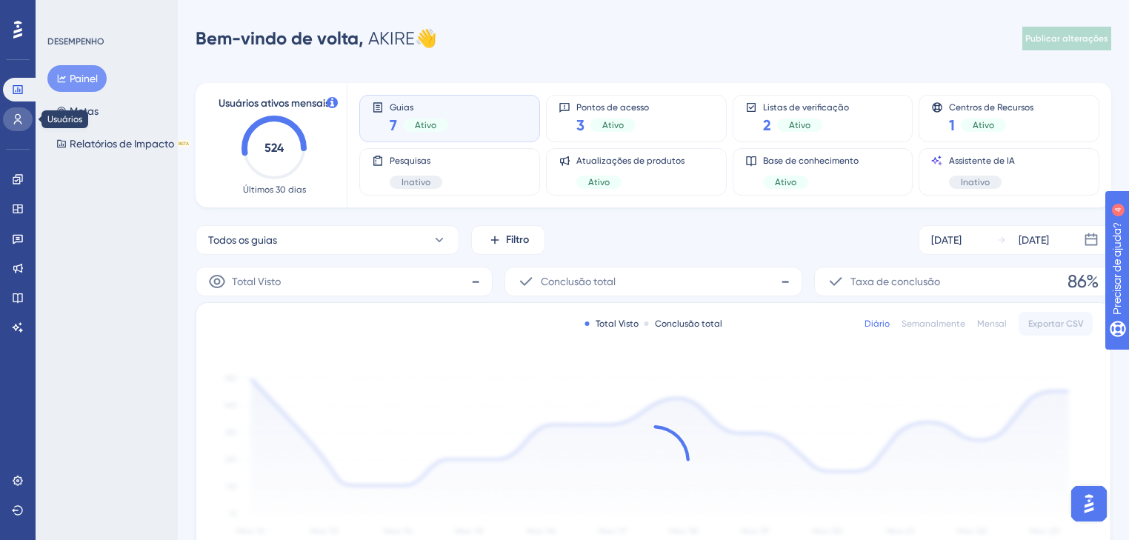
click at [22, 122] on icon at bounding box center [18, 119] width 12 height 12
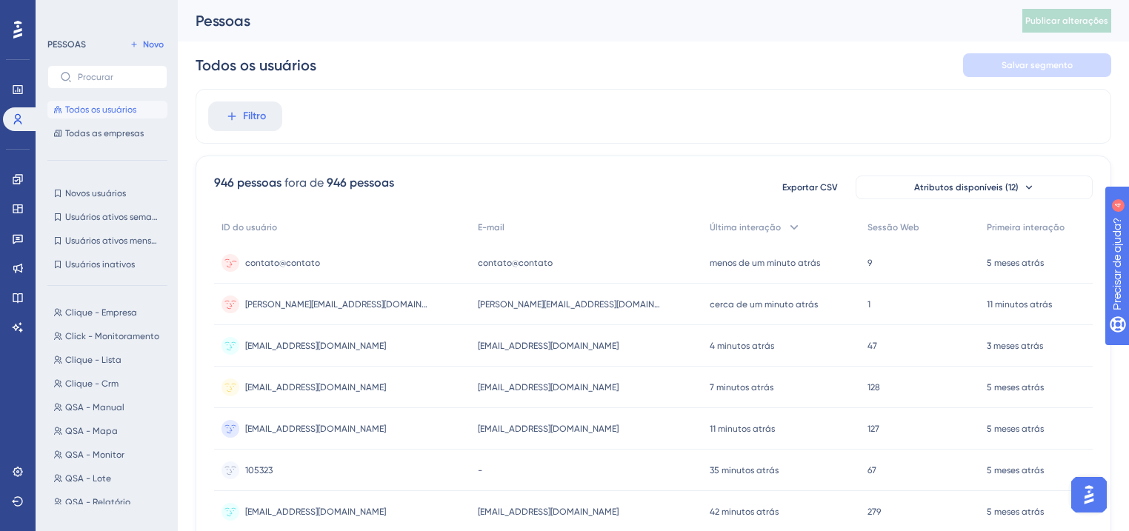
click at [326, 270] on div "contato@contato contato@contato" at bounding box center [342, 262] width 256 height 41
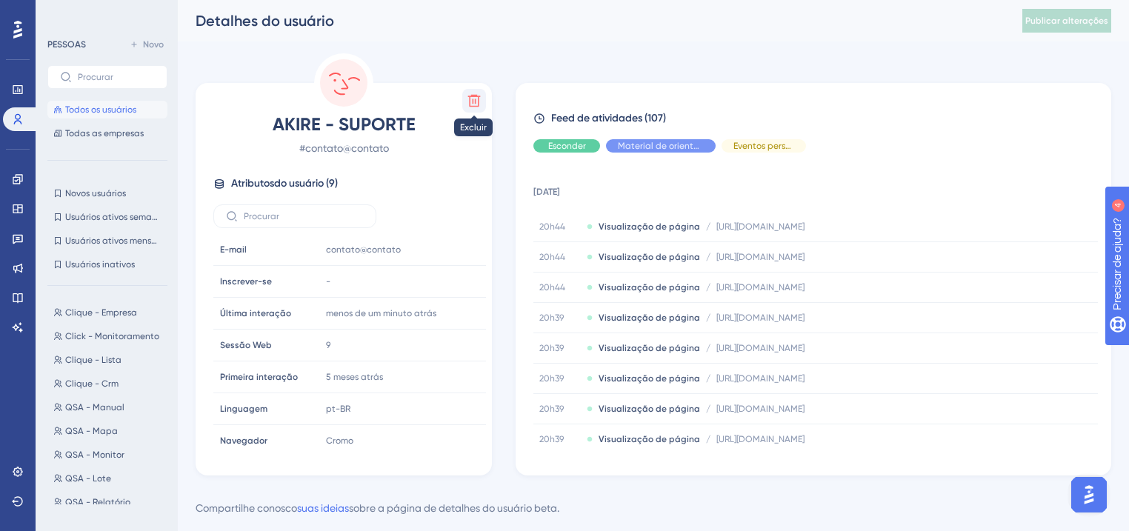
click at [473, 102] on icon at bounding box center [474, 101] width 13 height 13
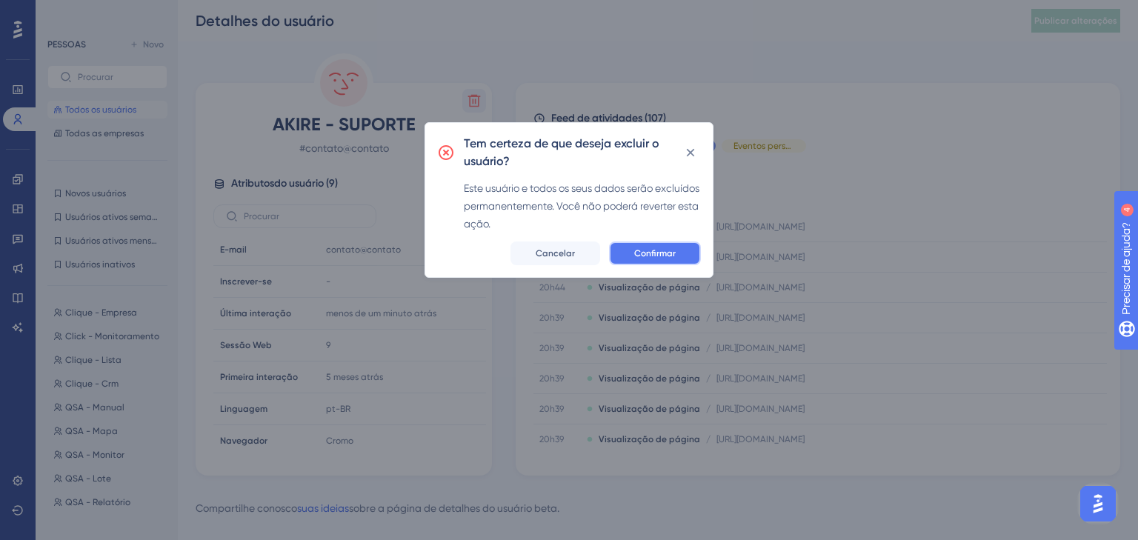
click at [677, 258] on button "Confirmar" at bounding box center [655, 254] width 92 height 24
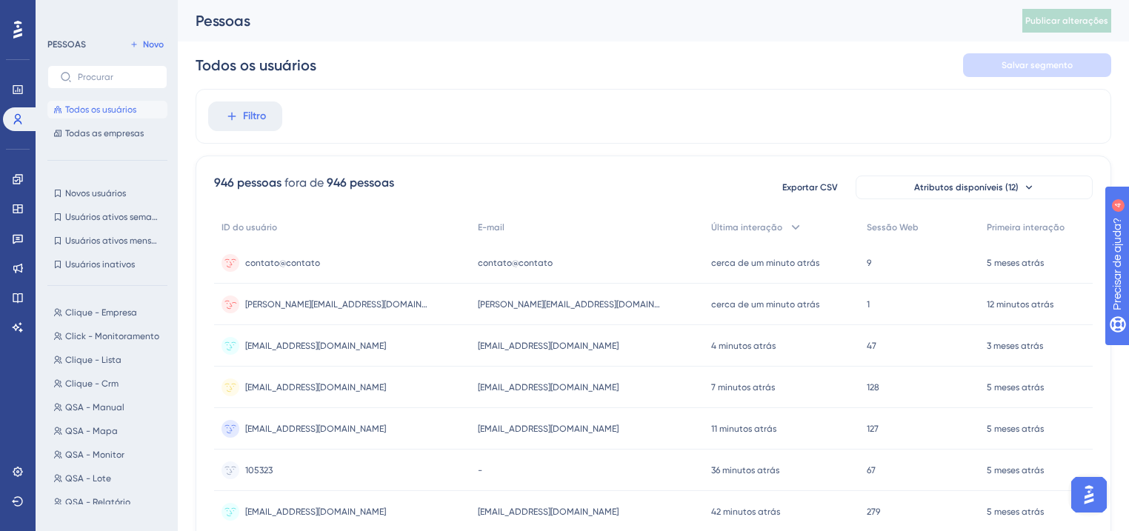
click at [347, 299] on font "jefferson.chagas@akire.com.br" at bounding box center [348, 304] width 207 height 10
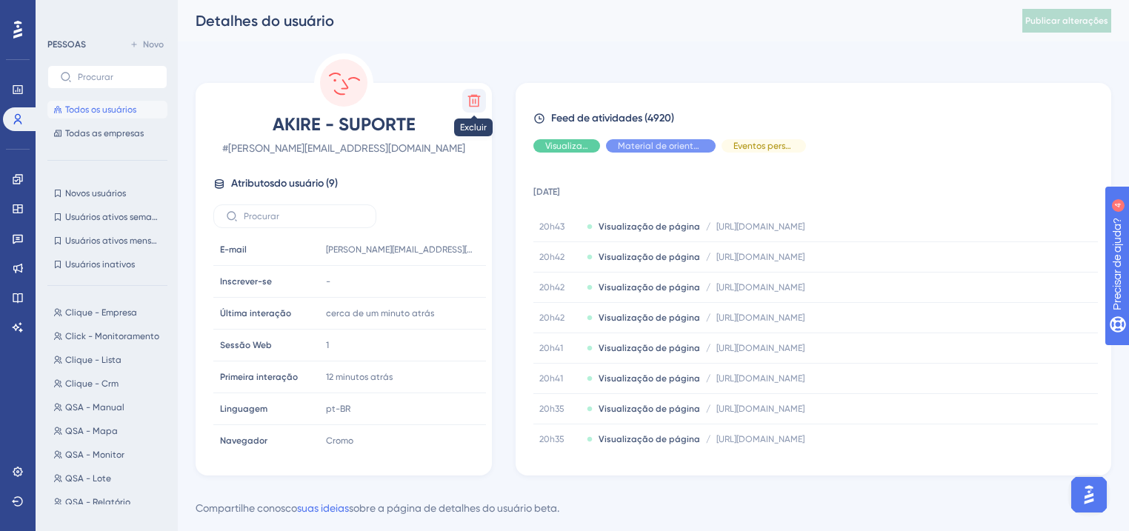
click at [468, 98] on icon at bounding box center [474, 100] width 15 height 15
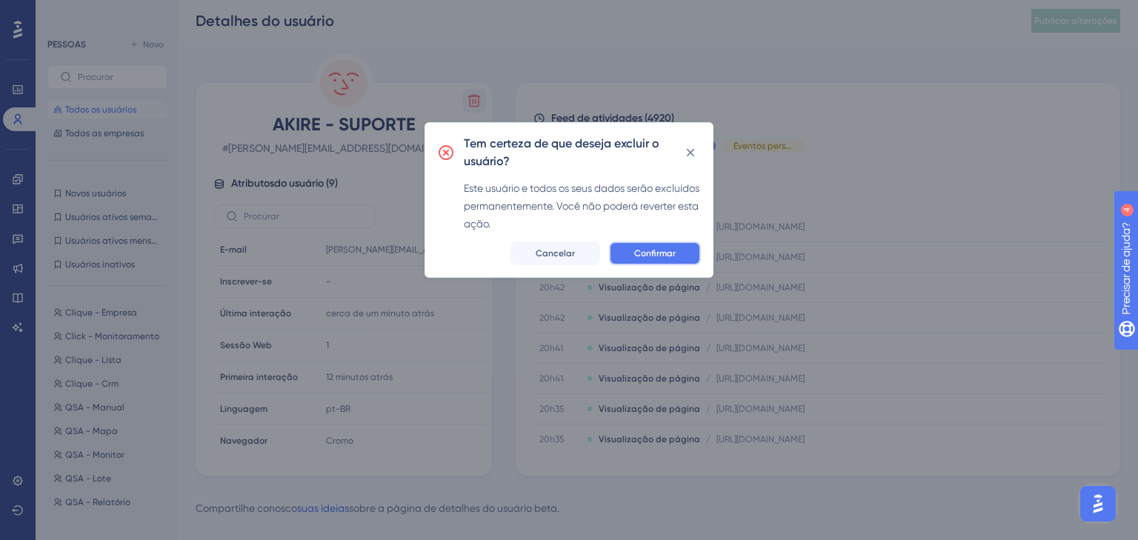
click at [630, 255] on button "Confirmar" at bounding box center [655, 254] width 92 height 24
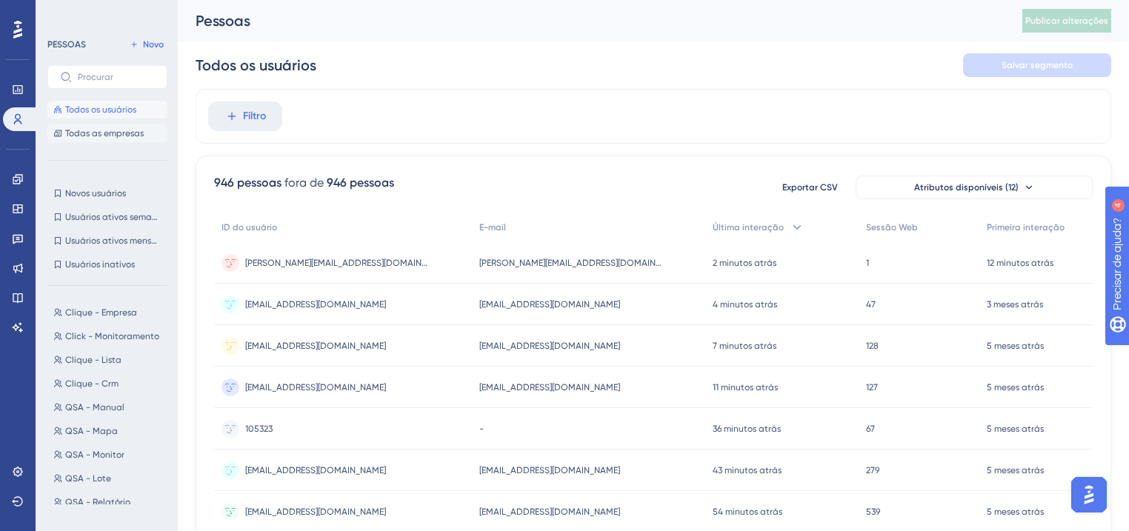
click at [97, 136] on font "Todas as empresas" at bounding box center [104, 133] width 79 height 10
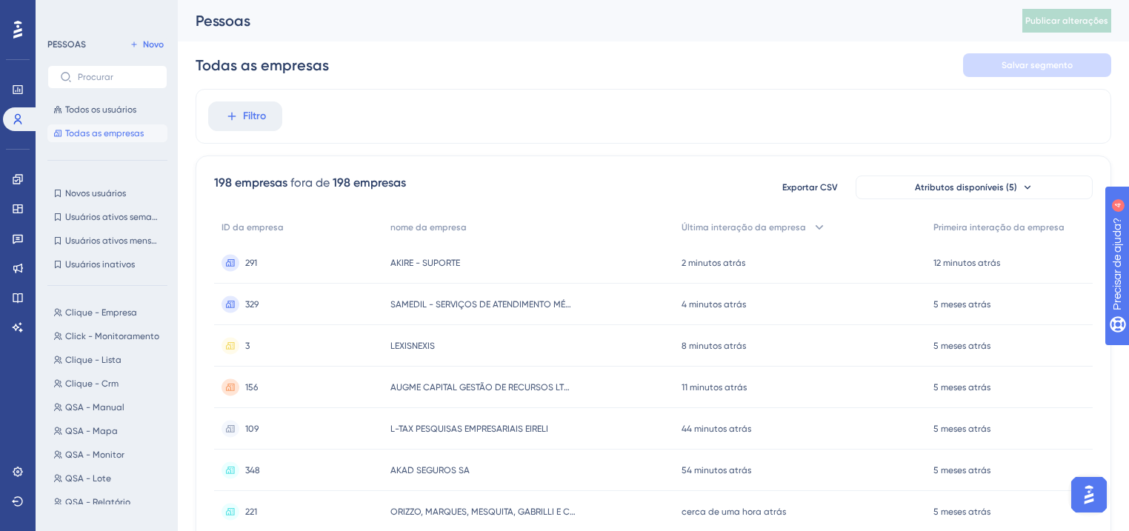
click at [340, 259] on div "291 291" at bounding box center [298, 262] width 169 height 41
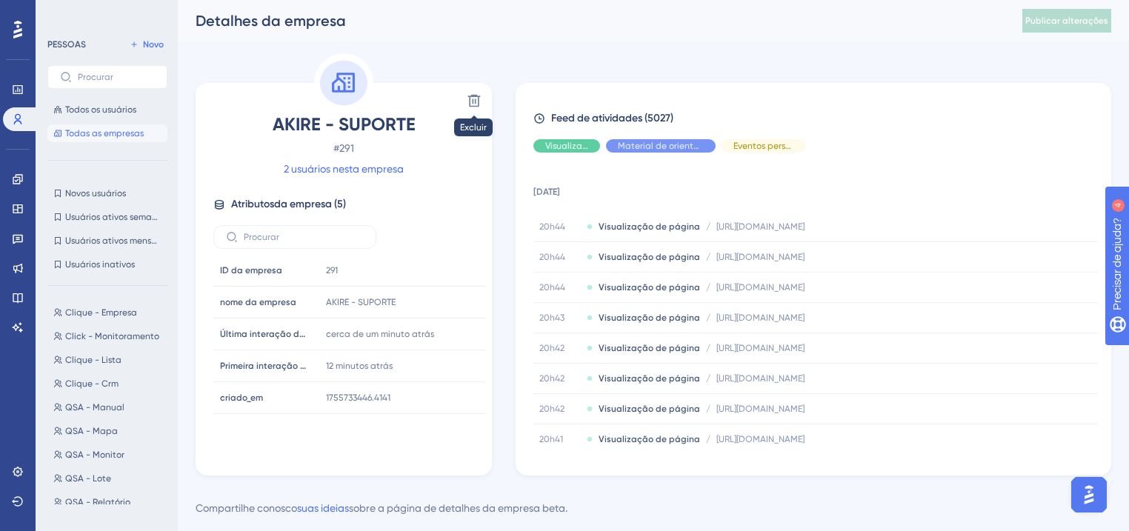
click at [475, 104] on icon at bounding box center [474, 101] width 13 height 13
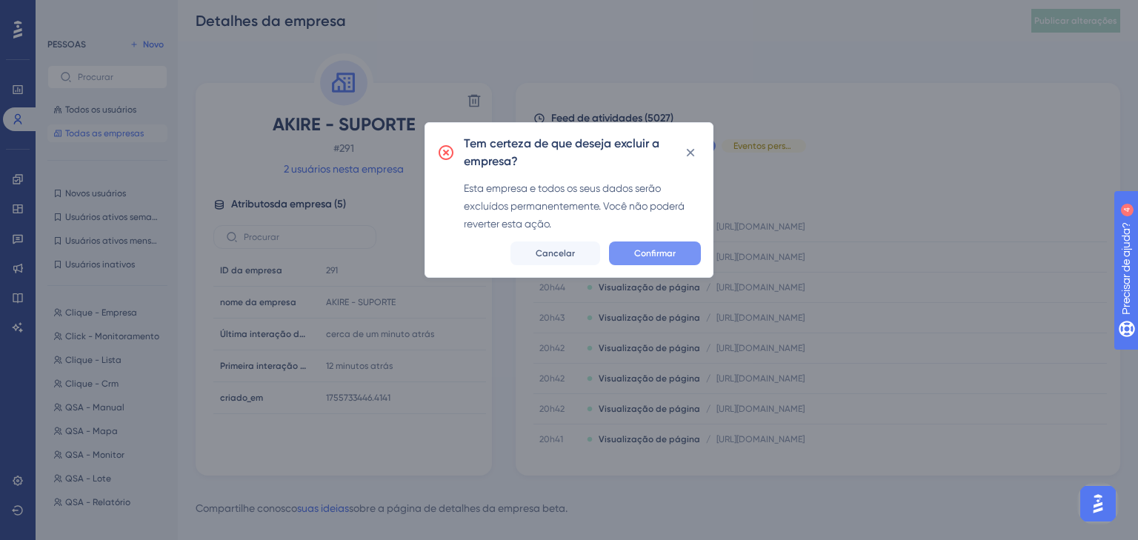
click at [658, 254] on font "Confirmar" at bounding box center [654, 253] width 41 height 10
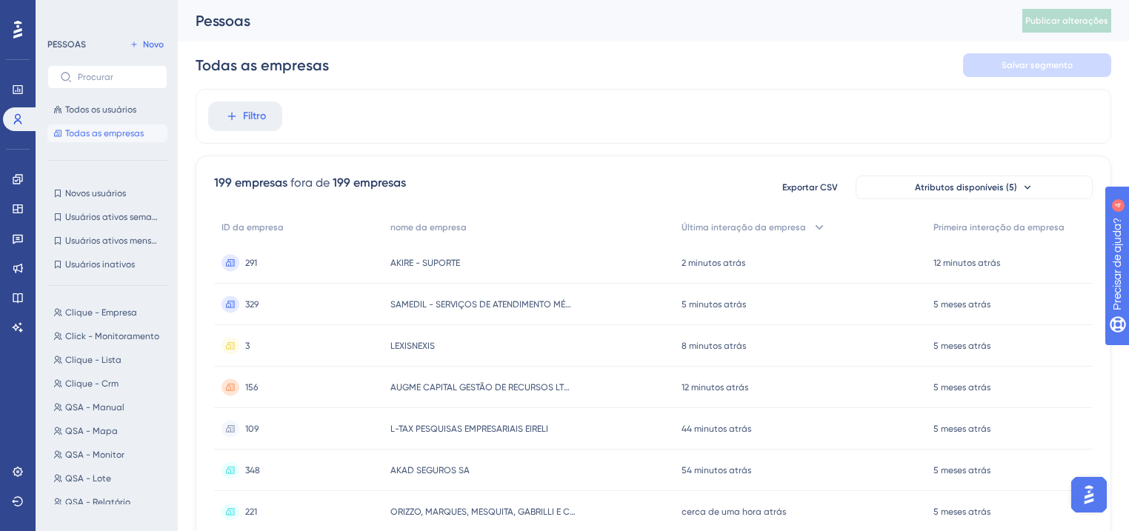
click at [498, 116] on div "Filtro" at bounding box center [654, 116] width 916 height 55
click at [482, 263] on div "AKIRE - SUPORTE AKIRE - SUPORTE" at bounding box center [529, 262] width 292 height 41
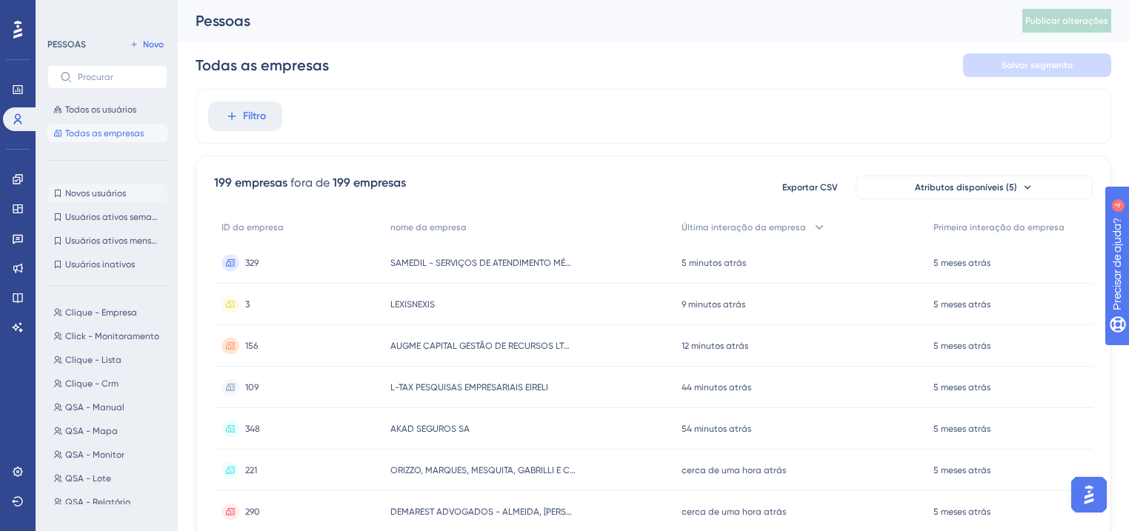
click at [104, 193] on font "Novos usuários" at bounding box center [95, 193] width 61 height 10
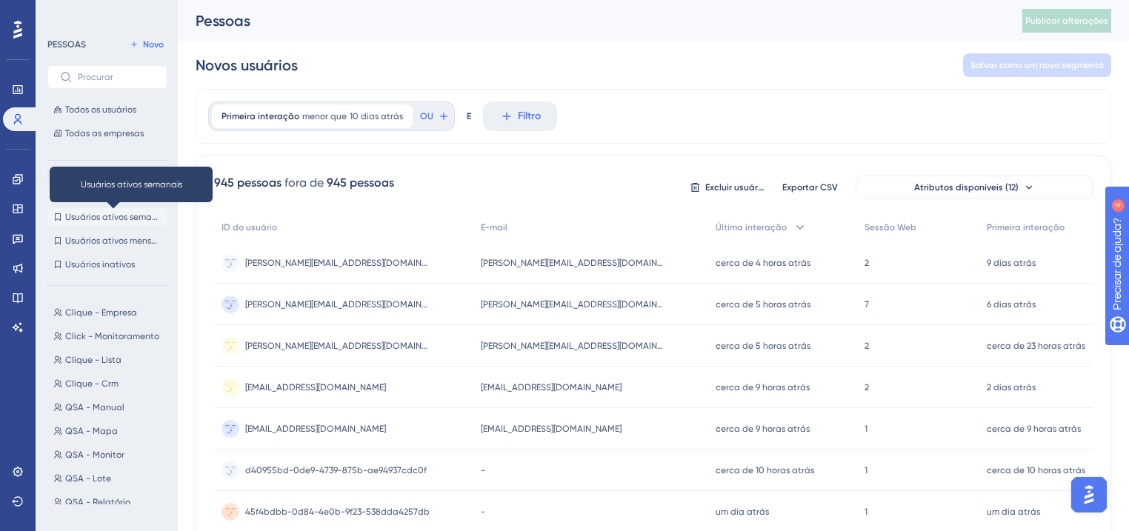
click at [108, 216] on font "Usuários ativos semanais" at bounding box center [117, 217] width 104 height 10
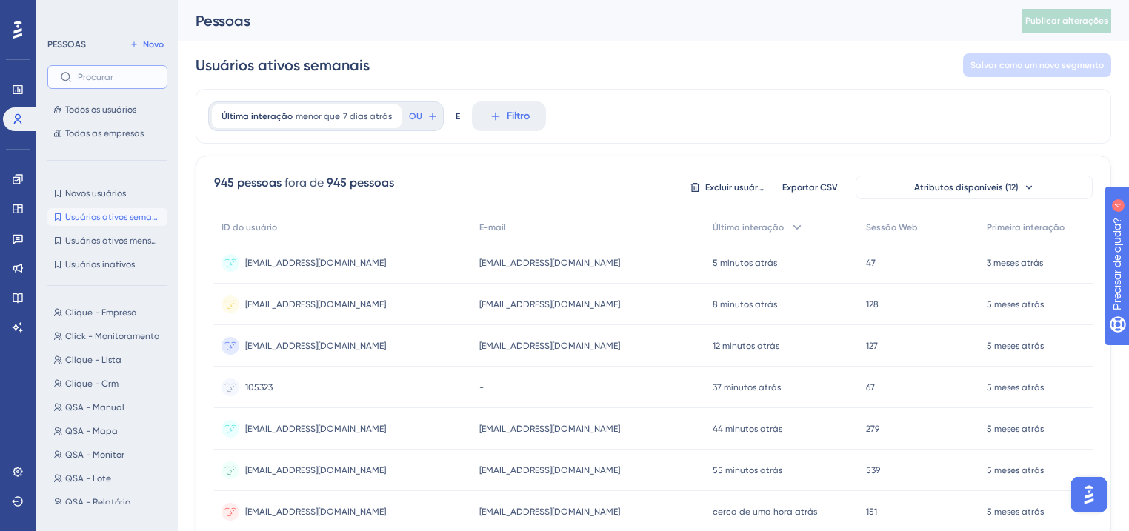
click at [103, 74] on input "text" at bounding box center [116, 77] width 77 height 10
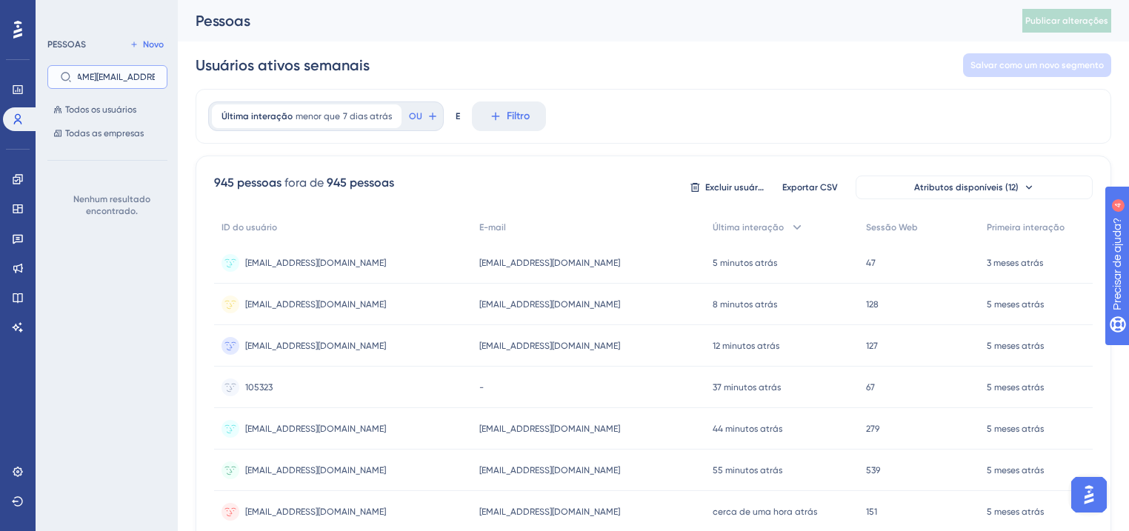
scroll to position [0, 56]
type input "jefferson.chagas@akire.com.br"
click at [107, 107] on font "Todos os usuários" at bounding box center [100, 109] width 71 height 10
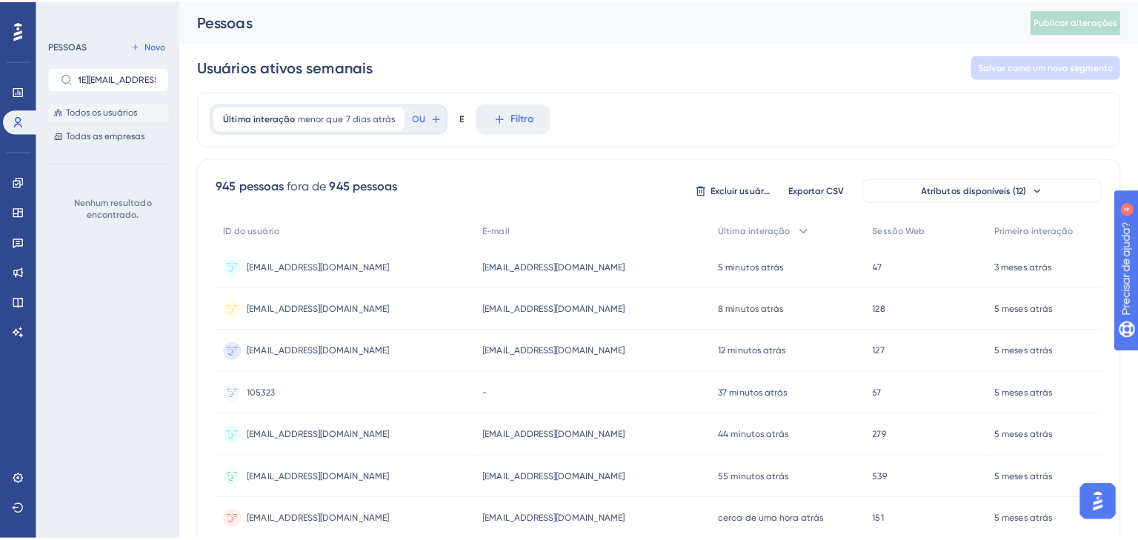
scroll to position [0, 0]
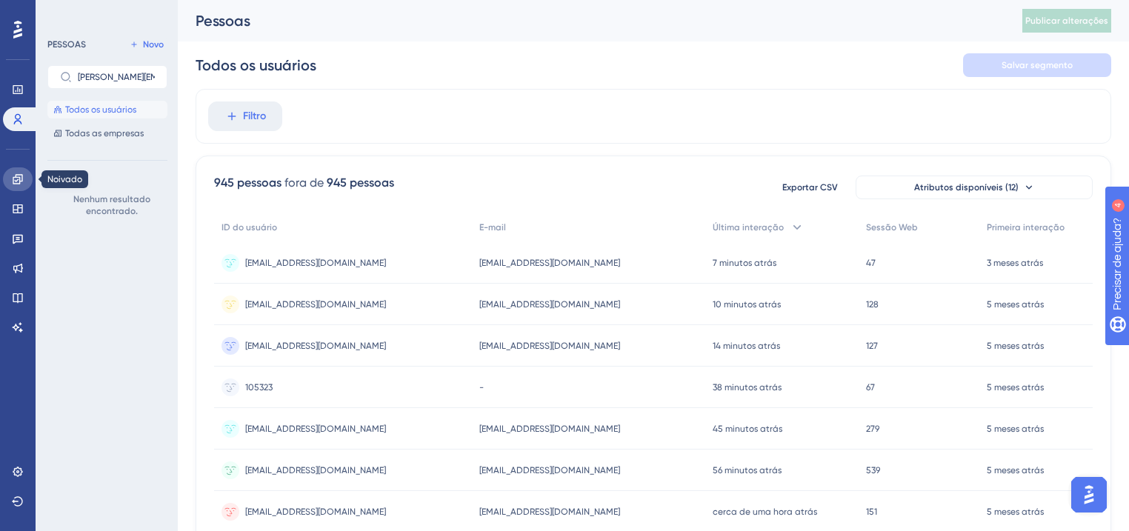
click at [21, 182] on icon at bounding box center [18, 179] width 12 height 12
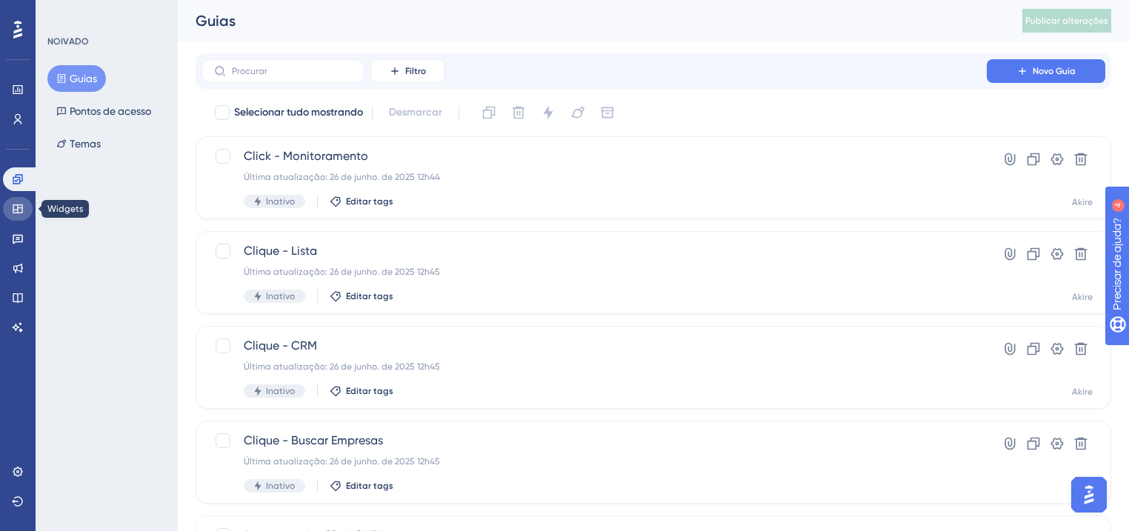
click at [19, 213] on icon at bounding box center [18, 208] width 10 height 9
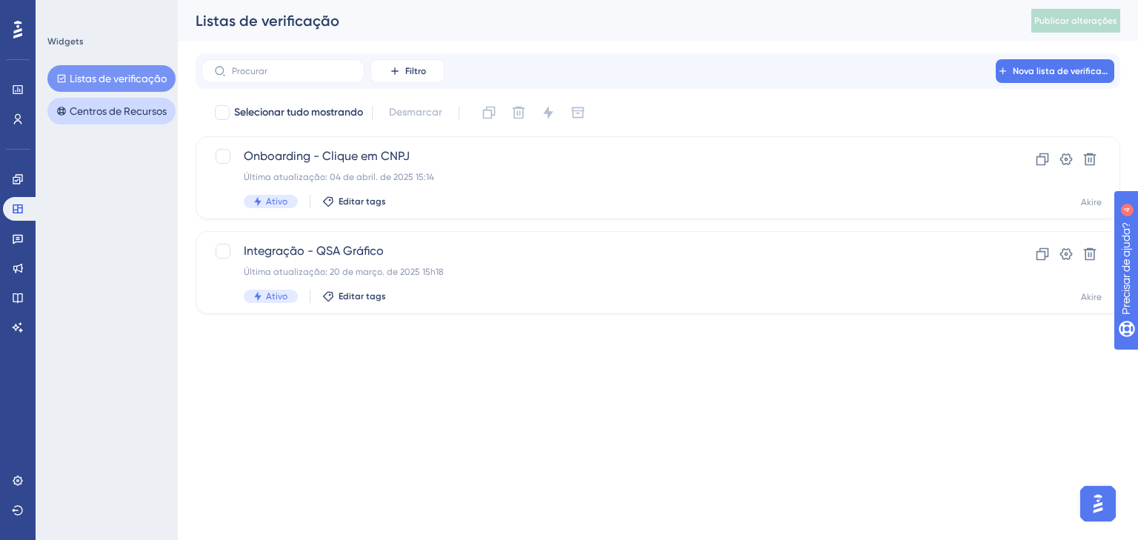
click at [108, 108] on font "Centros de Recursos" at bounding box center [118, 111] width 97 height 12
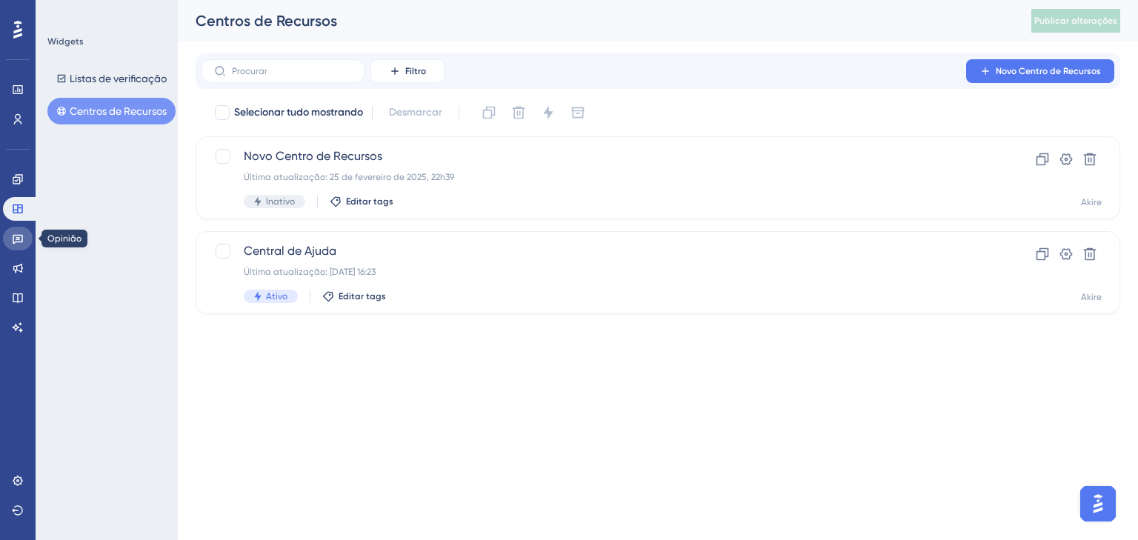
click at [13, 242] on icon at bounding box center [18, 240] width 10 height 10
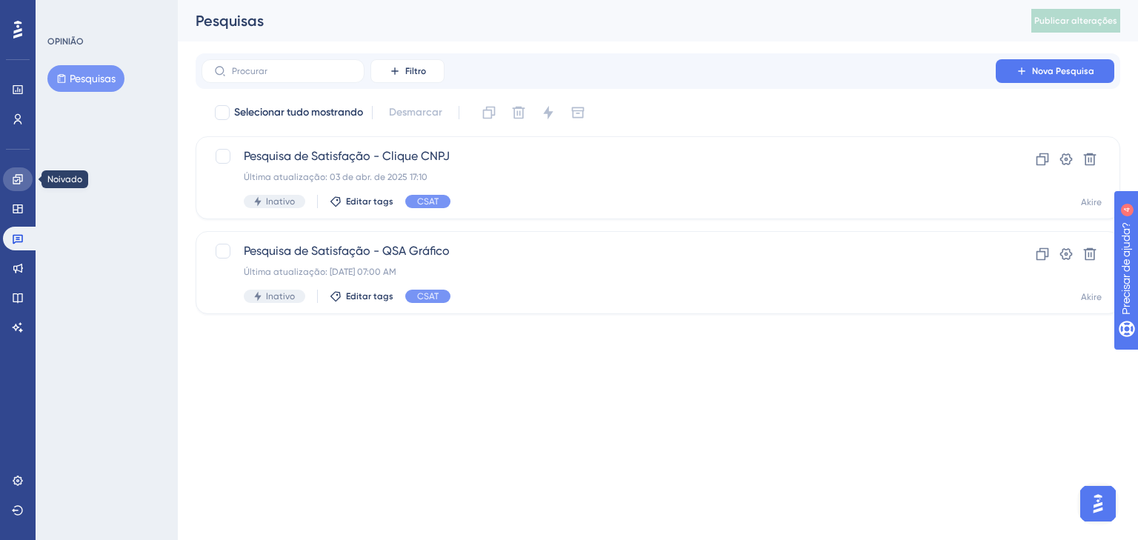
click at [18, 175] on icon at bounding box center [18, 179] width 10 height 10
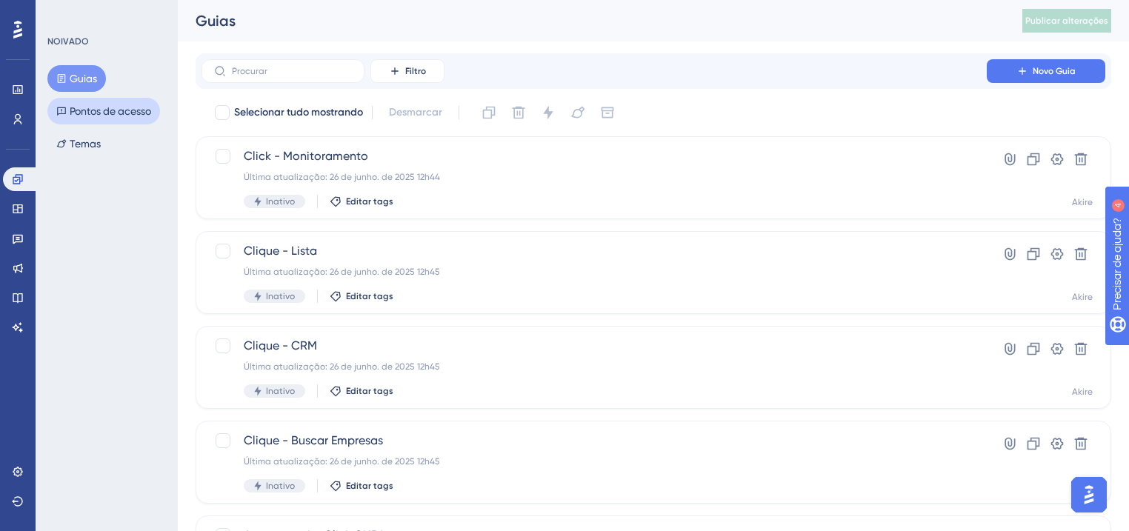
click at [88, 113] on font "Pontos de acesso" at bounding box center [110, 111] width 81 height 12
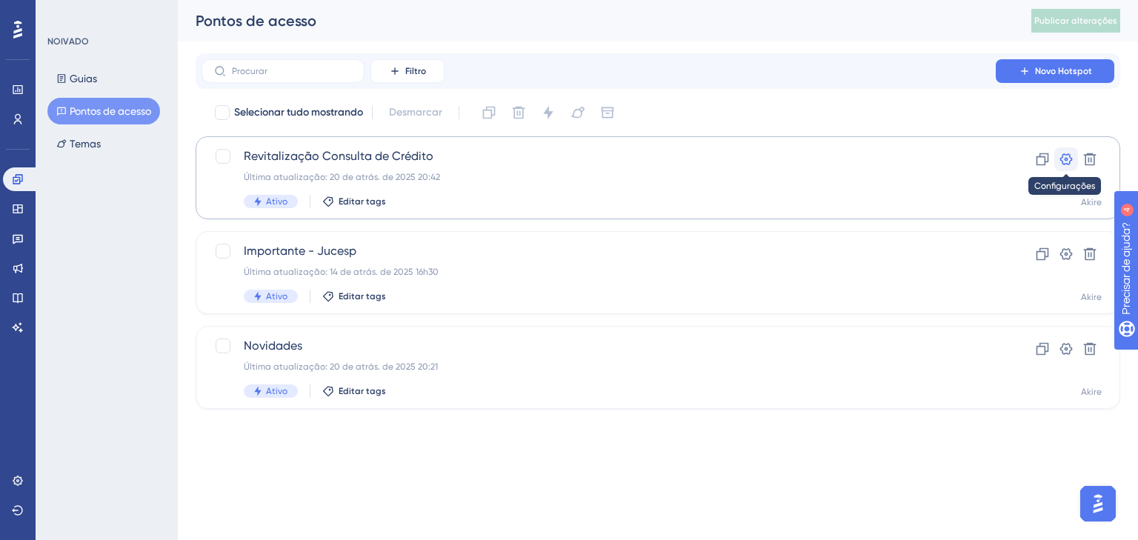
click at [1067, 163] on icon at bounding box center [1066, 159] width 15 height 15
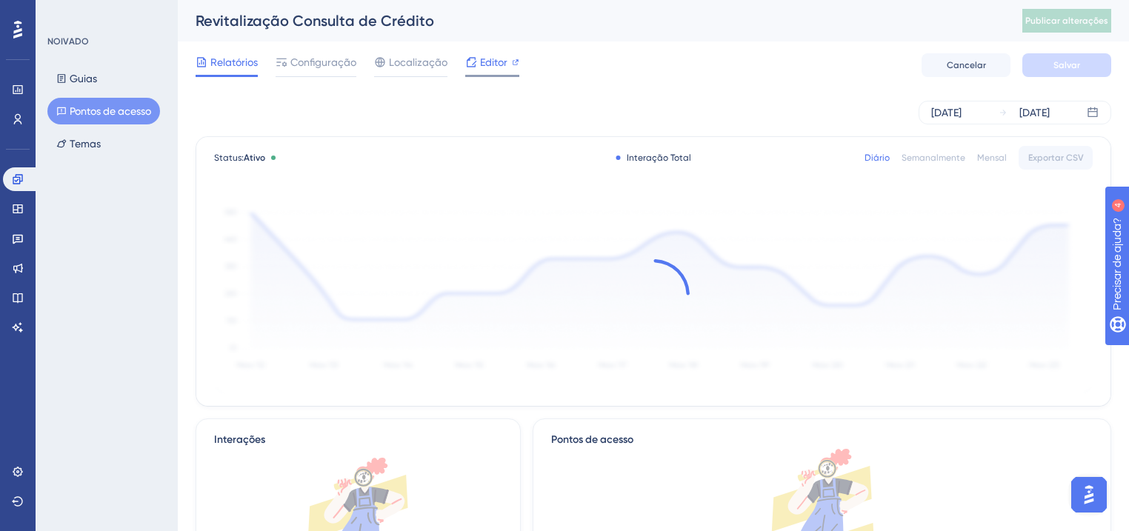
click at [486, 65] on font "Editor" at bounding box center [493, 62] width 27 height 12
click at [86, 110] on font "Pontos de acesso" at bounding box center [110, 111] width 81 height 12
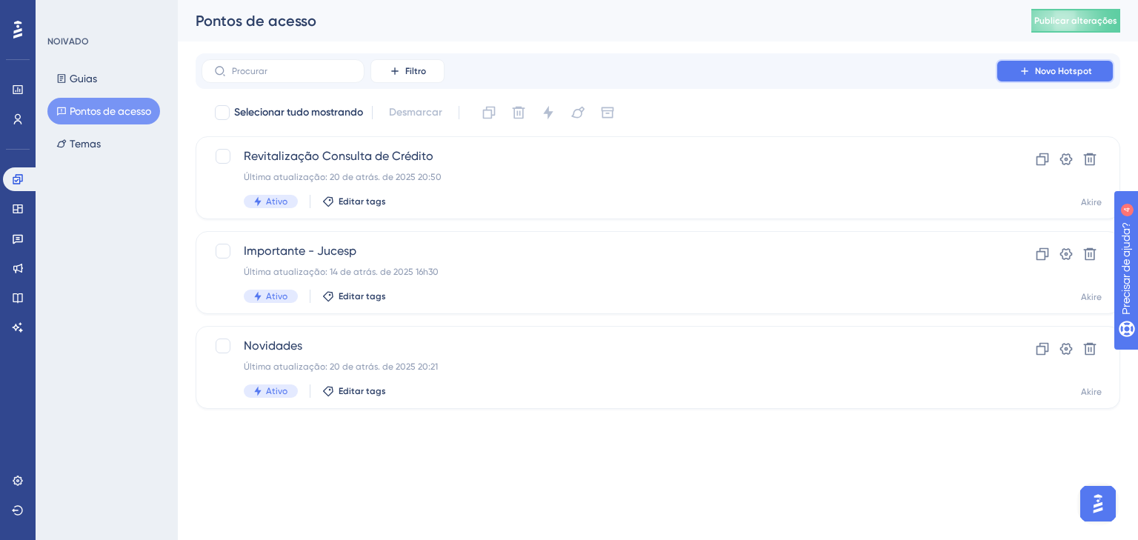
click at [1058, 68] on font "Novo Hotspot" at bounding box center [1063, 71] width 57 height 10
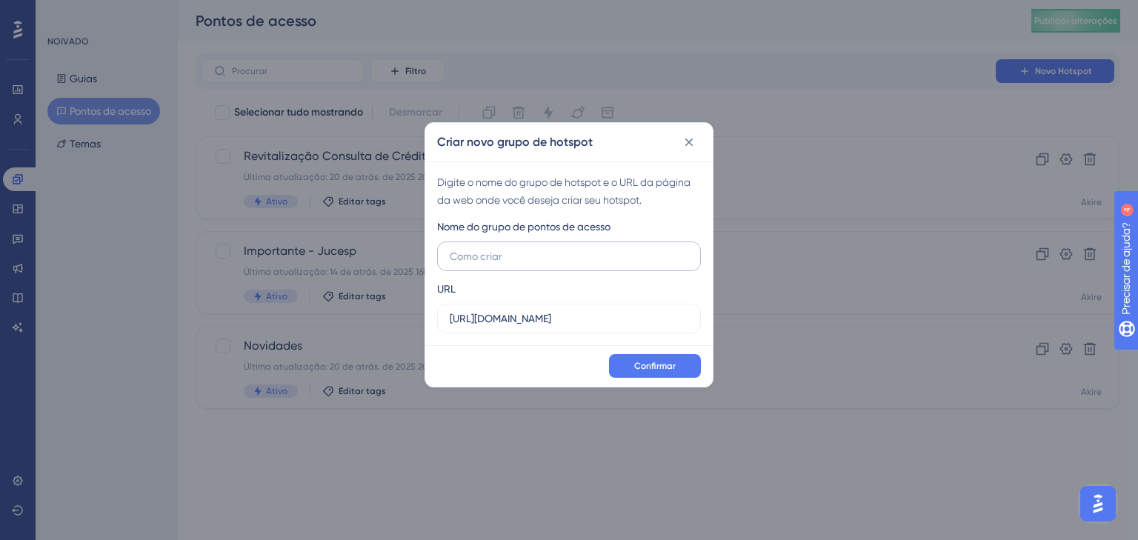
click at [579, 262] on input "text" at bounding box center [569, 256] width 239 height 16
type input "Revitalização Consulta de Créditos"
click at [619, 324] on input "https://app.qsagrafico.com.br" at bounding box center [569, 318] width 239 height 16
type input "https://app.qsagrafico.com.br"
click at [624, 368] on button "Confirmar" at bounding box center [655, 366] width 92 height 24
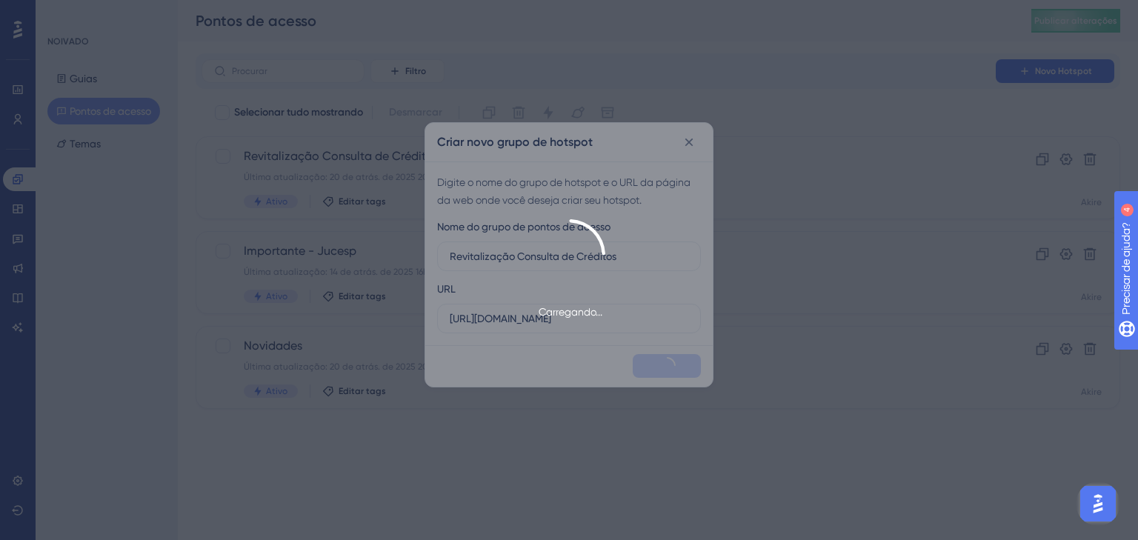
click at [748, 408] on div "Carregando..." at bounding box center [569, 270] width 1138 height 540
click at [596, 341] on div "Carregando..." at bounding box center [569, 270] width 1138 height 540
click at [685, 151] on div "Carregando..." at bounding box center [569, 270] width 1138 height 540
click at [884, 280] on div "Carregando..." at bounding box center [569, 269] width 1138 height 101
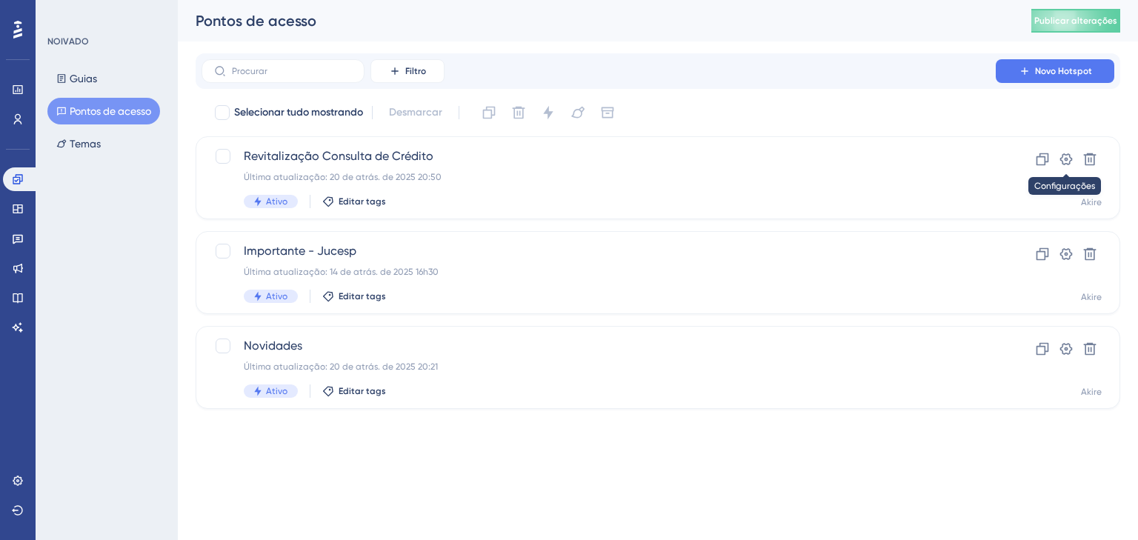
click at [1056, 160] on button at bounding box center [1066, 159] width 24 height 24
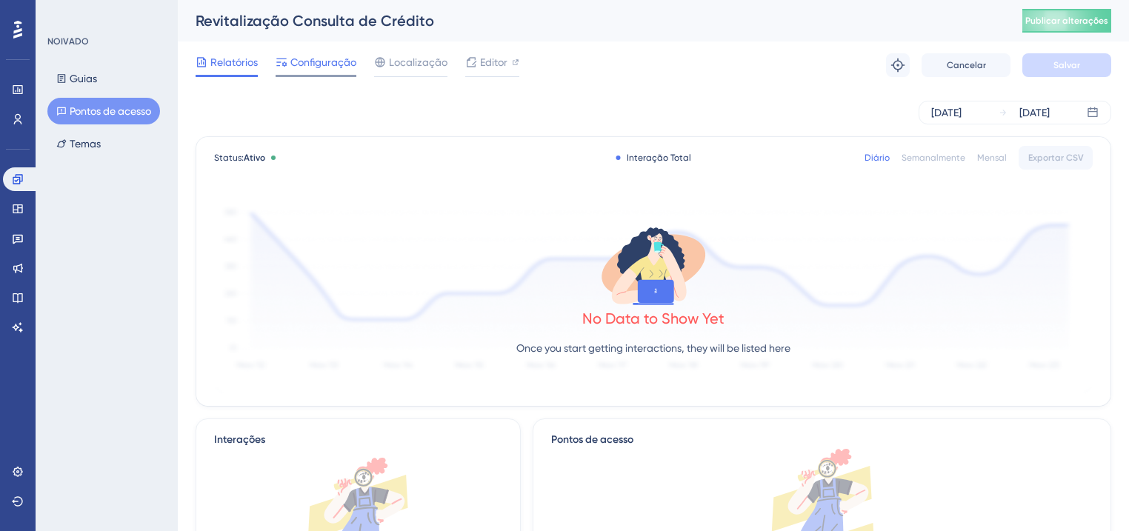
click at [335, 63] on font "Configuração" at bounding box center [323, 62] width 66 height 12
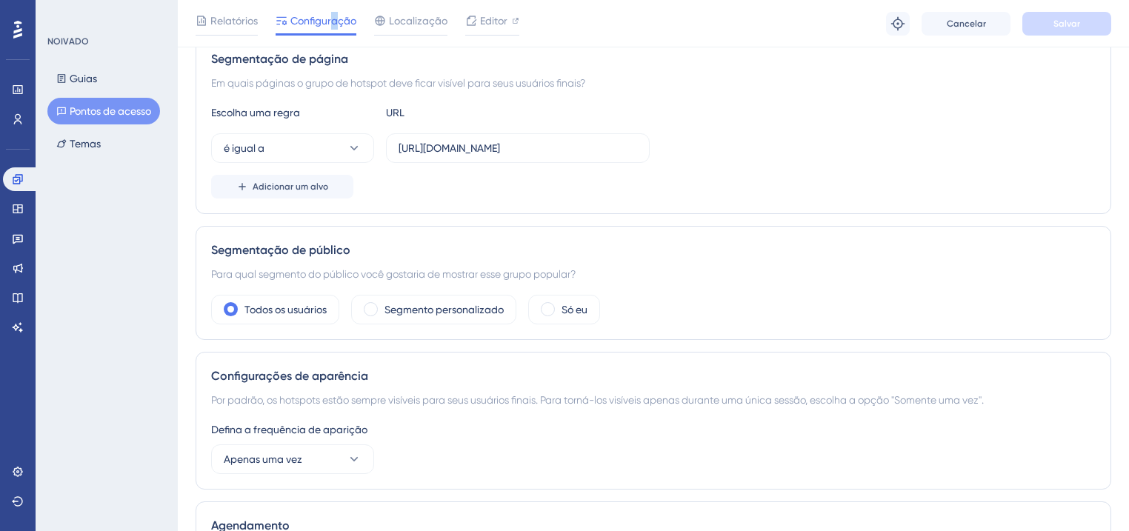
scroll to position [296, 0]
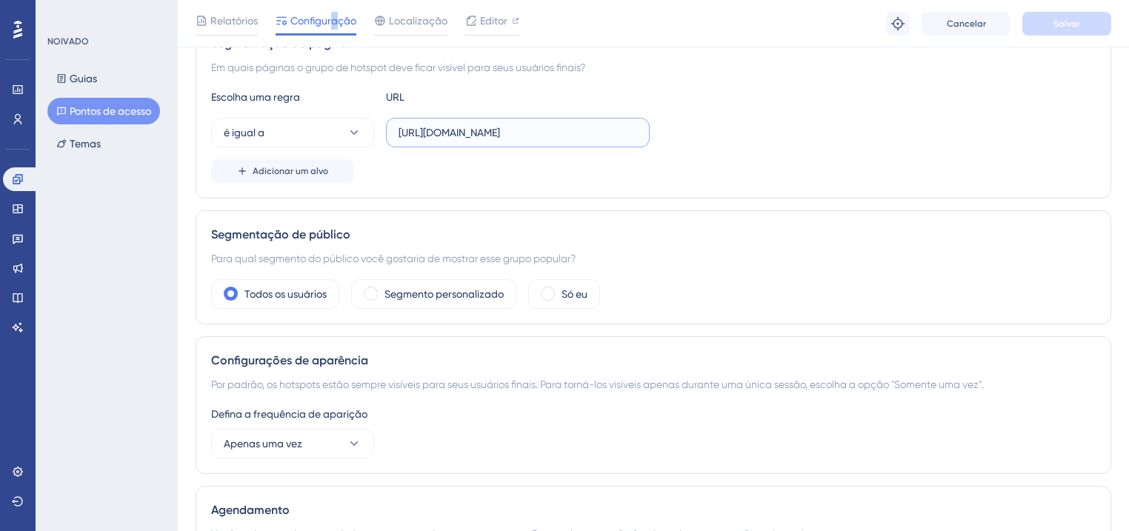
click at [519, 132] on input "[URL][DOMAIN_NAME]" at bounding box center [518, 132] width 239 height 16
click at [792, 191] on div "Segmentação de página Em quais páginas o grupo de hotspot deve ficar visível pa…" at bounding box center [654, 108] width 916 height 179
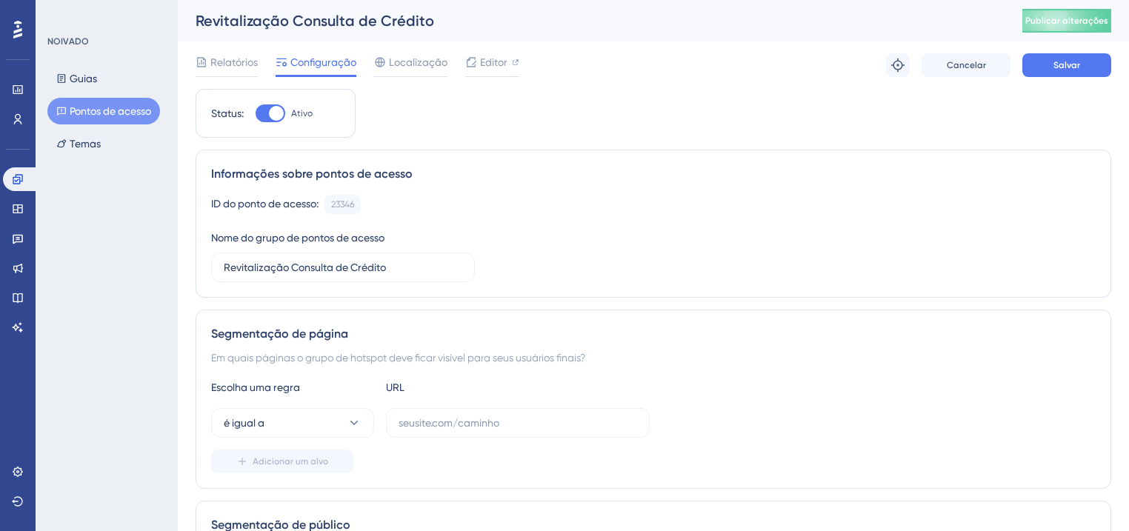
click at [125, 113] on font "Pontos de acesso" at bounding box center [110, 111] width 81 height 12
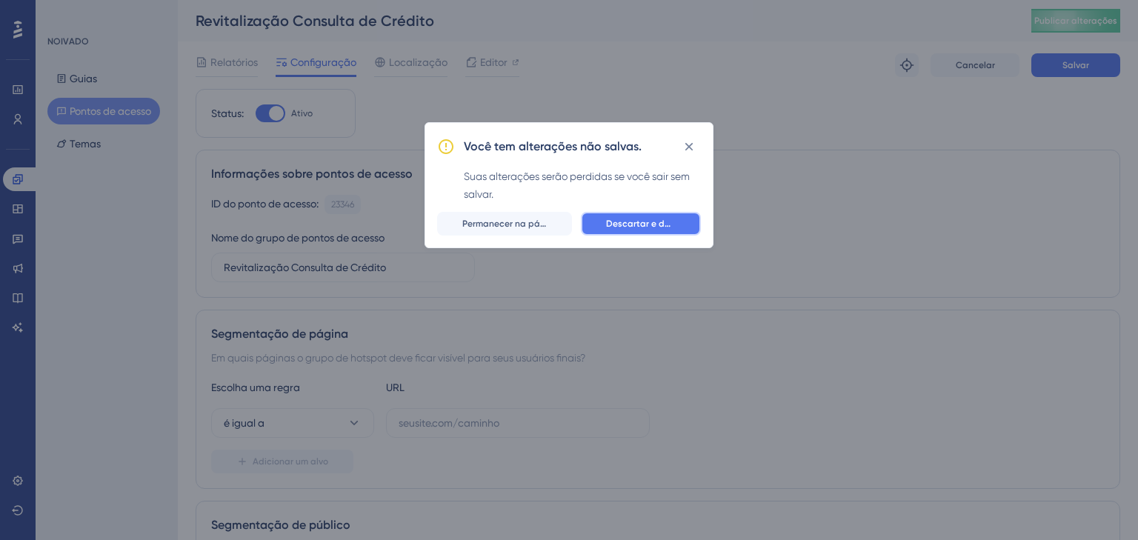
click at [623, 226] on font "Descartar e deixar" at bounding box center [645, 224] width 79 height 10
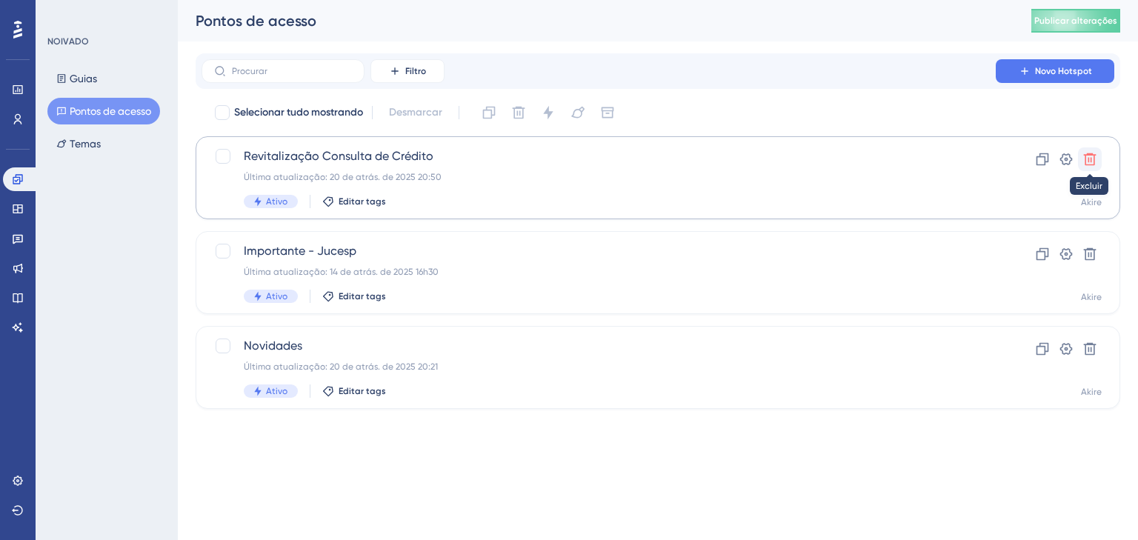
click at [1088, 159] on icon at bounding box center [1090, 159] width 13 height 13
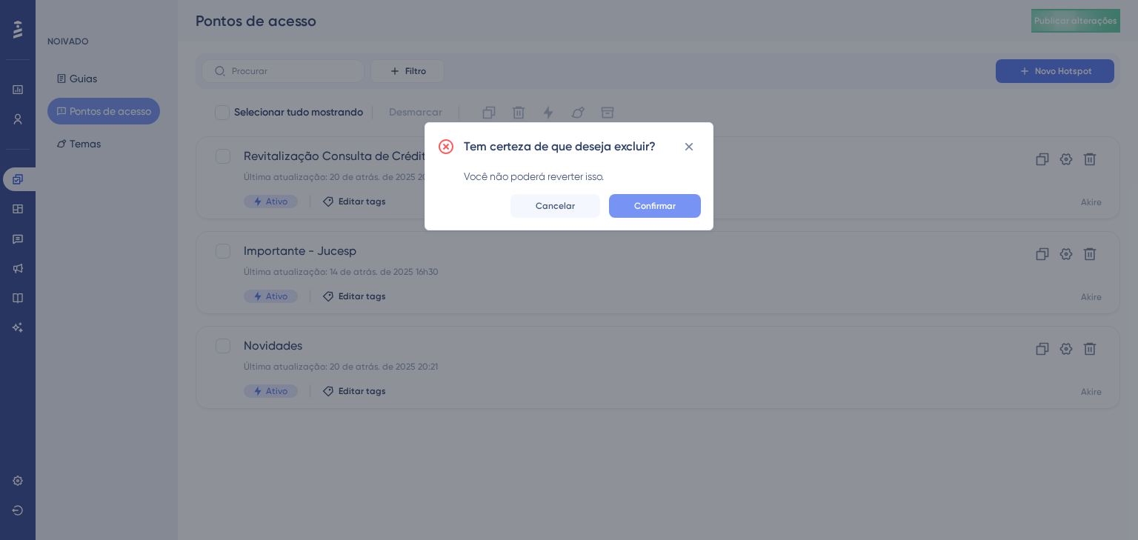
click at [660, 208] on font "Confirmar" at bounding box center [654, 206] width 41 height 10
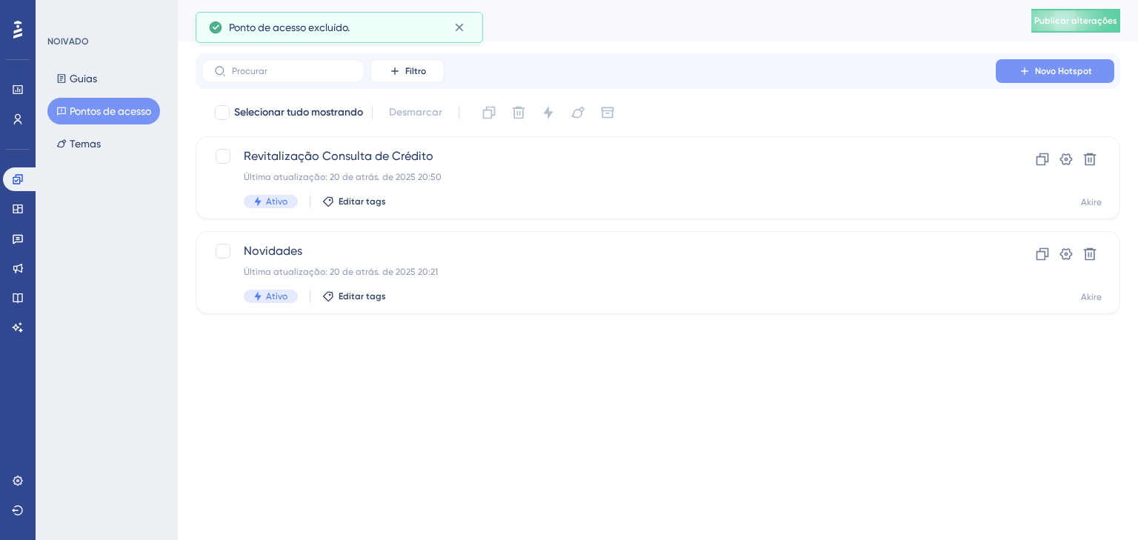
click at [1044, 73] on font "Novo Hotspot" at bounding box center [1063, 71] width 57 height 10
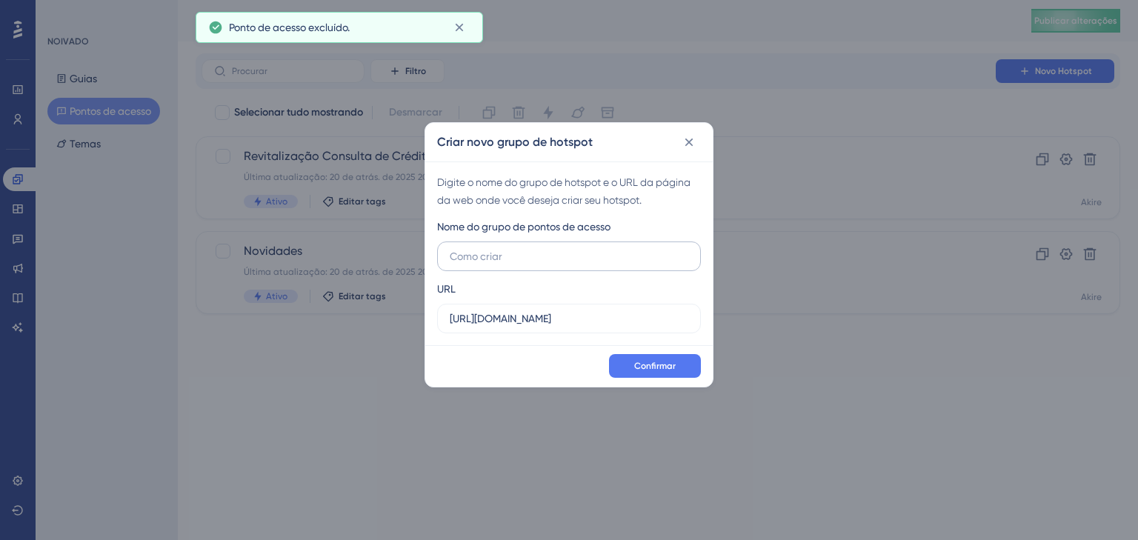
click at [542, 252] on input "text" at bounding box center [569, 256] width 239 height 16
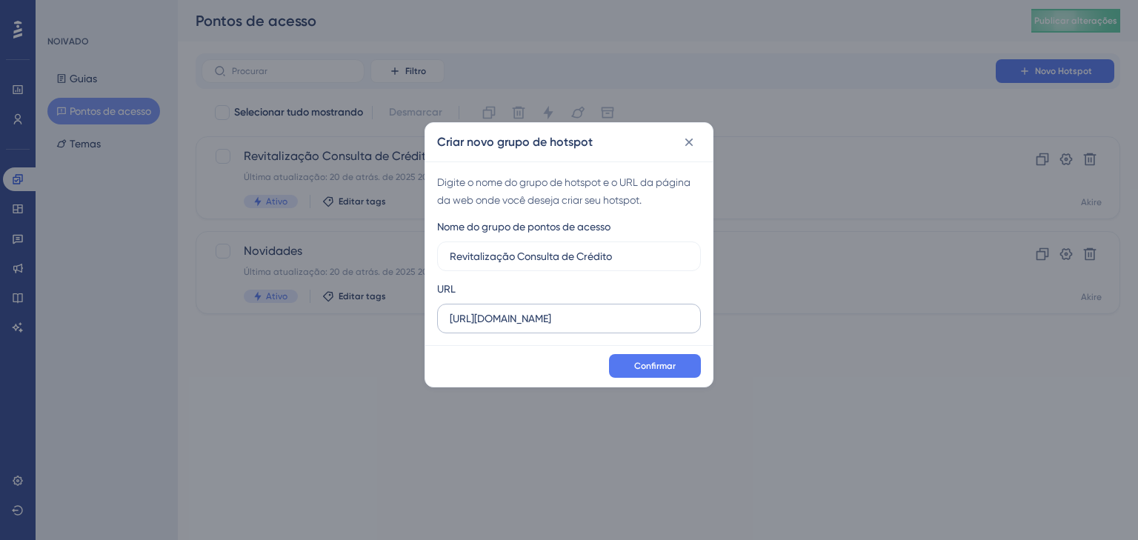
type input "Revitalização Consulta de Crédito"
click at [642, 316] on input "[URL][DOMAIN_NAME]" at bounding box center [569, 318] width 239 height 16
paste input "/consulta-credito"
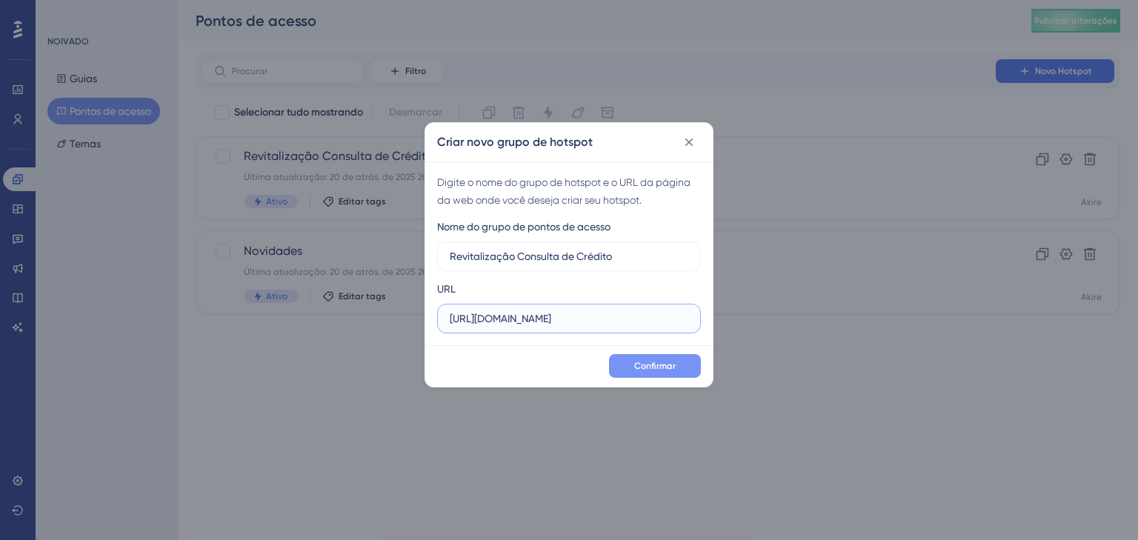
type input "[URL][DOMAIN_NAME]"
click at [631, 376] on button "Confirmar" at bounding box center [655, 366] width 92 height 24
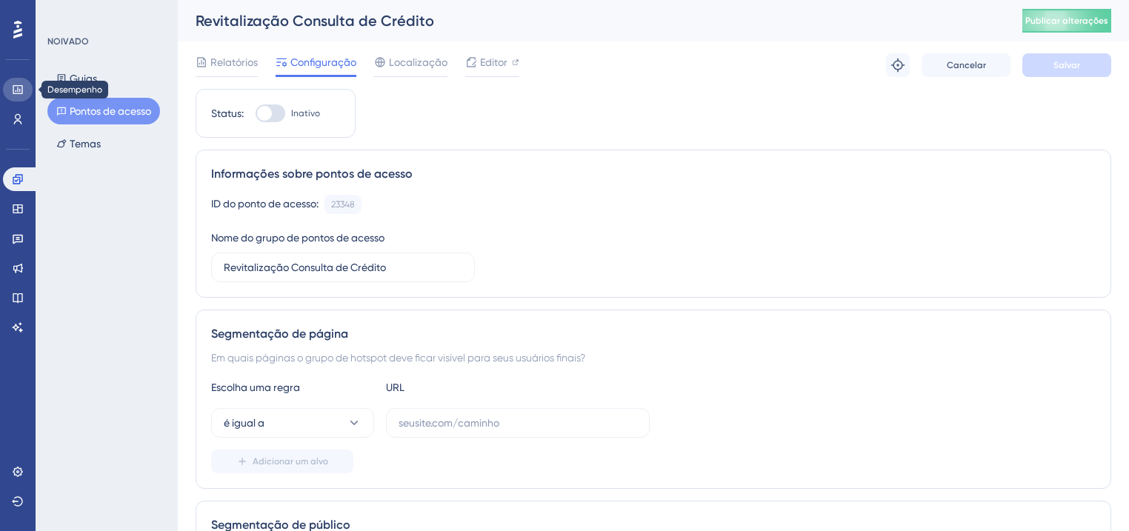
click at [19, 95] on icon at bounding box center [18, 90] width 12 height 12
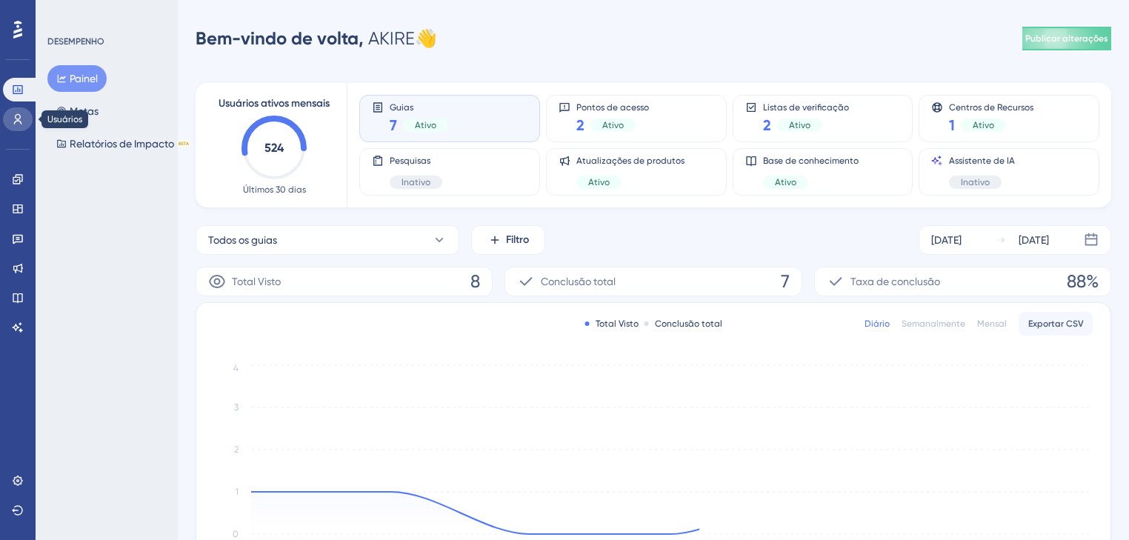
click at [18, 125] on link at bounding box center [18, 119] width 30 height 24
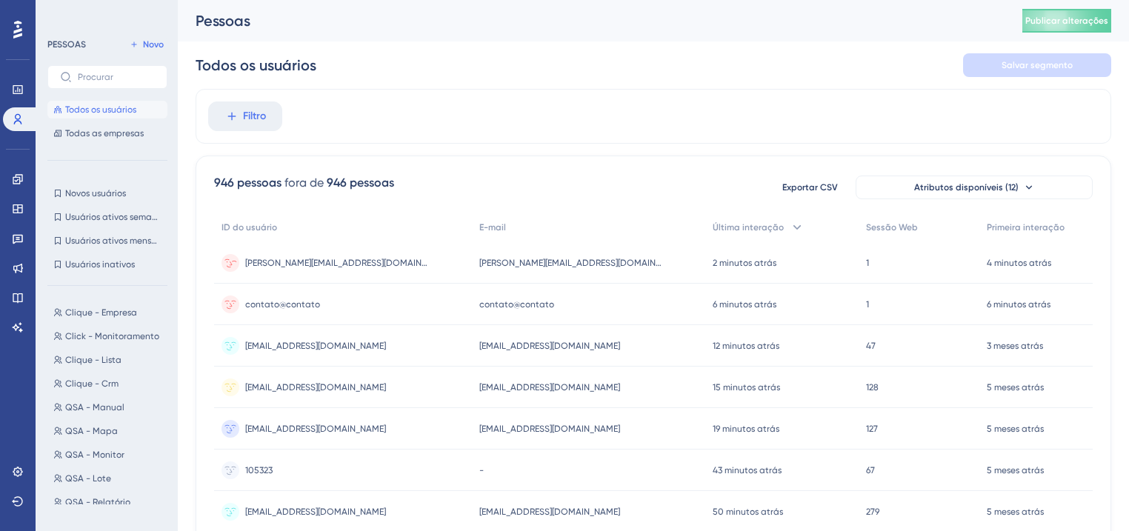
click at [394, 264] on div "[PERSON_NAME][EMAIL_ADDRESS][DOMAIN_NAME] [PERSON_NAME][DOMAIN_NAME][EMAIL_ADDR…" at bounding box center [343, 262] width 258 height 41
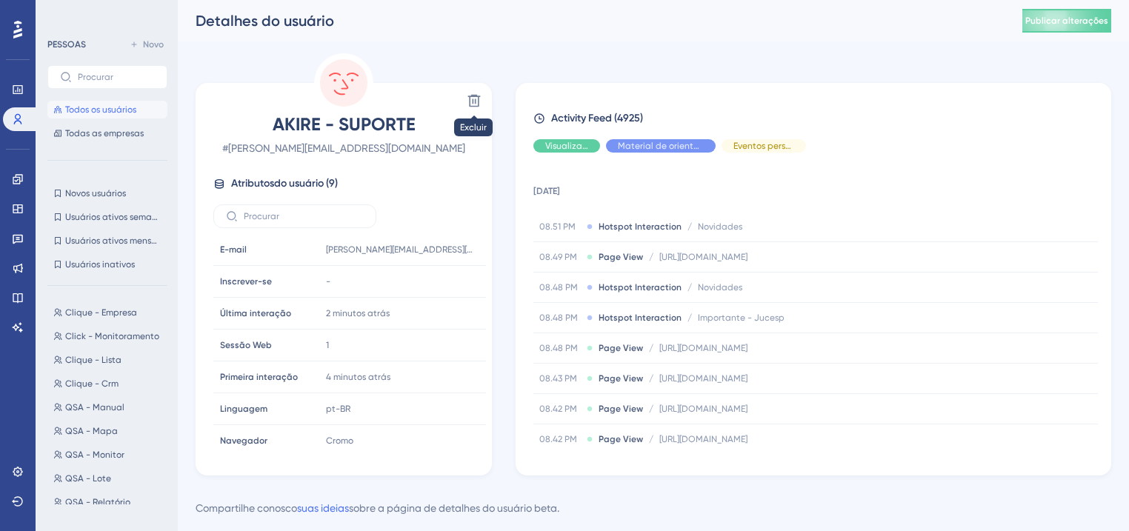
click at [473, 104] on icon at bounding box center [474, 100] width 15 height 15
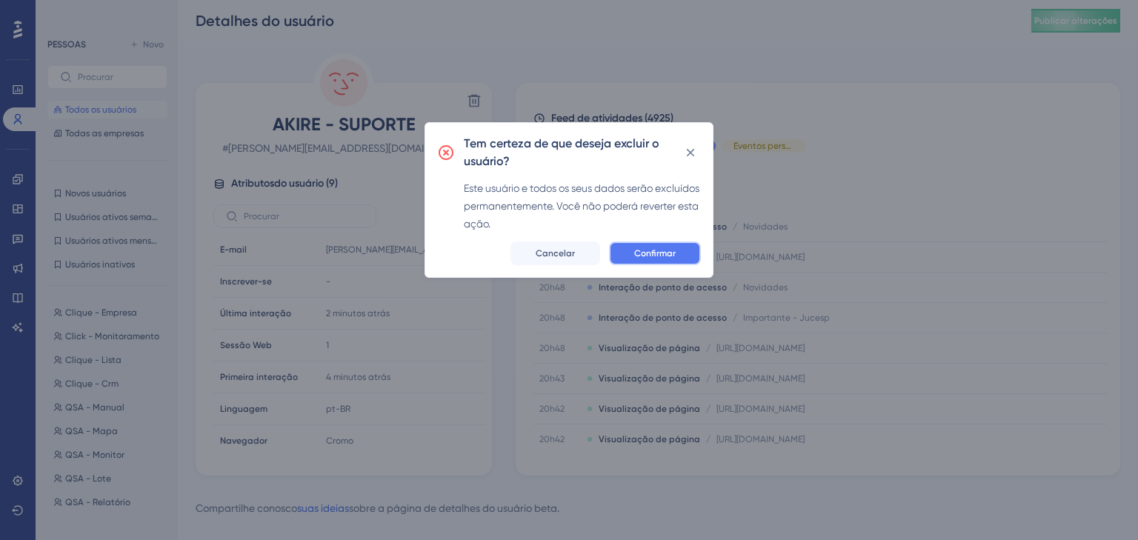
click at [679, 261] on button "Confirmar" at bounding box center [655, 254] width 92 height 24
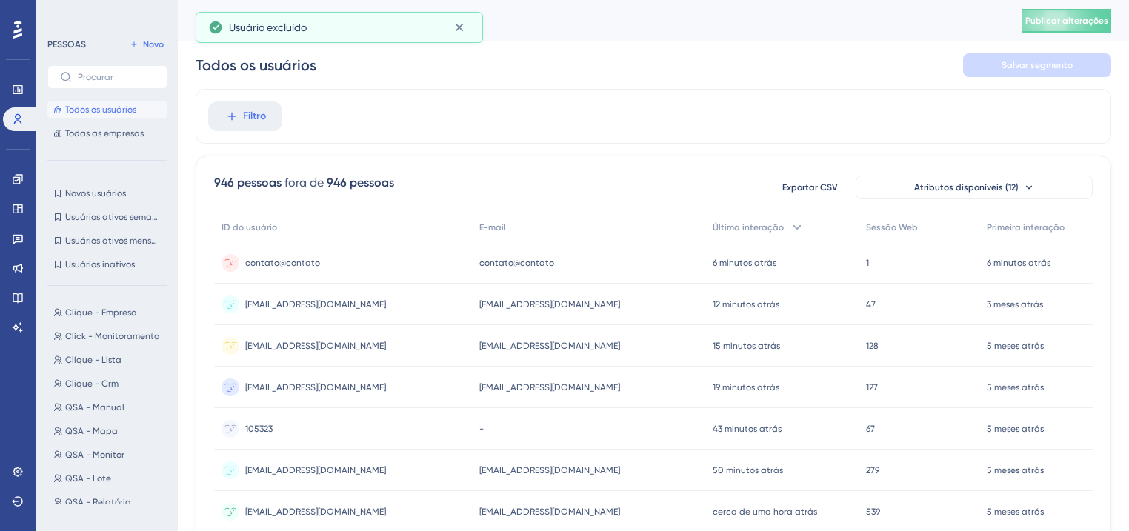
click at [356, 265] on div "contato@contato contato@contato" at bounding box center [343, 262] width 258 height 41
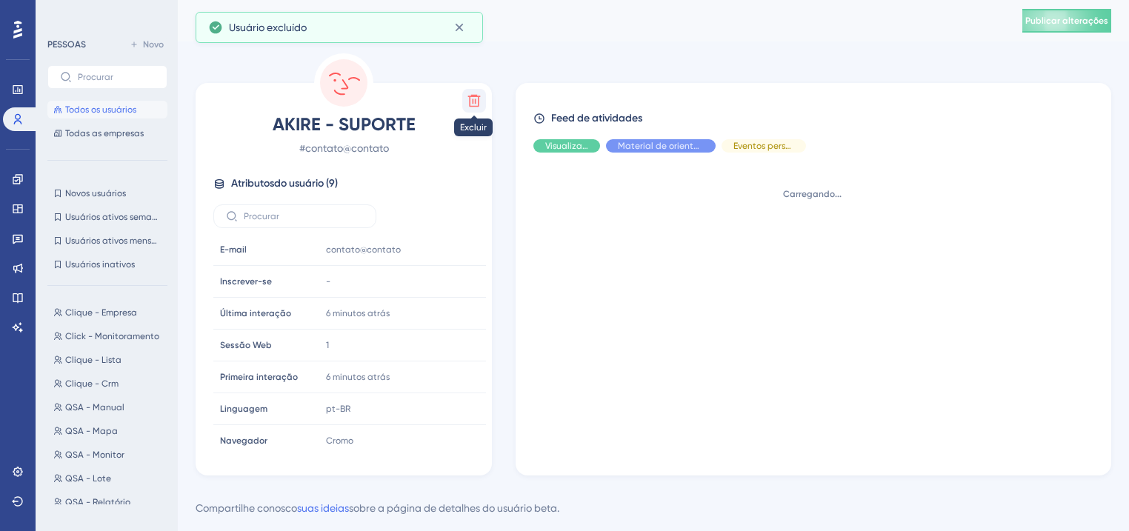
click at [479, 98] on icon at bounding box center [474, 100] width 15 height 15
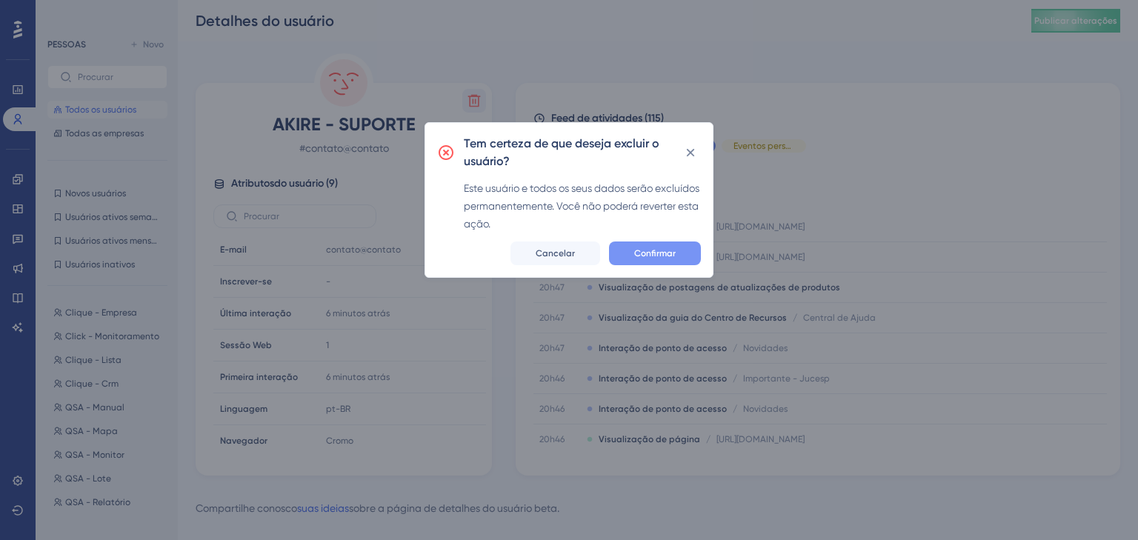
click at [636, 256] on font "Confirmar" at bounding box center [654, 253] width 41 height 10
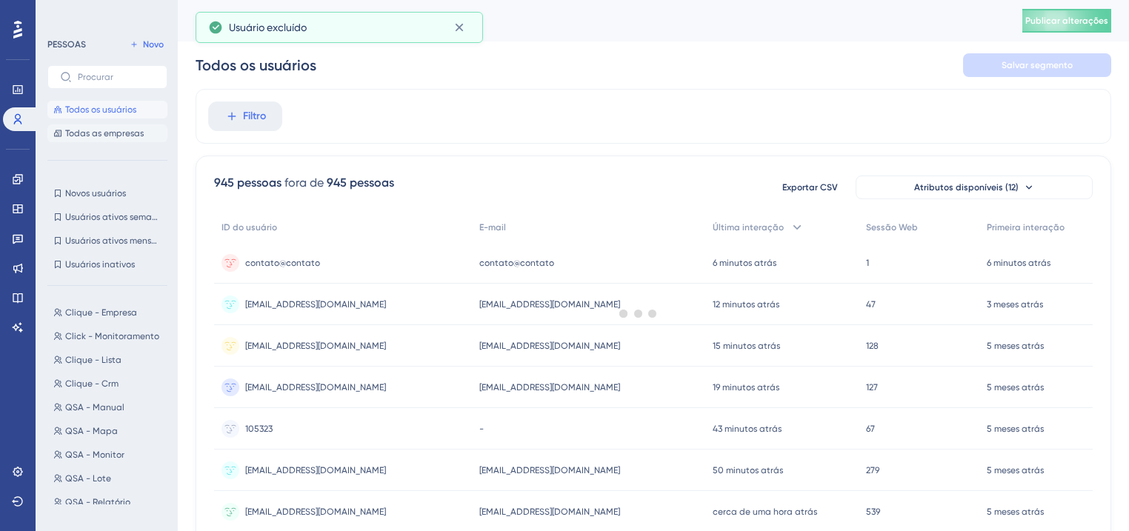
click at [98, 133] on font "Todas as empresas" at bounding box center [104, 133] width 79 height 10
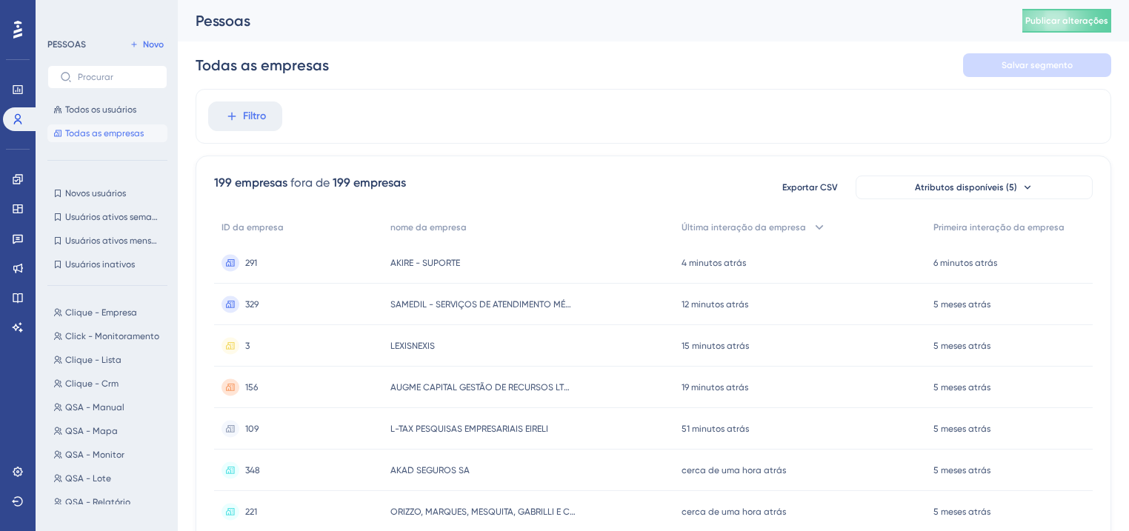
click at [482, 262] on div "AKIRE - SUPORTE AKIRE - SUPORTE" at bounding box center [529, 262] width 292 height 41
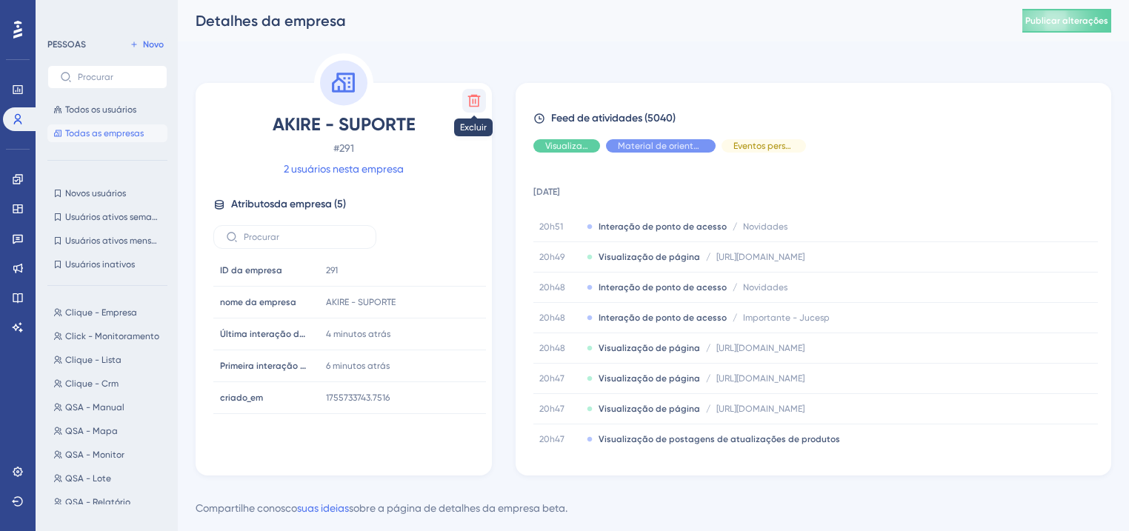
click at [479, 107] on icon at bounding box center [474, 100] width 15 height 15
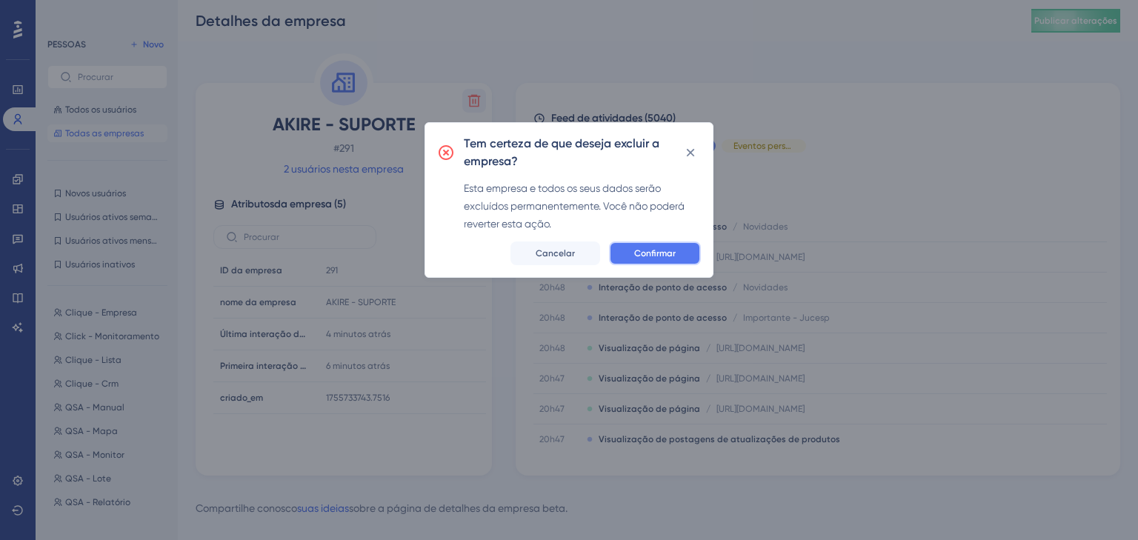
click at [623, 250] on button "Confirmar" at bounding box center [655, 254] width 92 height 24
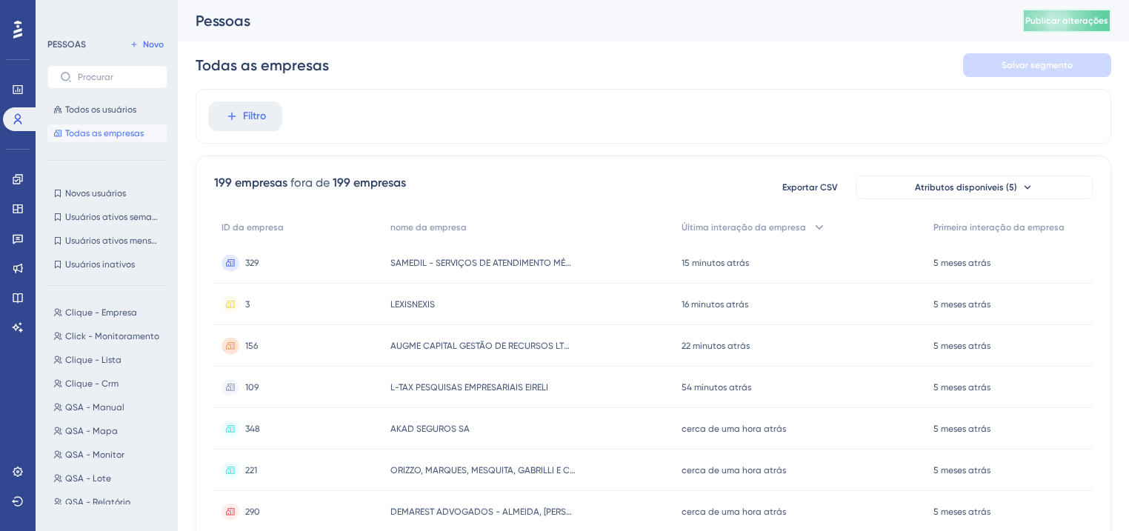
click at [1054, 27] on button "Publicar alterações" at bounding box center [1066, 21] width 89 height 24
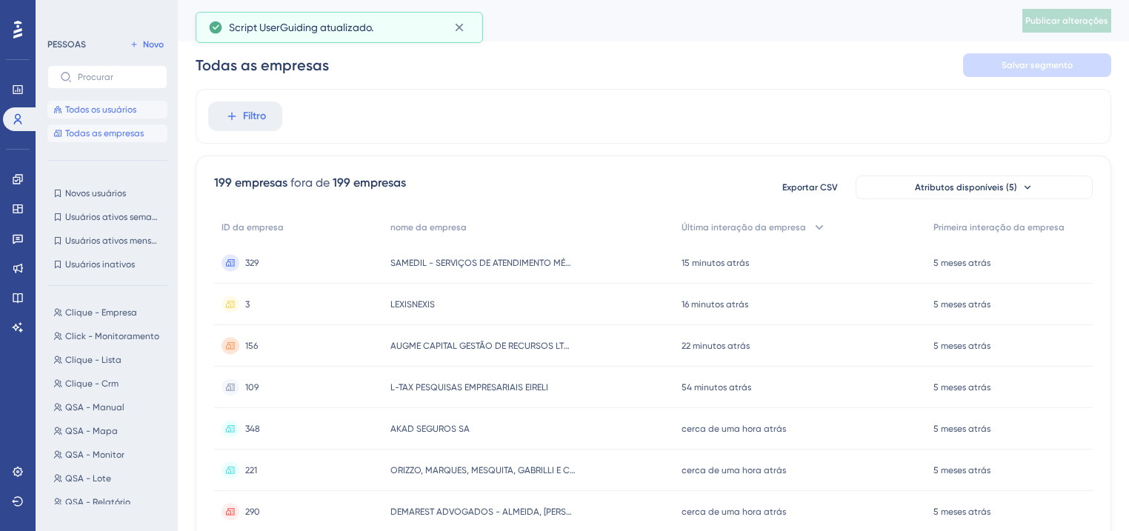
click at [69, 116] on button "Todos os usuários" at bounding box center [107, 110] width 120 height 18
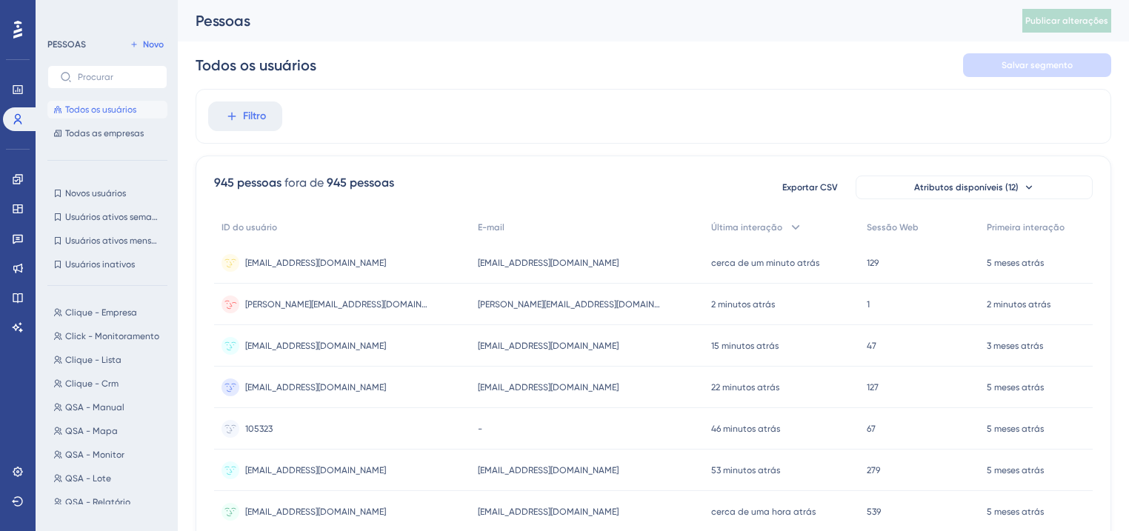
click at [360, 310] on div "jefferson.chagas@akire.com.br jefferson.chagas@akire.com.br" at bounding box center [337, 304] width 185 height 41
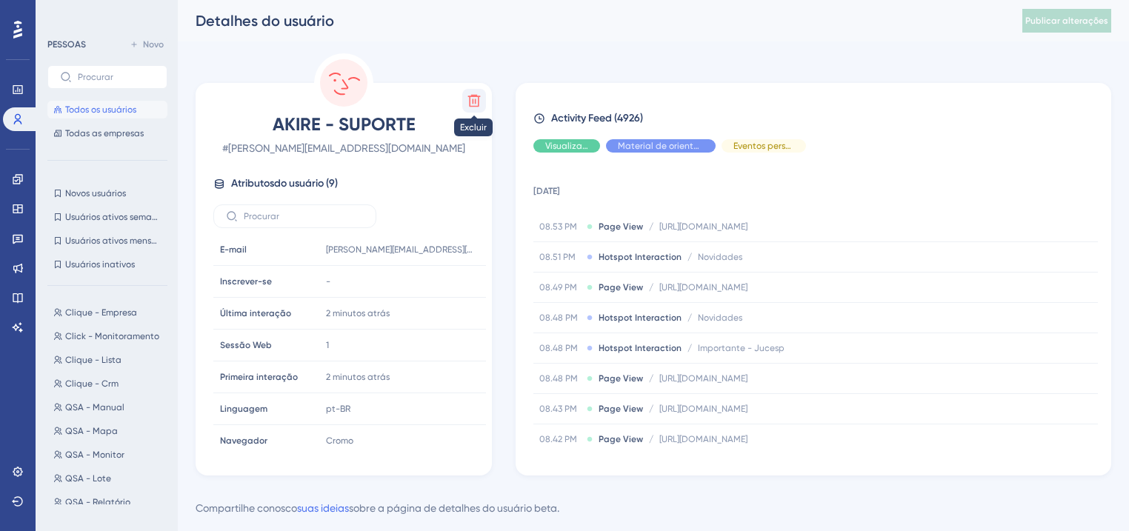
click at [468, 103] on icon at bounding box center [474, 100] width 15 height 15
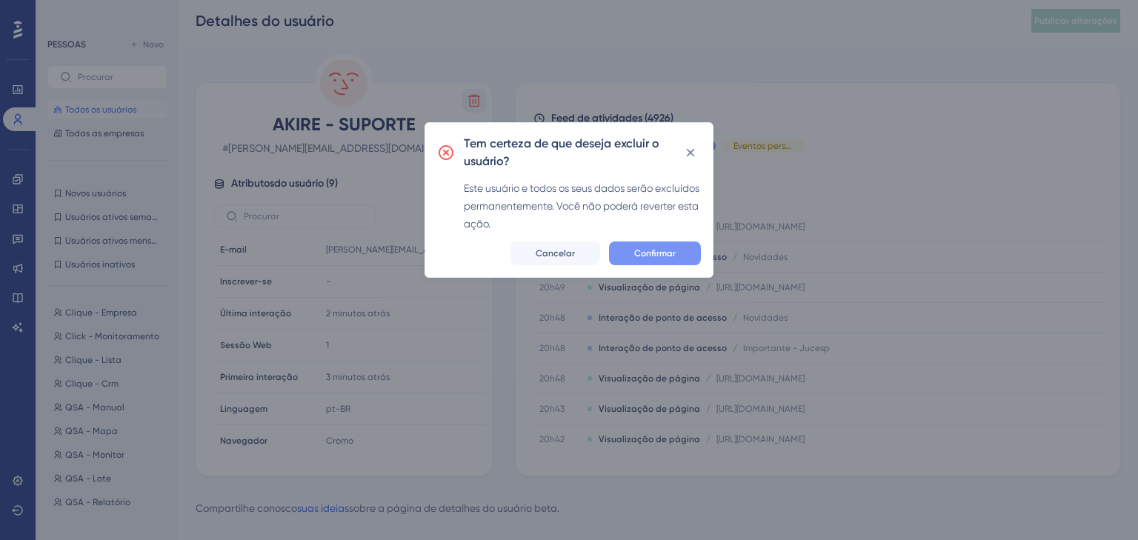
click at [645, 257] on font "Confirmar" at bounding box center [654, 253] width 41 height 10
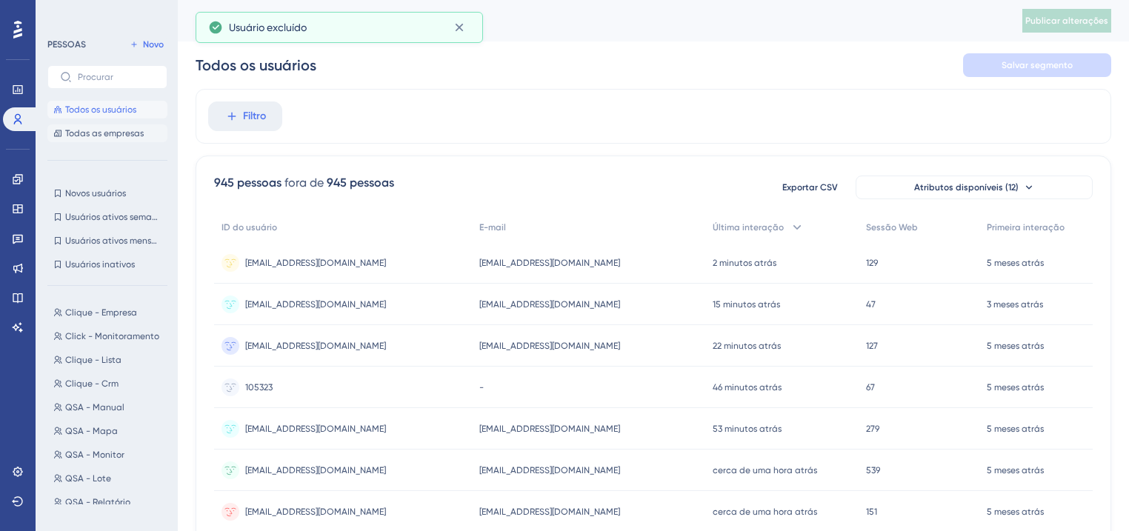
click at [130, 133] on font "Todas as empresas" at bounding box center [104, 133] width 79 height 10
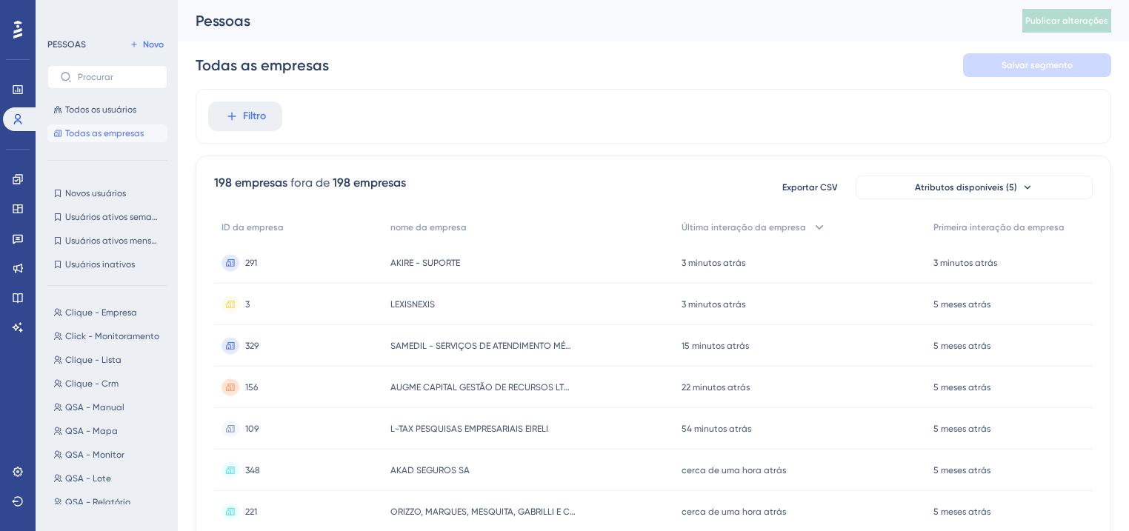
click at [294, 267] on div "291 291" at bounding box center [298, 262] width 169 height 41
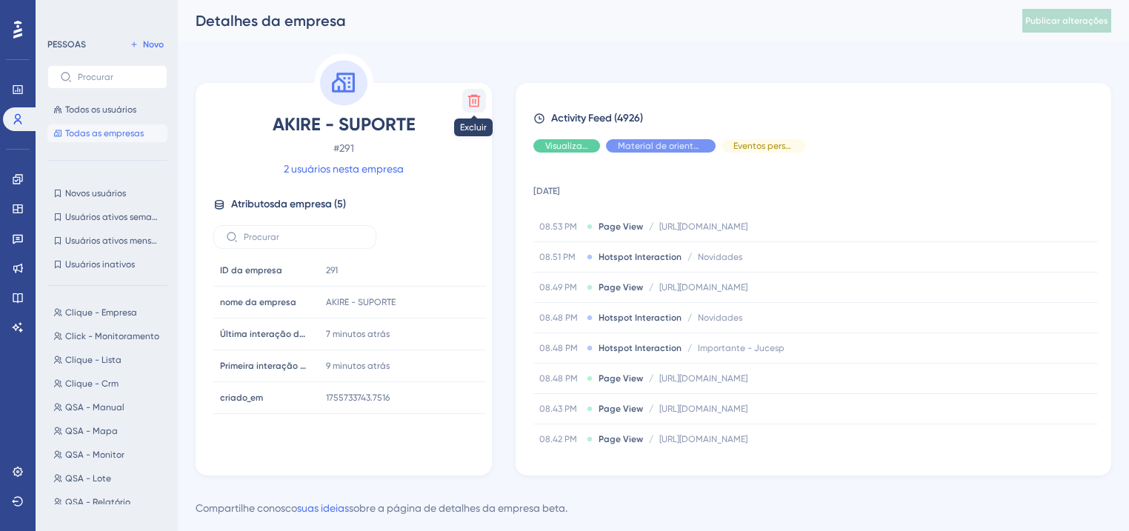
click at [467, 98] on icon at bounding box center [474, 100] width 15 height 15
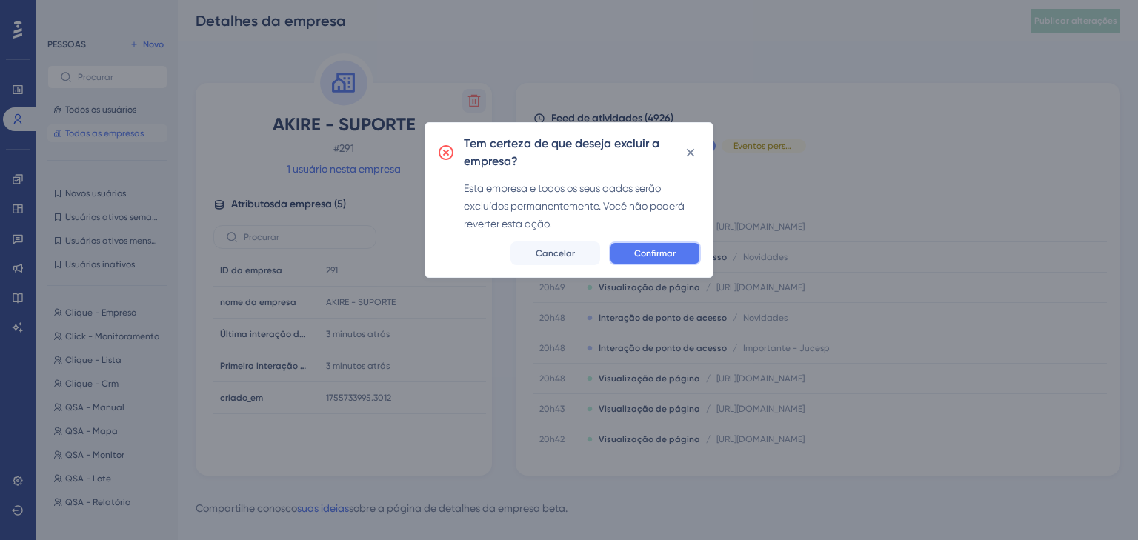
click at [636, 248] on font "Confirmar" at bounding box center [654, 253] width 41 height 10
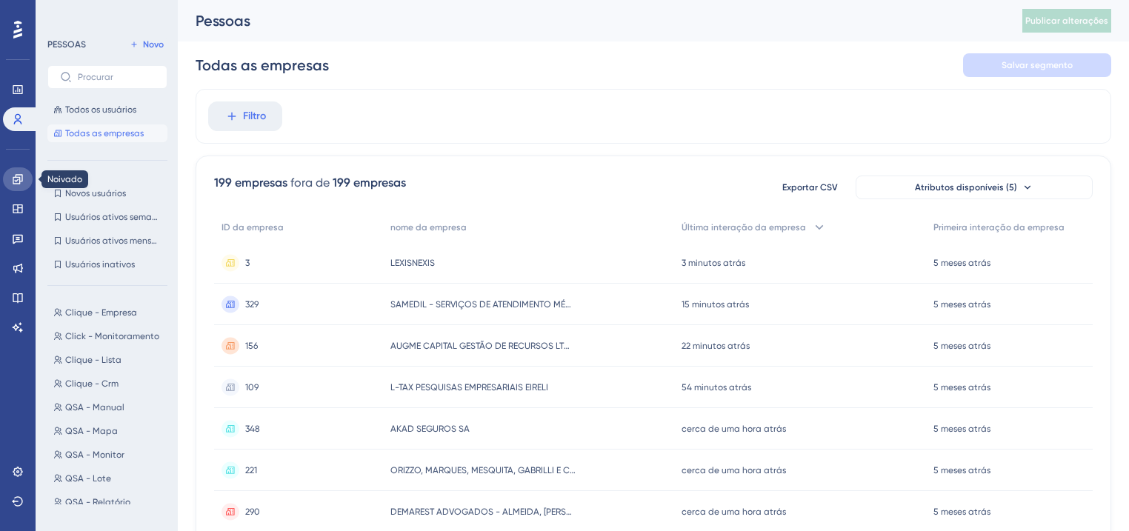
click at [10, 180] on link at bounding box center [18, 179] width 30 height 24
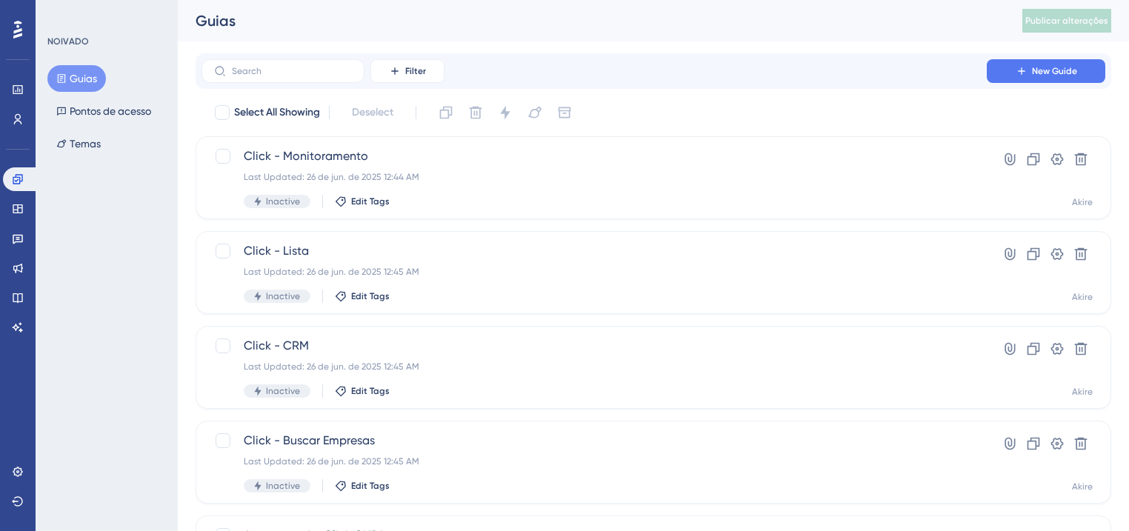
click at [77, 96] on div "Guias Pontos de acesso Temas" at bounding box center [107, 111] width 120 height 92
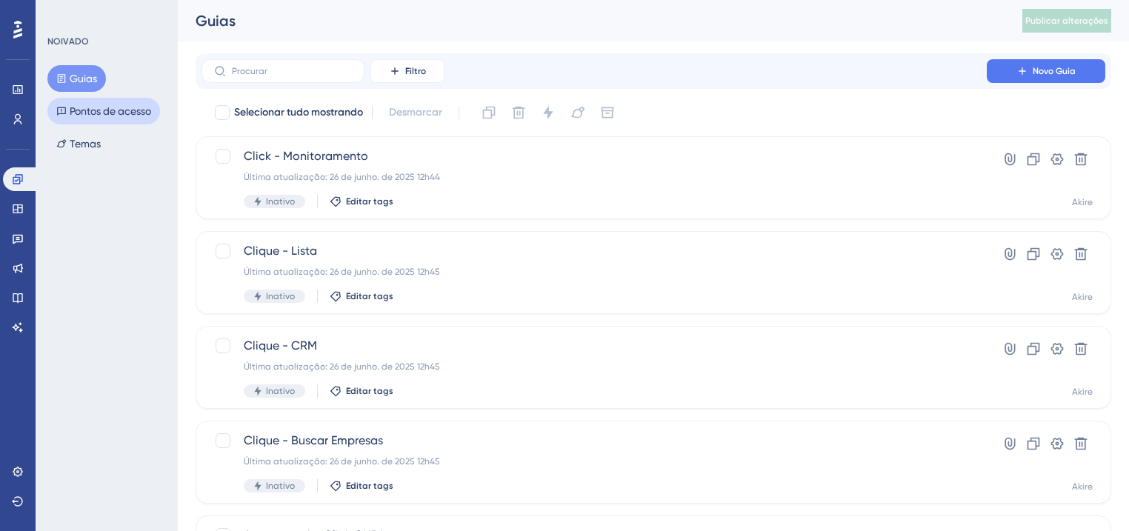
click at [80, 114] on font "Pontos de acesso" at bounding box center [110, 111] width 81 height 12
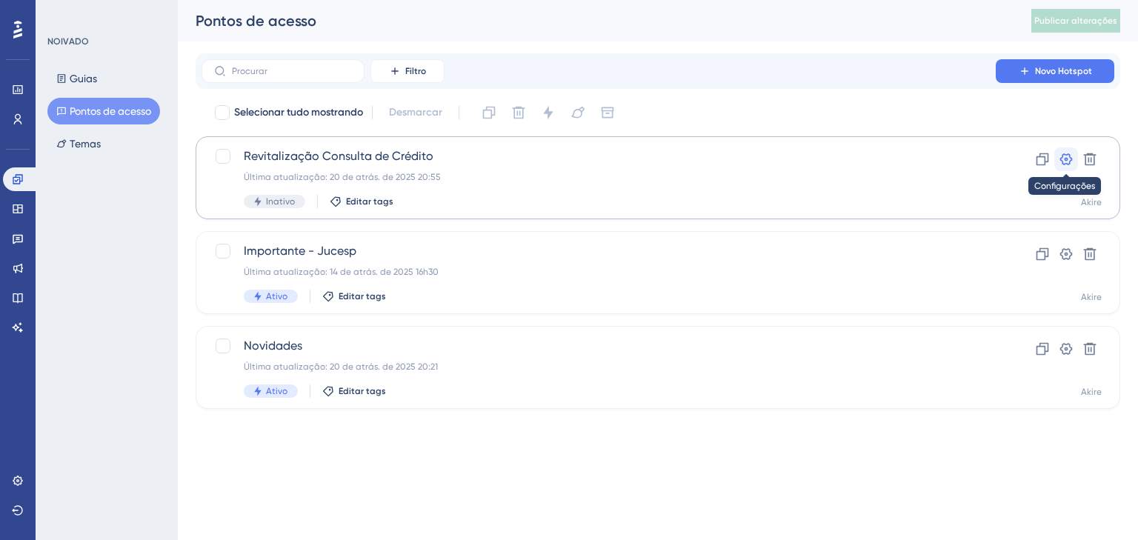
click at [1068, 153] on icon at bounding box center [1066, 159] width 15 height 15
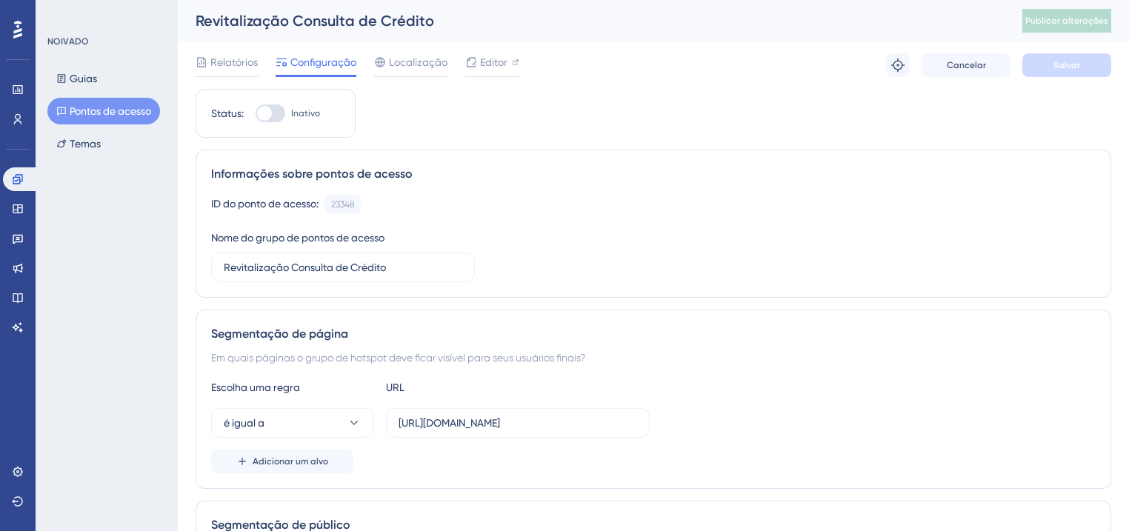
click at [266, 114] on div at bounding box center [264, 113] width 15 height 15
click at [256, 114] on input "Inativo" at bounding box center [255, 113] width 1 height 1
checkbox input "true"
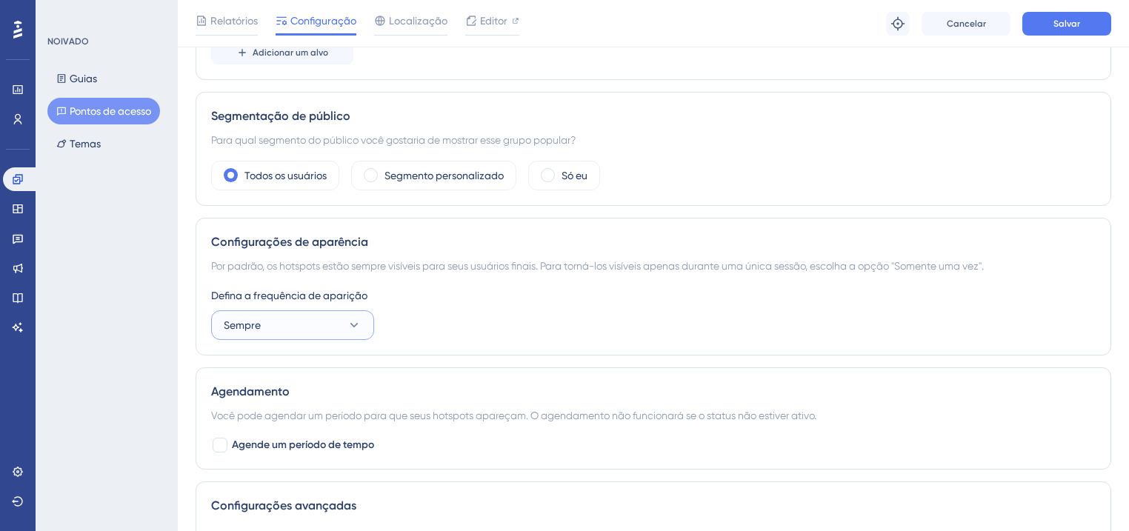
click at [330, 325] on button "Sempre" at bounding box center [292, 325] width 163 height 30
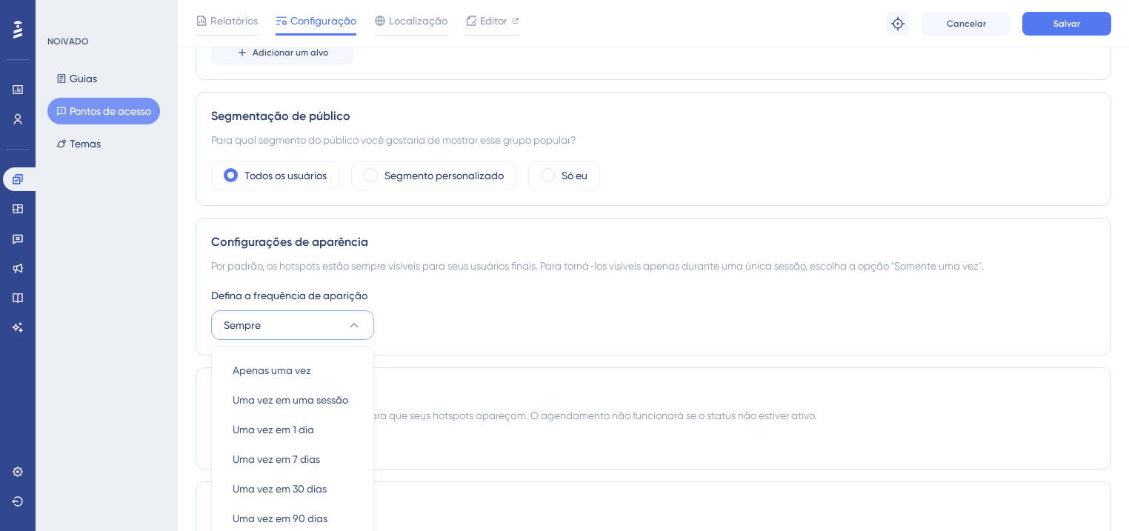
scroll to position [605, 0]
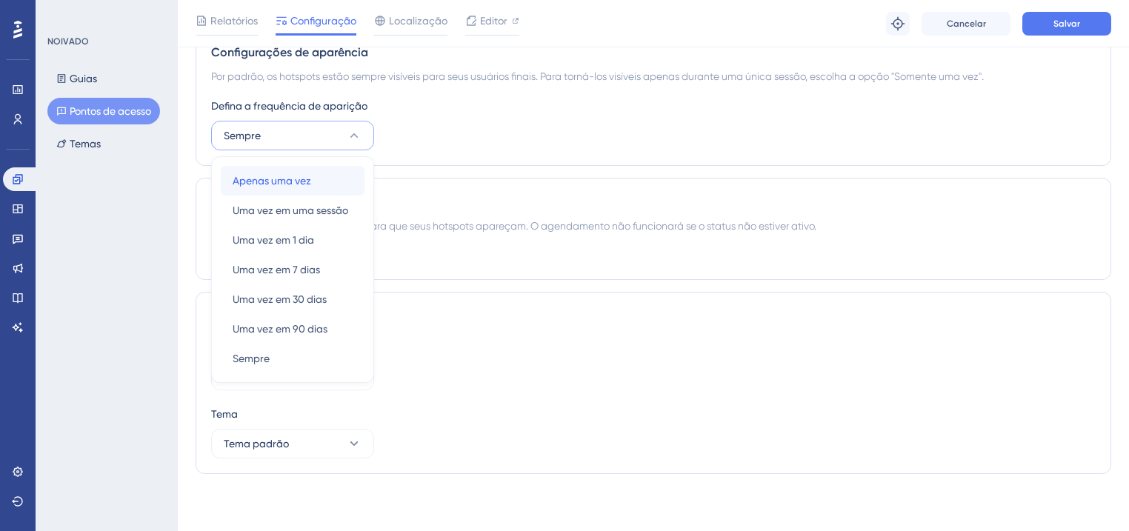
click at [314, 187] on div "Apenas uma vez Apenas uma vez" at bounding box center [293, 181] width 120 height 30
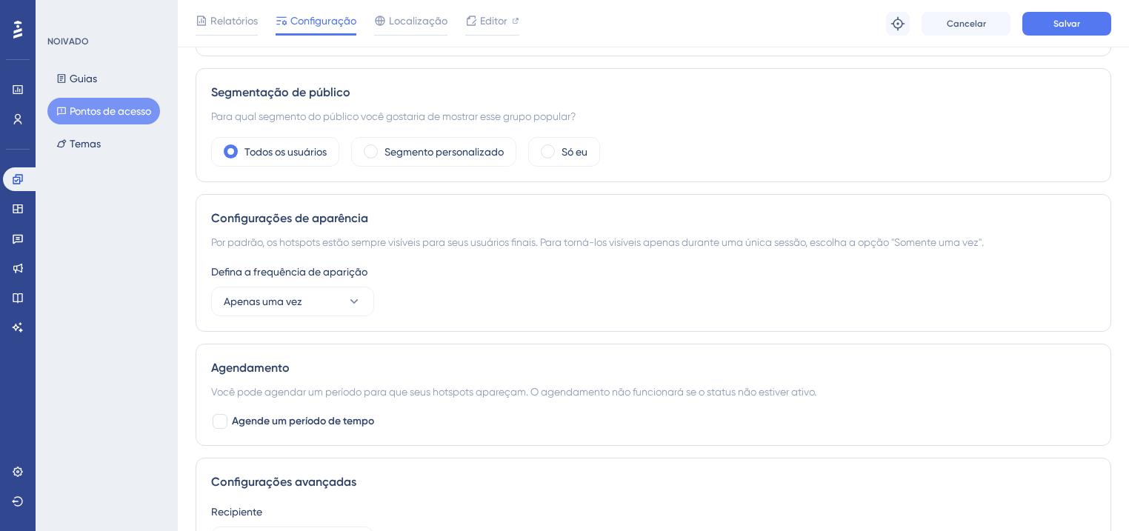
scroll to position [427, 0]
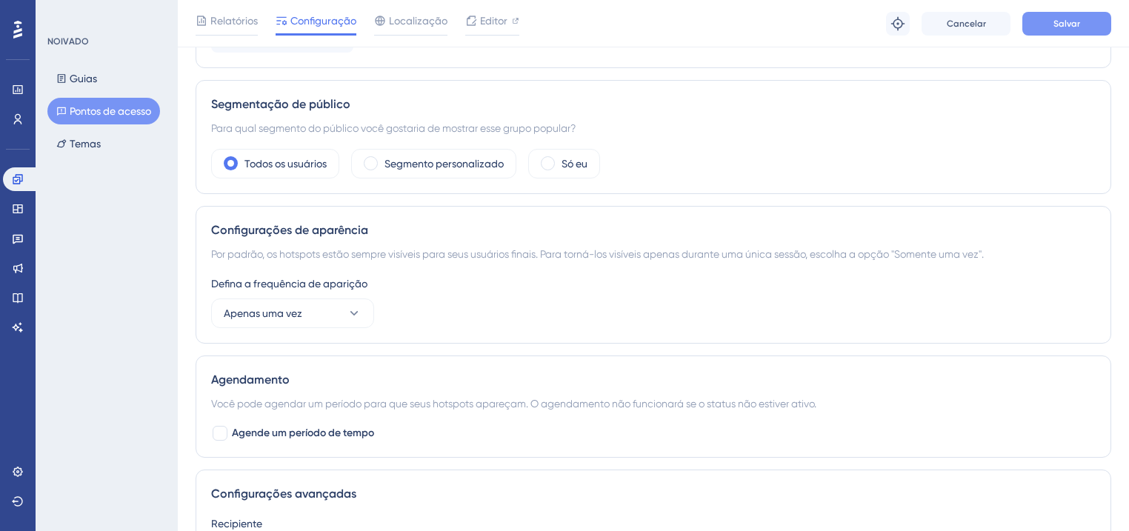
click at [1093, 27] on button "Salvar" at bounding box center [1066, 24] width 89 height 24
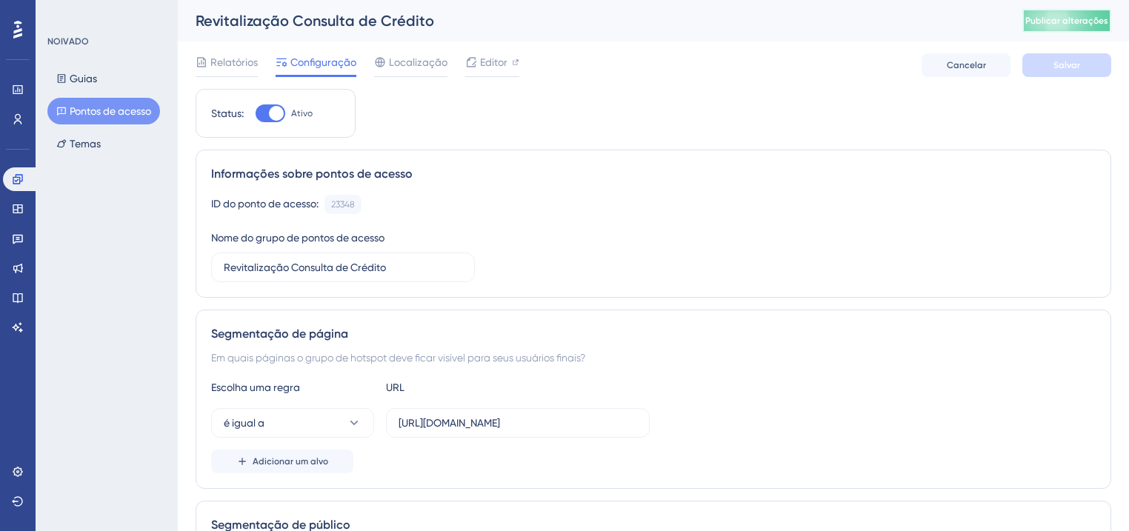
click at [1096, 24] on font "Publicar alterações" at bounding box center [1066, 21] width 83 height 10
click at [496, 65] on font "Editor" at bounding box center [493, 62] width 27 height 12
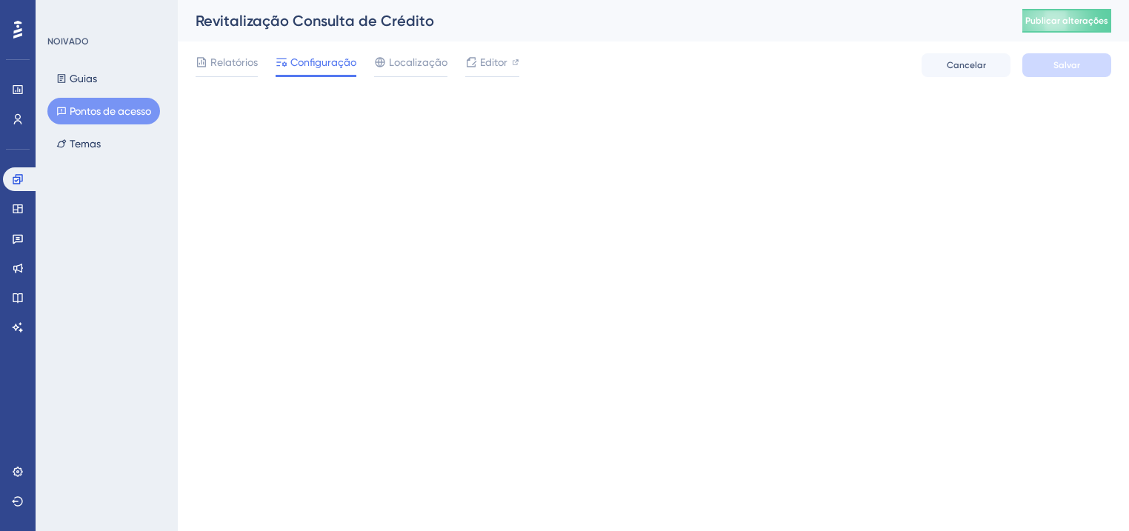
click at [1062, 24] on font "Publicar alterações" at bounding box center [1066, 21] width 83 height 10
